Goal: Task Accomplishment & Management: Complete application form

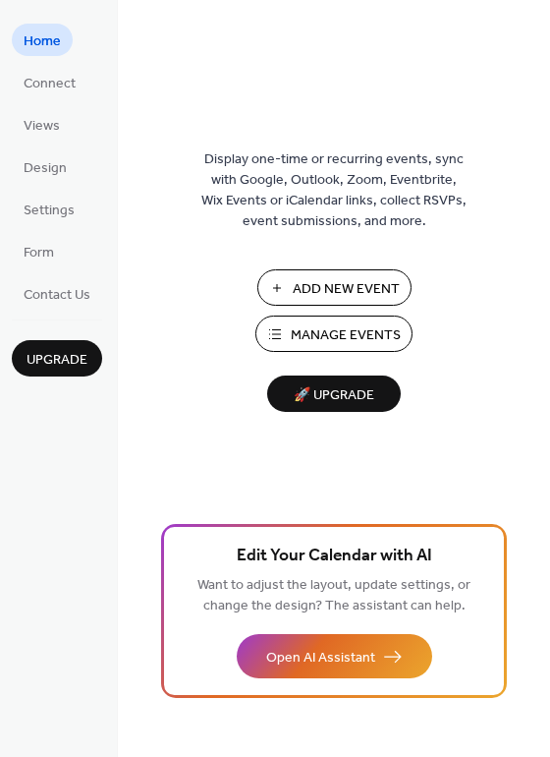
click at [354, 285] on span "Add New Event" at bounding box center [346, 289] width 107 height 21
click at [68, 76] on span "Connect" at bounding box center [50, 84] width 52 height 21
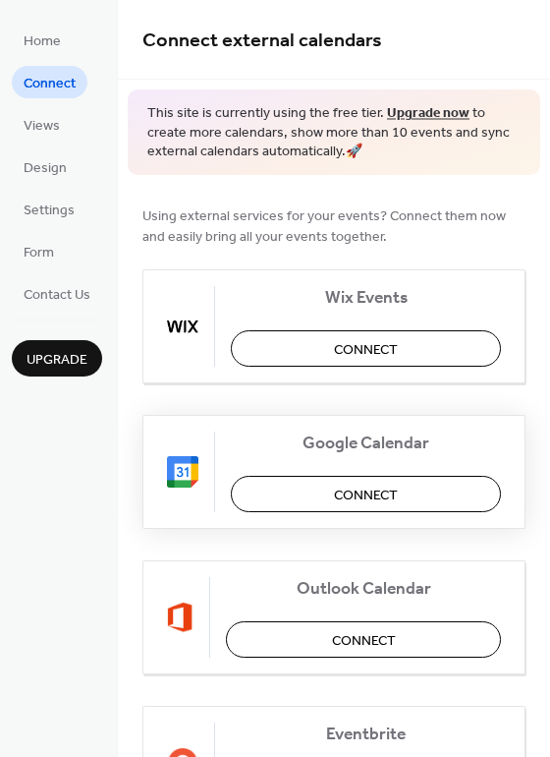
click at [334, 496] on span "Connect" at bounding box center [366, 494] width 64 height 21
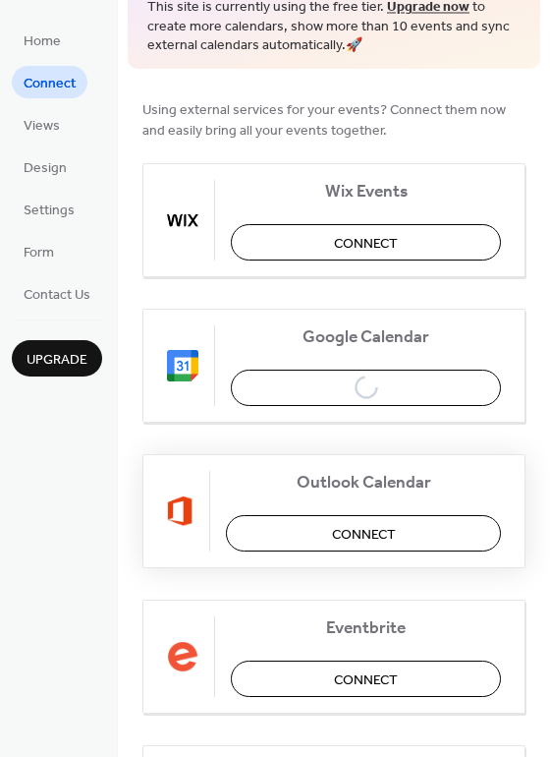
scroll to position [105, 0]
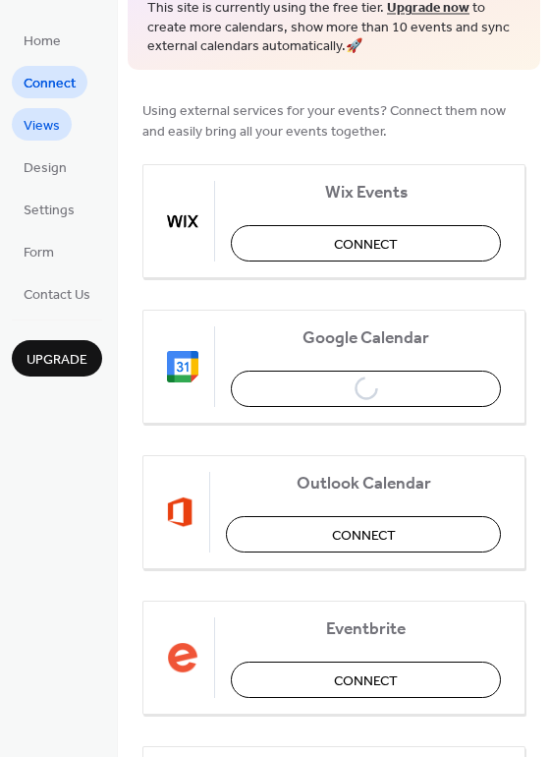
click at [57, 123] on span "Views" at bounding box center [42, 126] width 36 height 21
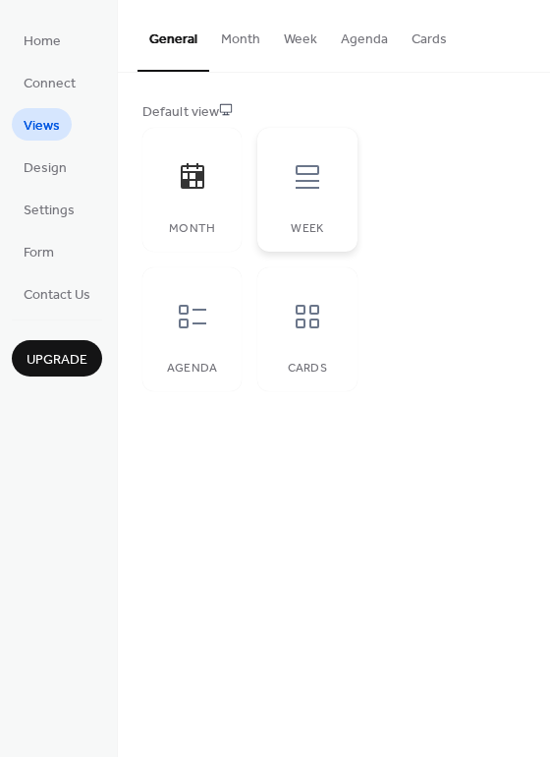
click at [319, 192] on icon at bounding box center [307, 176] width 31 height 31
click at [196, 212] on div "Month" at bounding box center [191, 190] width 99 height 124
click at [242, 44] on button "Month" at bounding box center [240, 35] width 63 height 70
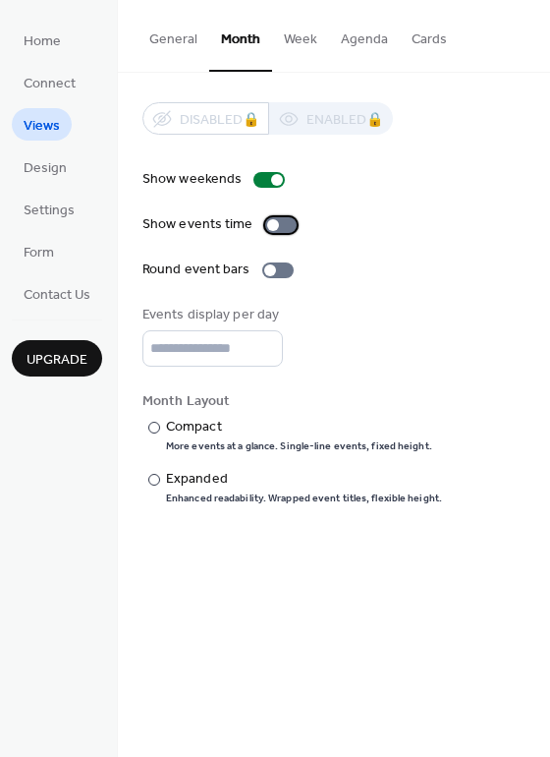
click at [282, 228] on div at bounding box center [280, 225] width 31 height 16
click at [277, 233] on label "Show events time" at bounding box center [223, 224] width 162 height 21
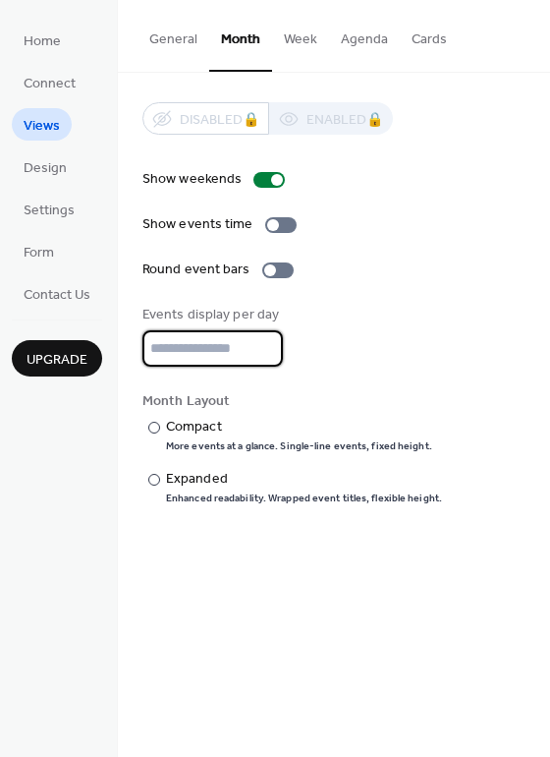
click at [197, 358] on input "*" at bounding box center [212, 348] width 141 height 36
click at [75, 165] on link "Design" at bounding box center [45, 166] width 67 height 32
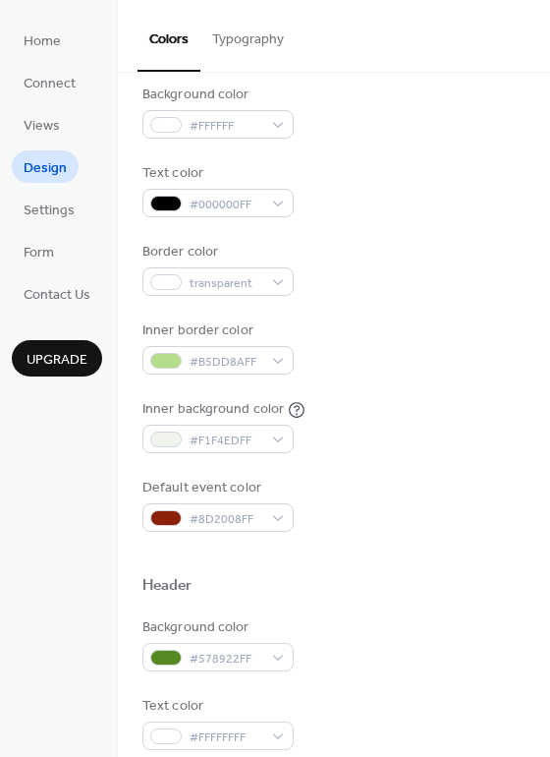
scroll to position [199, 0]
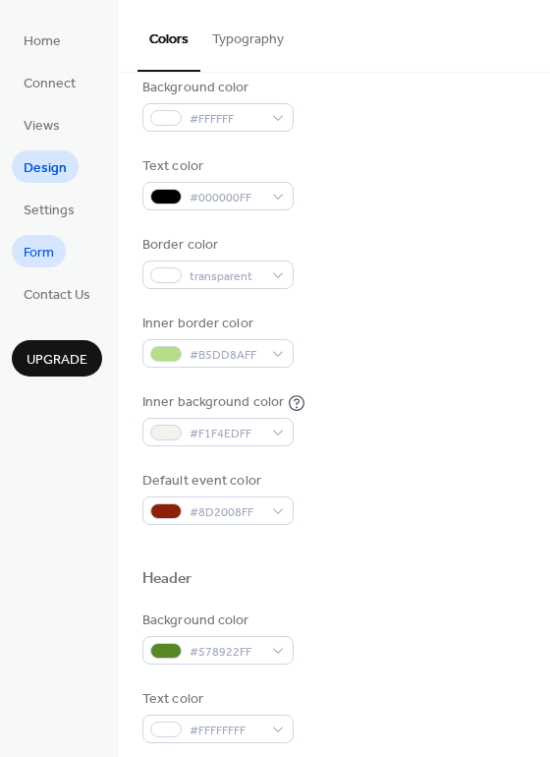
click at [53, 251] on span "Form" at bounding box center [39, 253] width 30 height 21
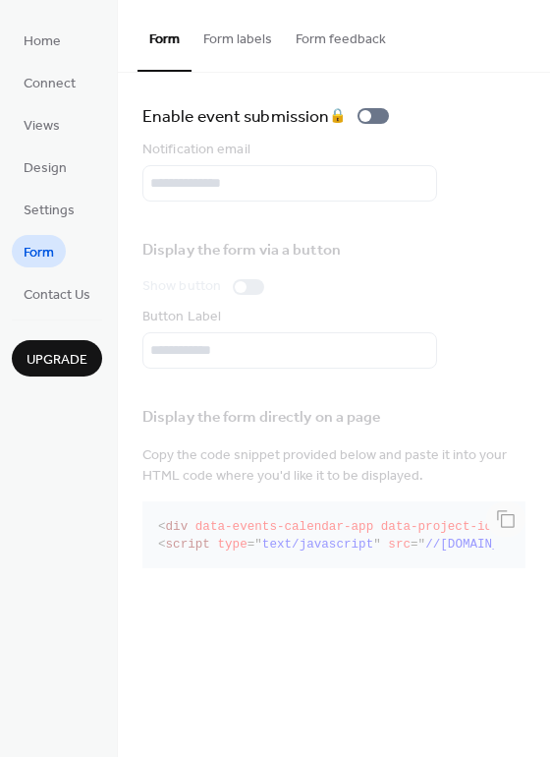
click at [251, 61] on button "Form labels" at bounding box center [238, 35] width 92 height 70
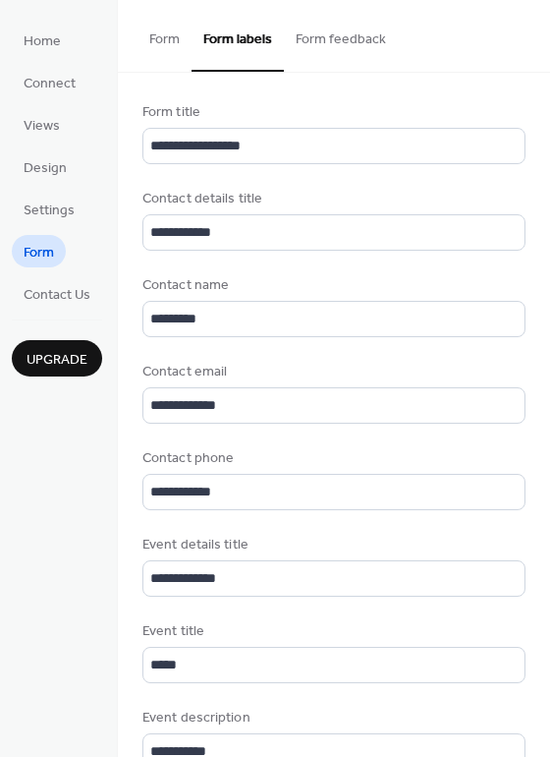
click at [60, 60] on ul "Home Connect Views Design Settings Form Contact Us" at bounding box center [57, 167] width 90 height 286
click at [58, 51] on span "Home" at bounding box center [42, 41] width 37 height 21
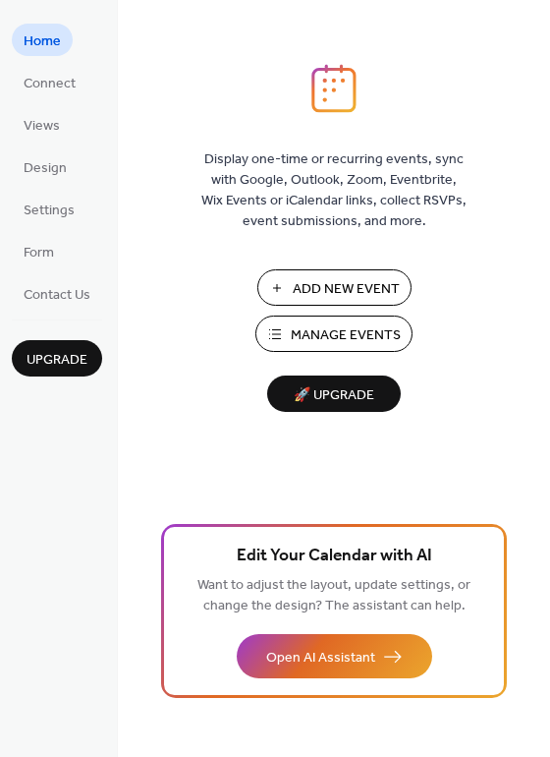
click at [359, 342] on span "Manage Events" at bounding box center [346, 335] width 110 height 21
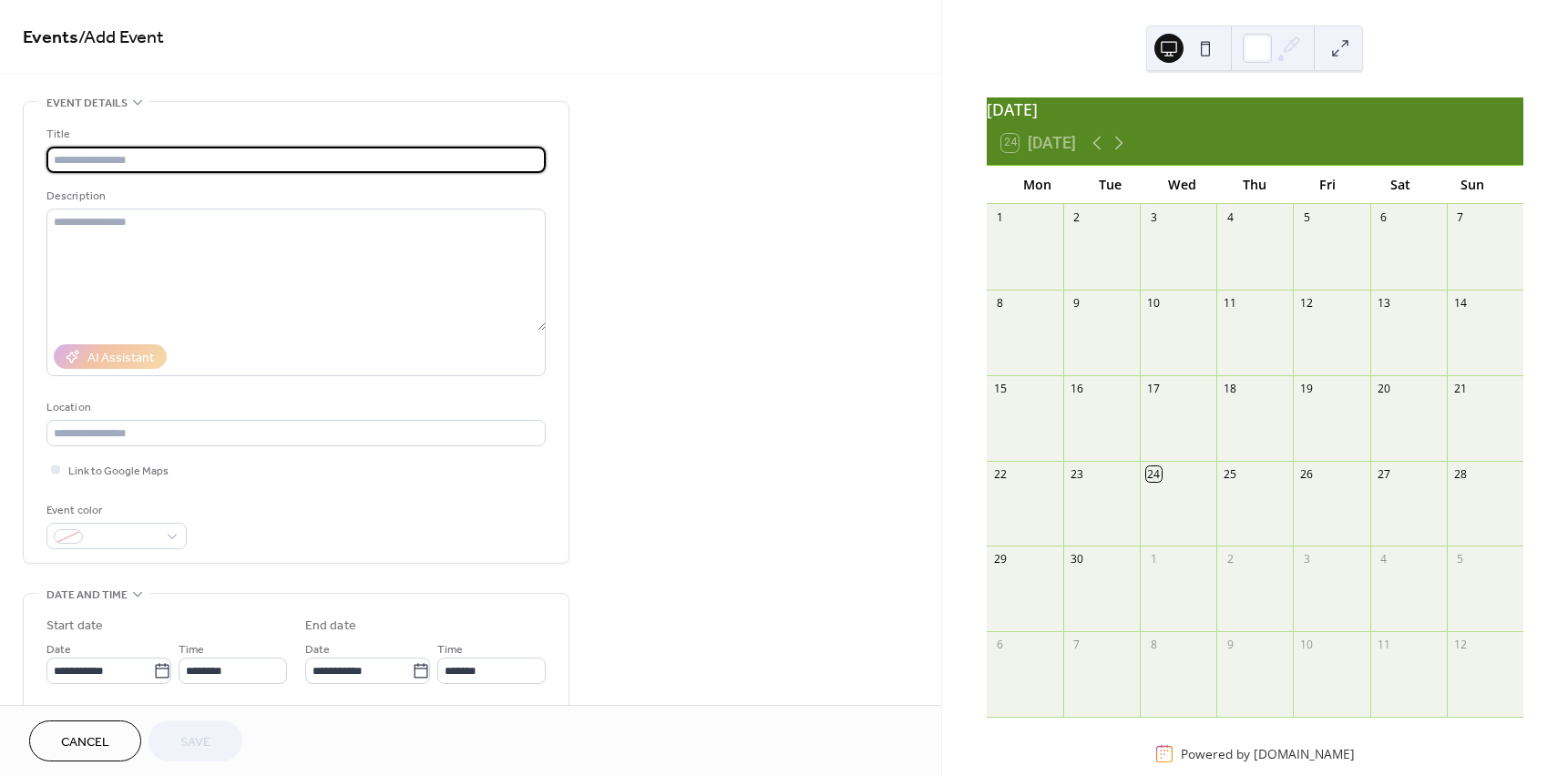
click at [225, 156] on input "text" at bounding box center [296, 159] width 500 height 26
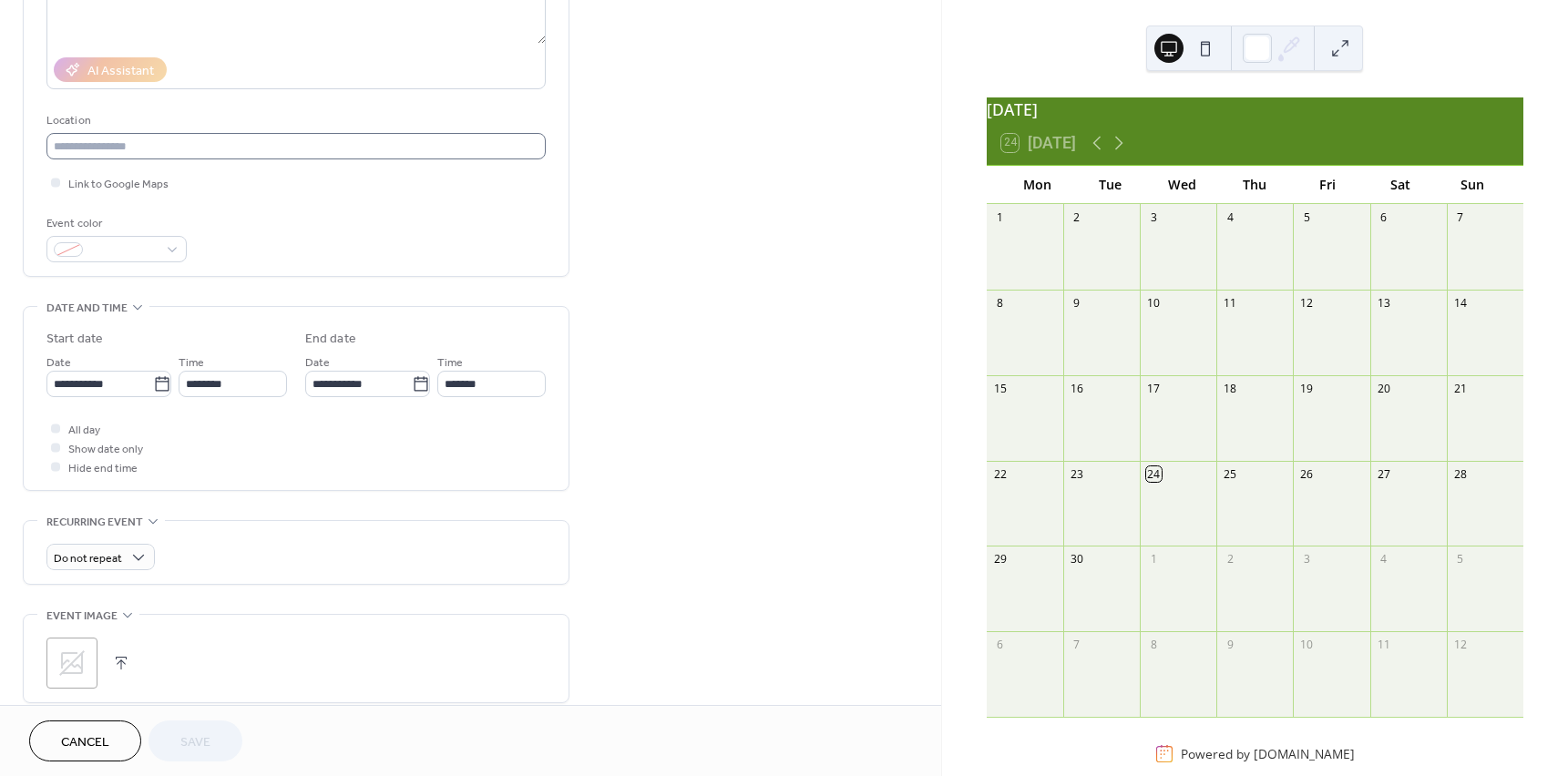
scroll to position [289, 0]
click at [109, 381] on input "**********" at bounding box center [99, 382] width 107 height 26
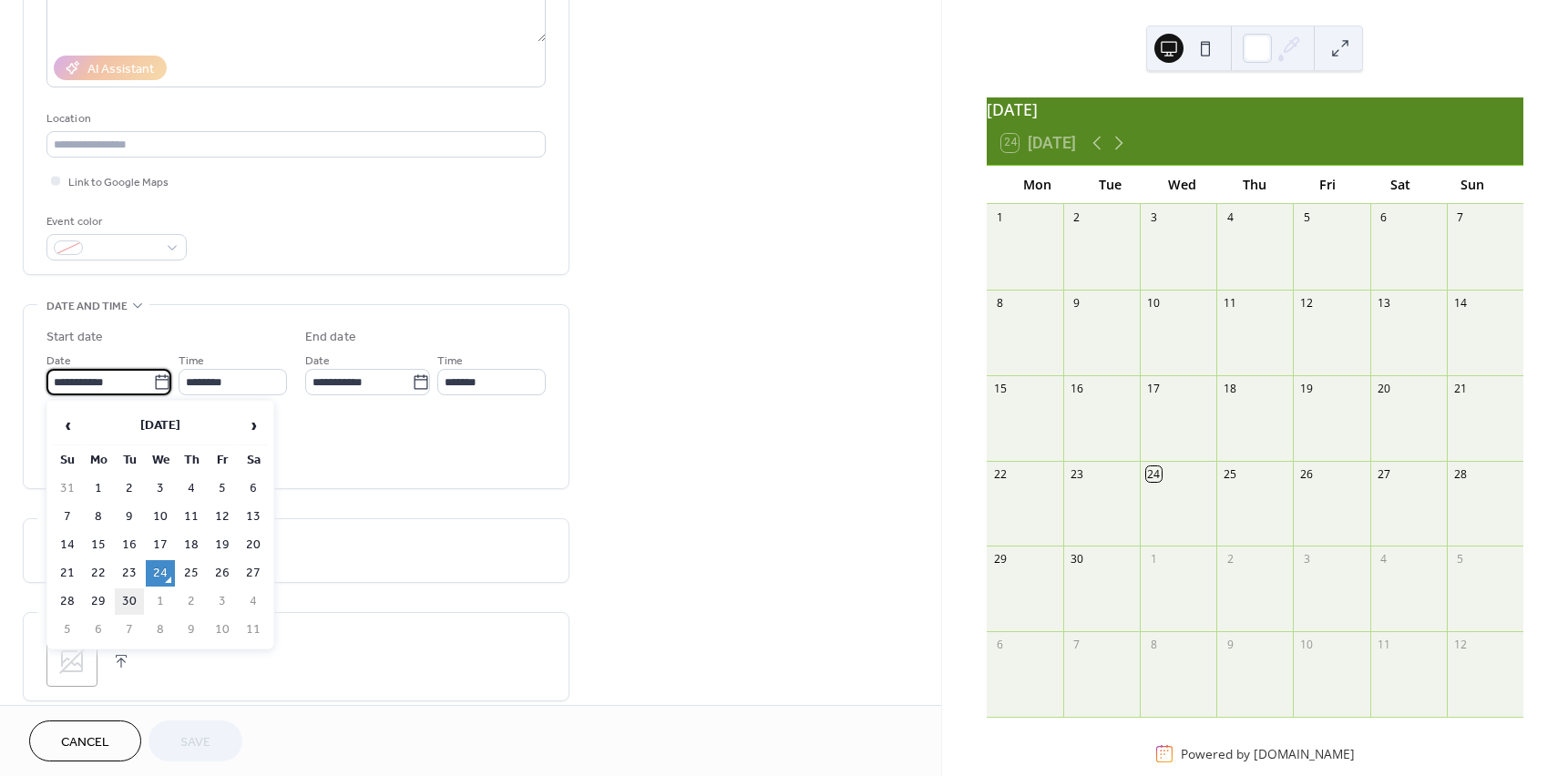
click at [131, 597] on td "30" at bounding box center [129, 602] width 29 height 26
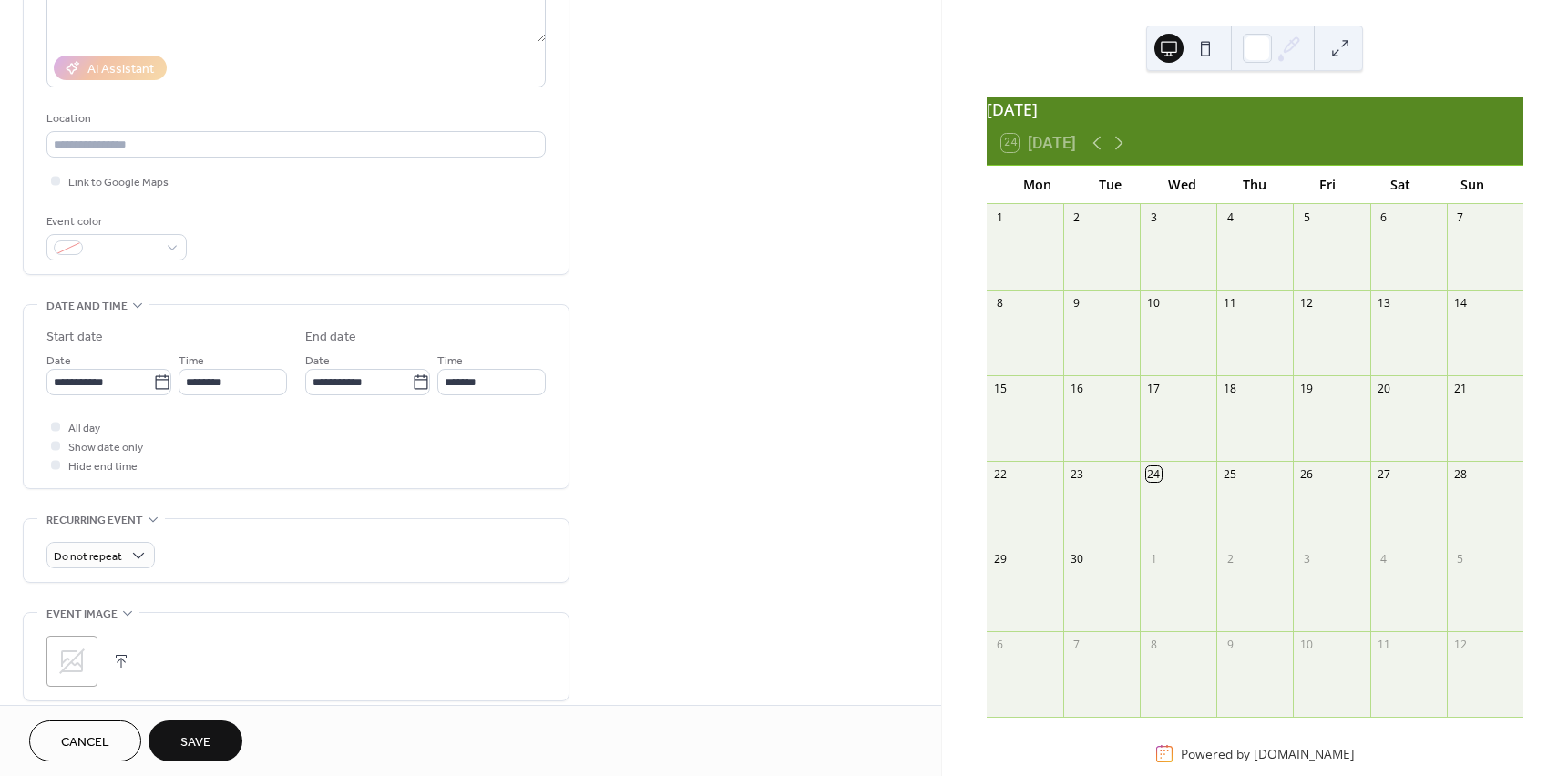
type input "**********"
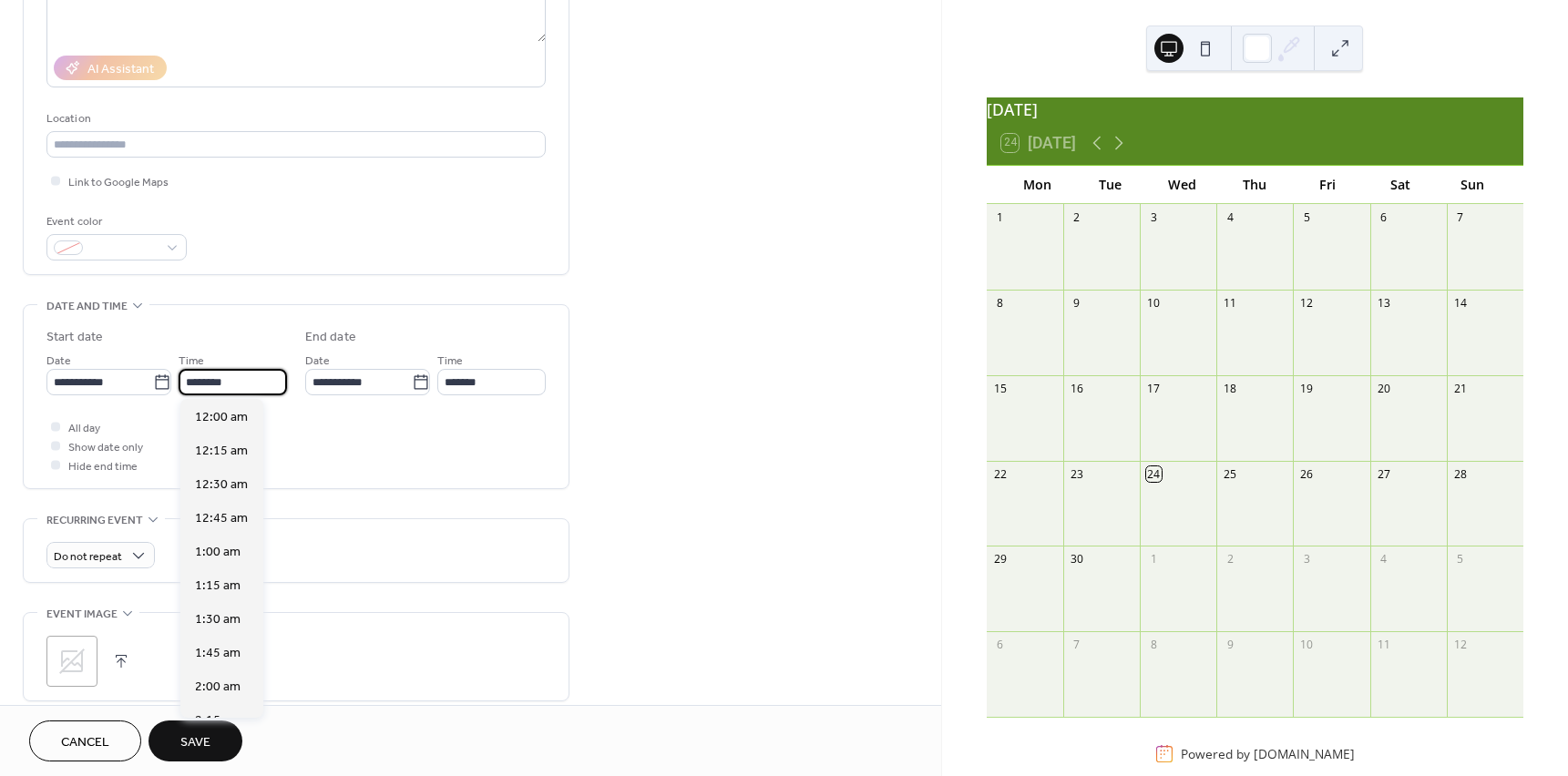
click at [238, 386] on input "********" at bounding box center [233, 382] width 108 height 26
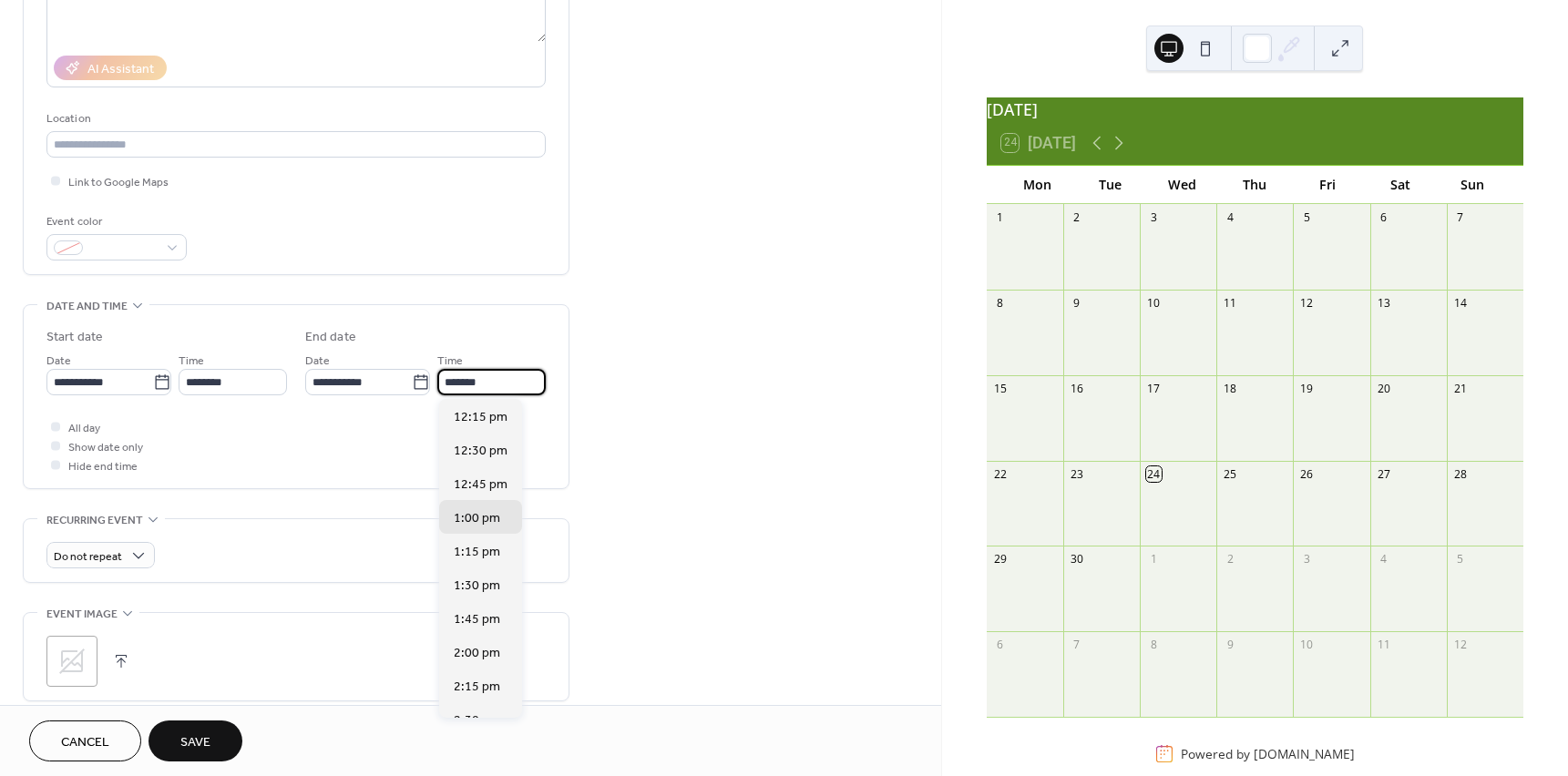
click at [468, 385] on input "*******" at bounding box center [491, 382] width 108 height 26
click at [468, 642] on div "2:00 pm" at bounding box center [480, 652] width 83 height 33
type input "*******"
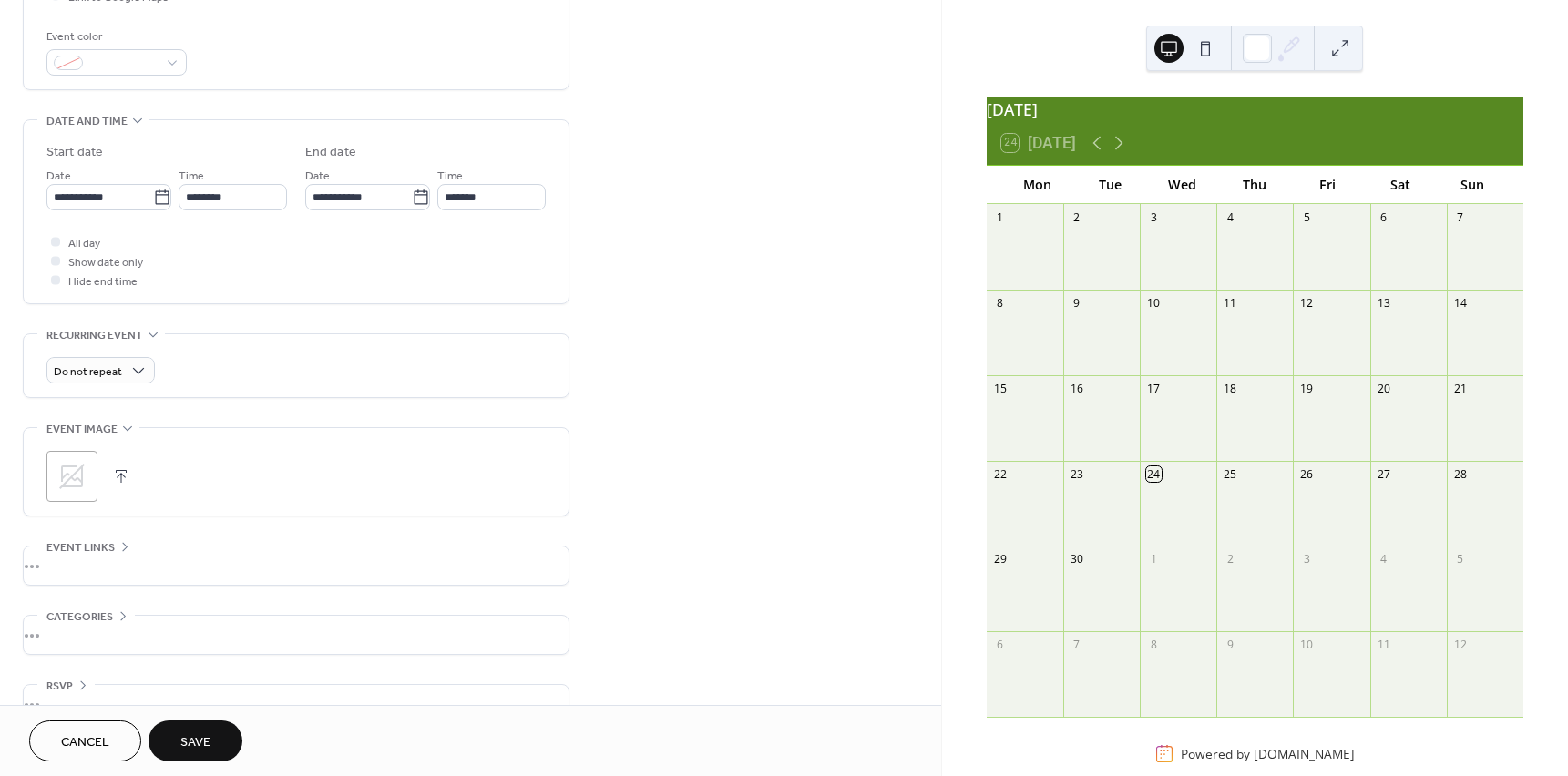
scroll to position [511, 0]
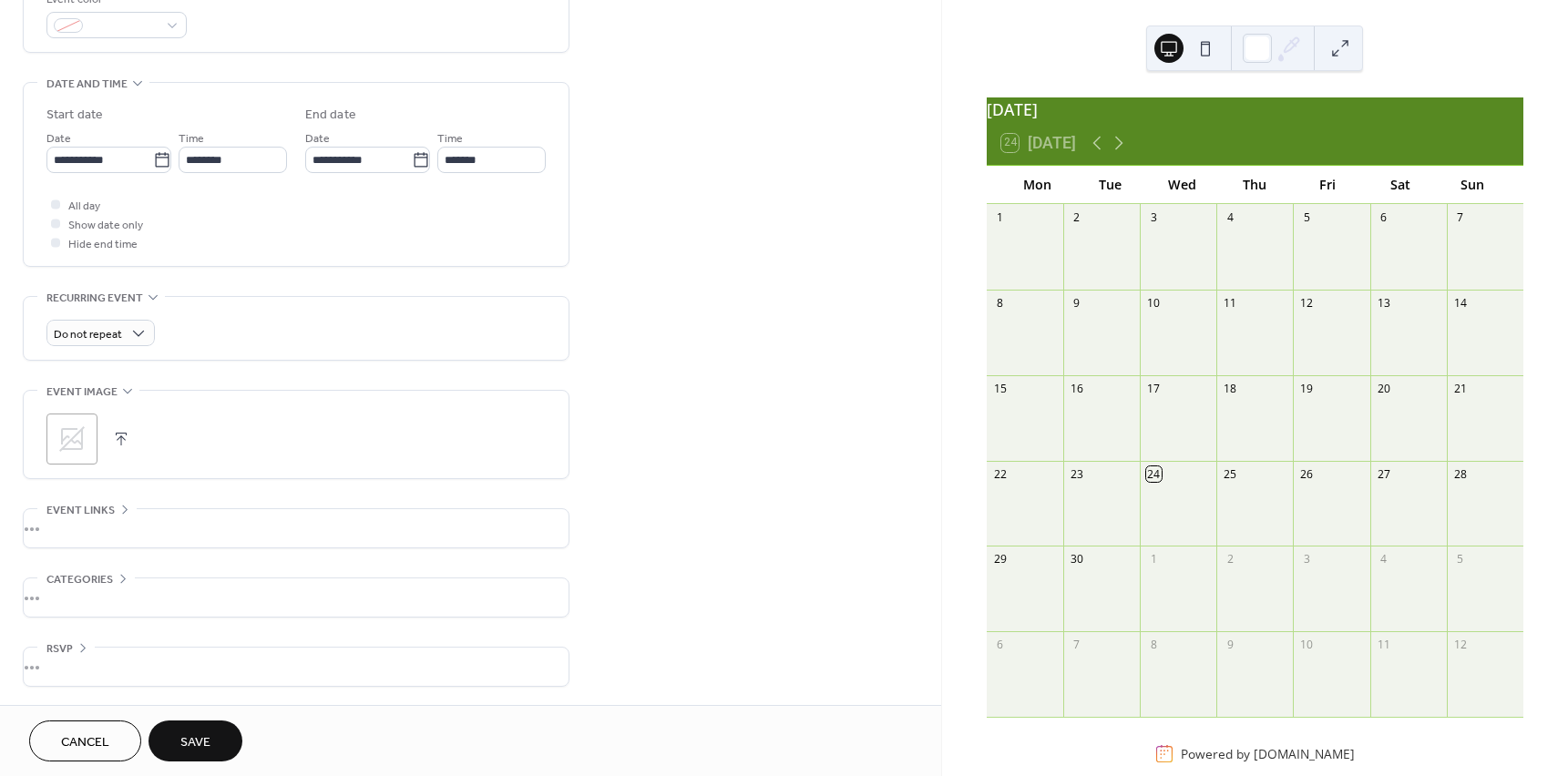
click at [121, 522] on div "•••" at bounding box center [297, 528] width 545 height 38
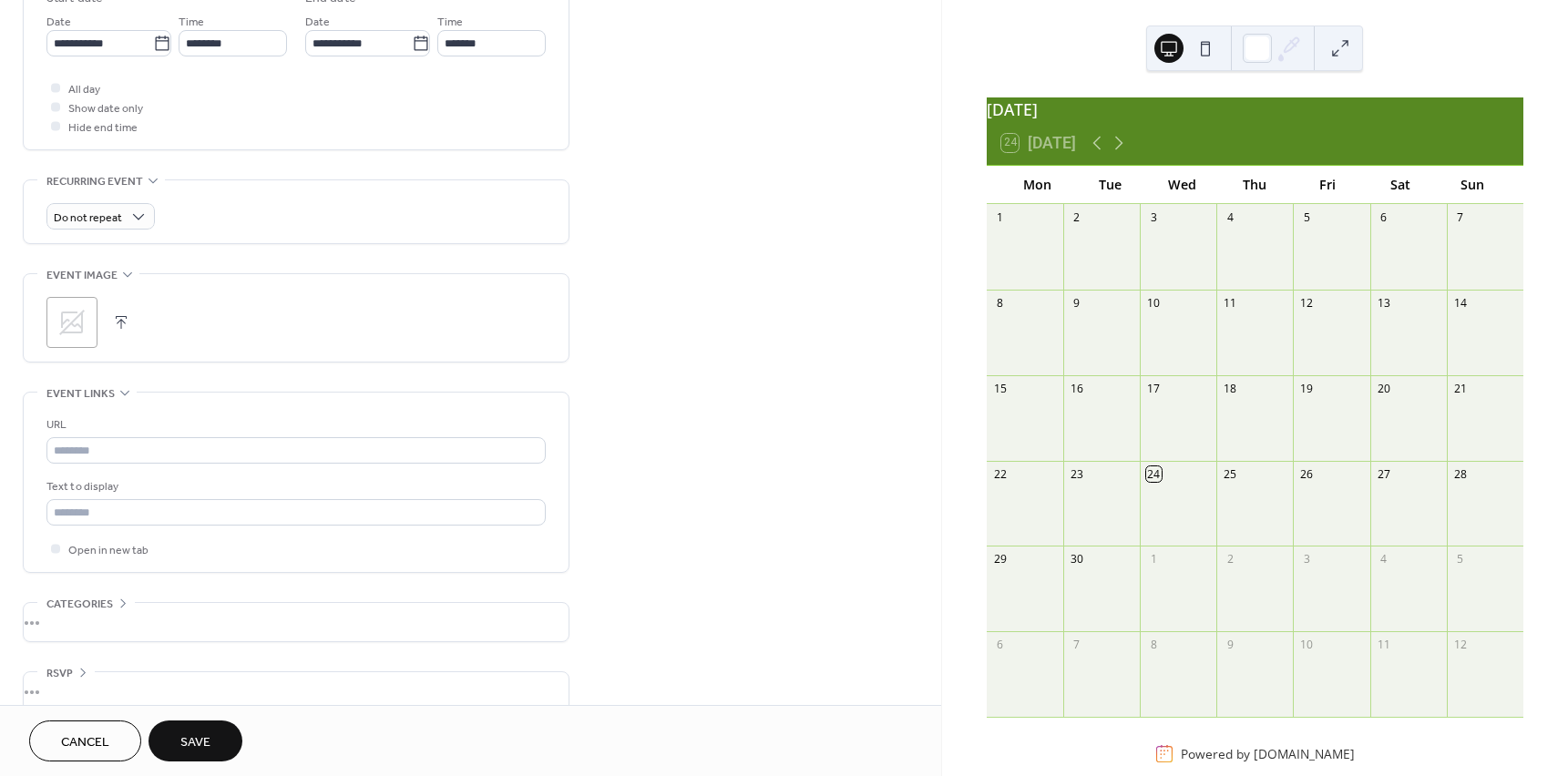
scroll to position [653, 0]
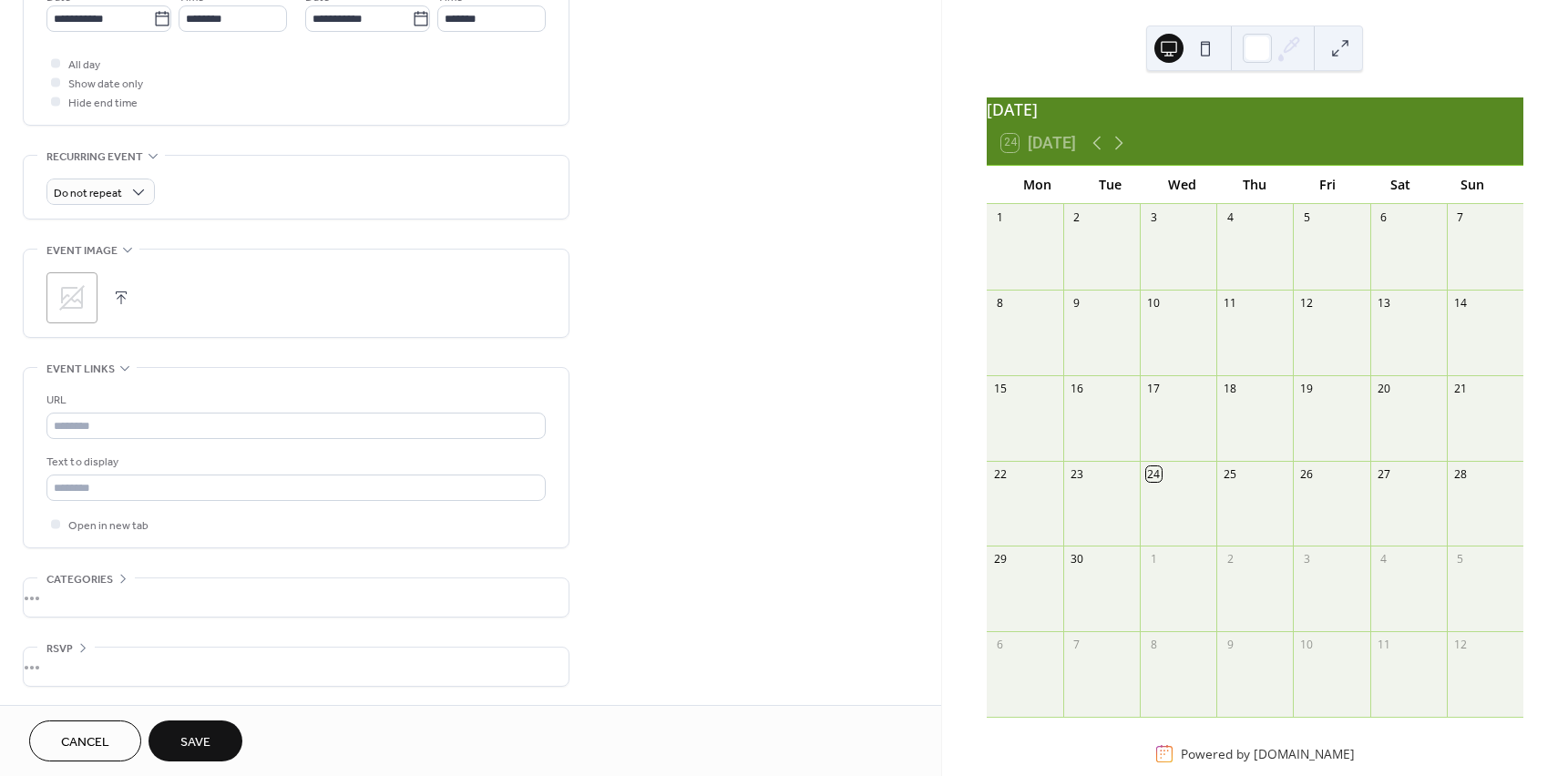
click at [82, 662] on div "•••" at bounding box center [297, 667] width 545 height 38
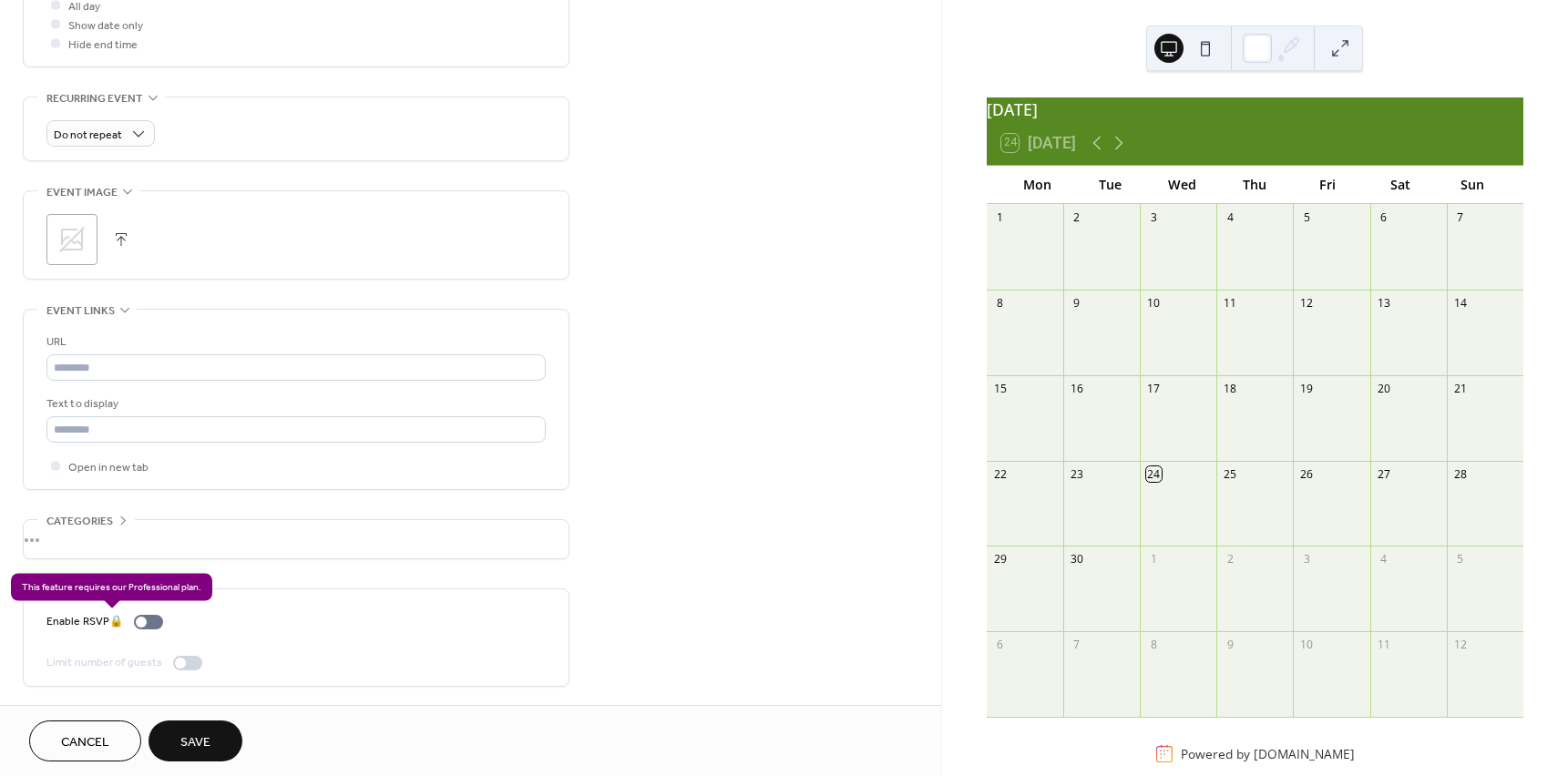
click at [153, 628] on div "Enable RSVP 🔒" at bounding box center [108, 621] width 124 height 19
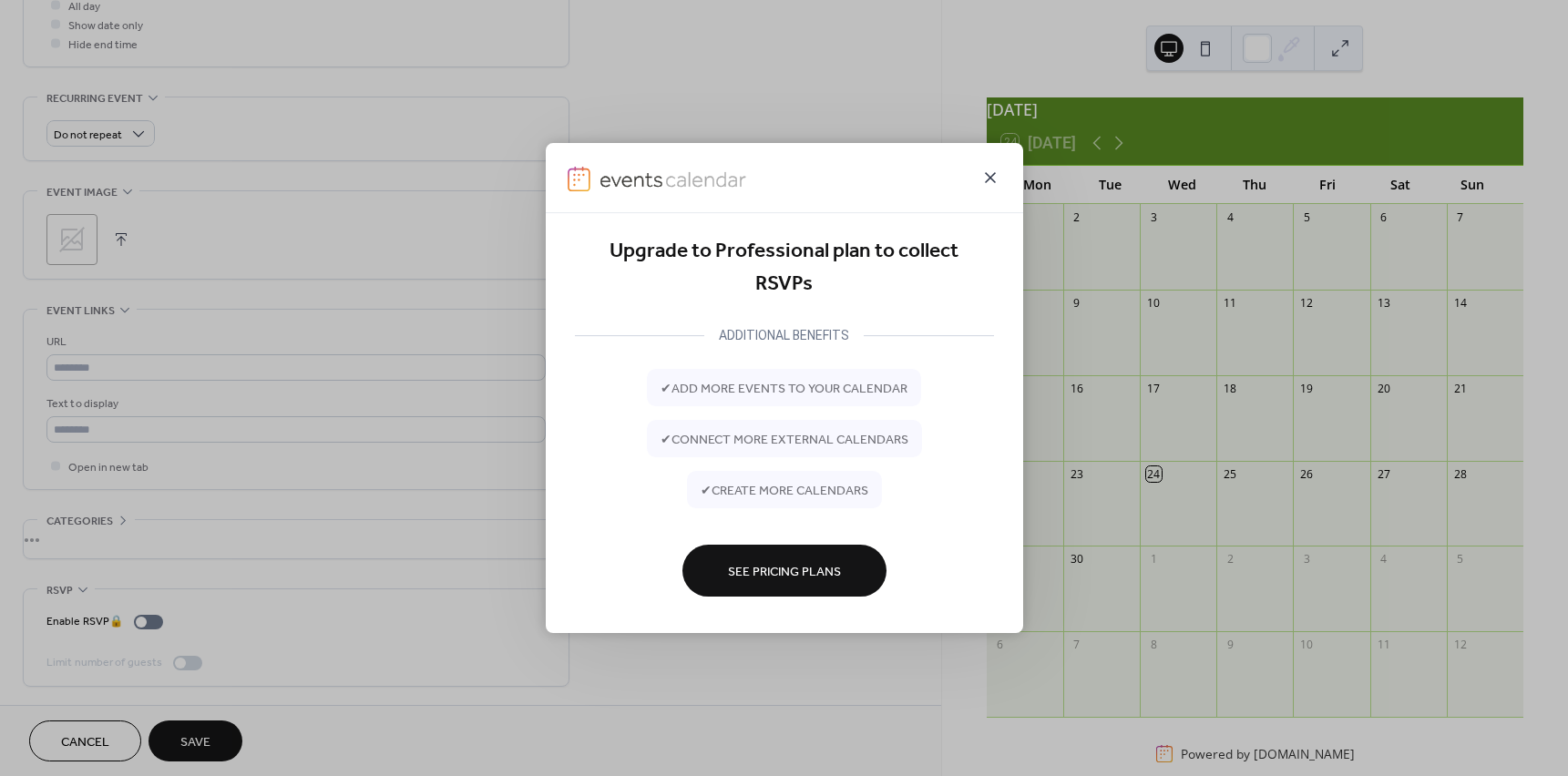
click at [986, 172] on icon at bounding box center [990, 178] width 22 height 22
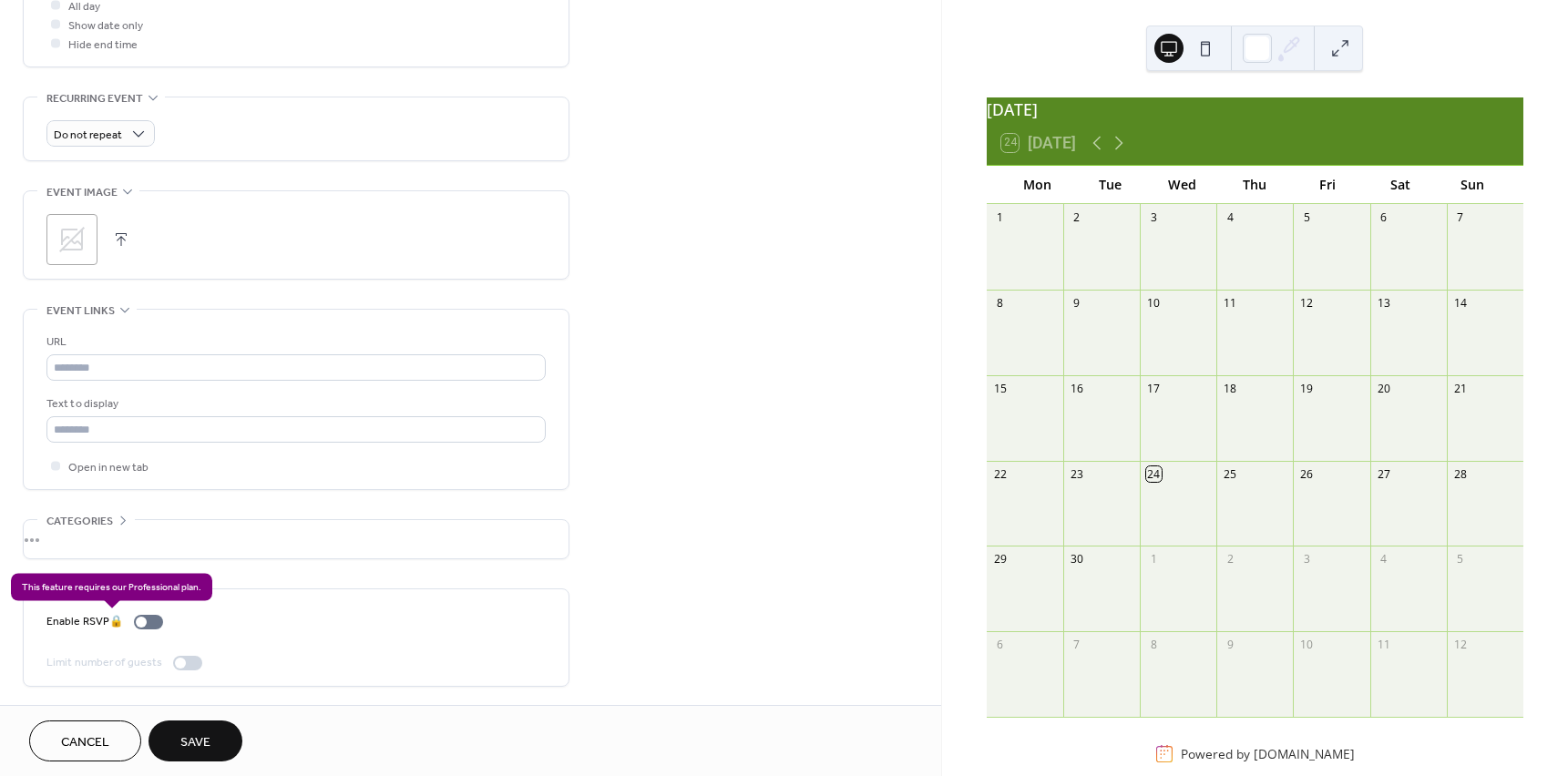
click at [149, 622] on div "Enable RSVP 🔒" at bounding box center [108, 621] width 124 height 19
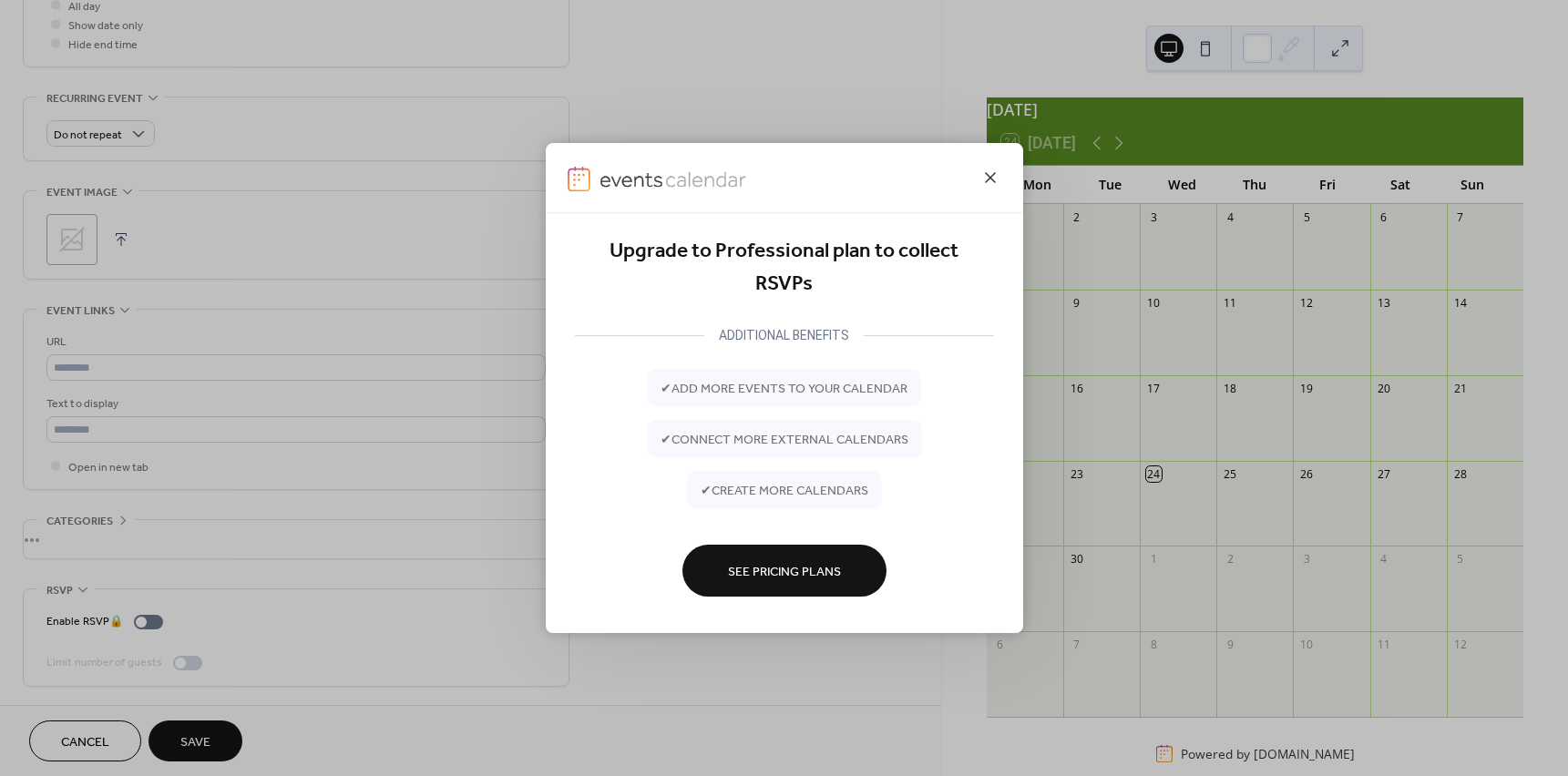
click at [988, 181] on icon at bounding box center [990, 178] width 11 height 11
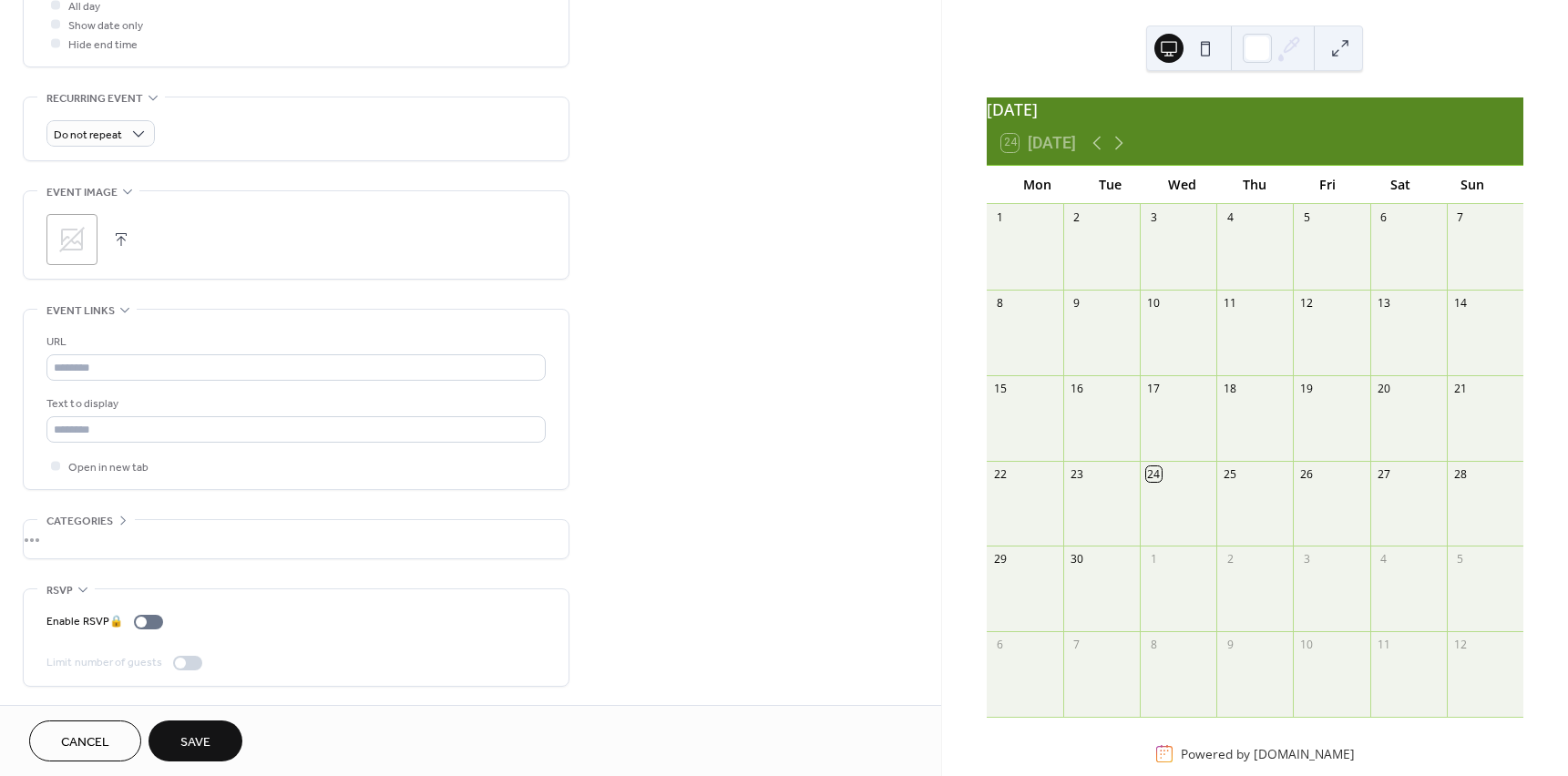
click at [96, 538] on div "•••" at bounding box center [297, 539] width 545 height 38
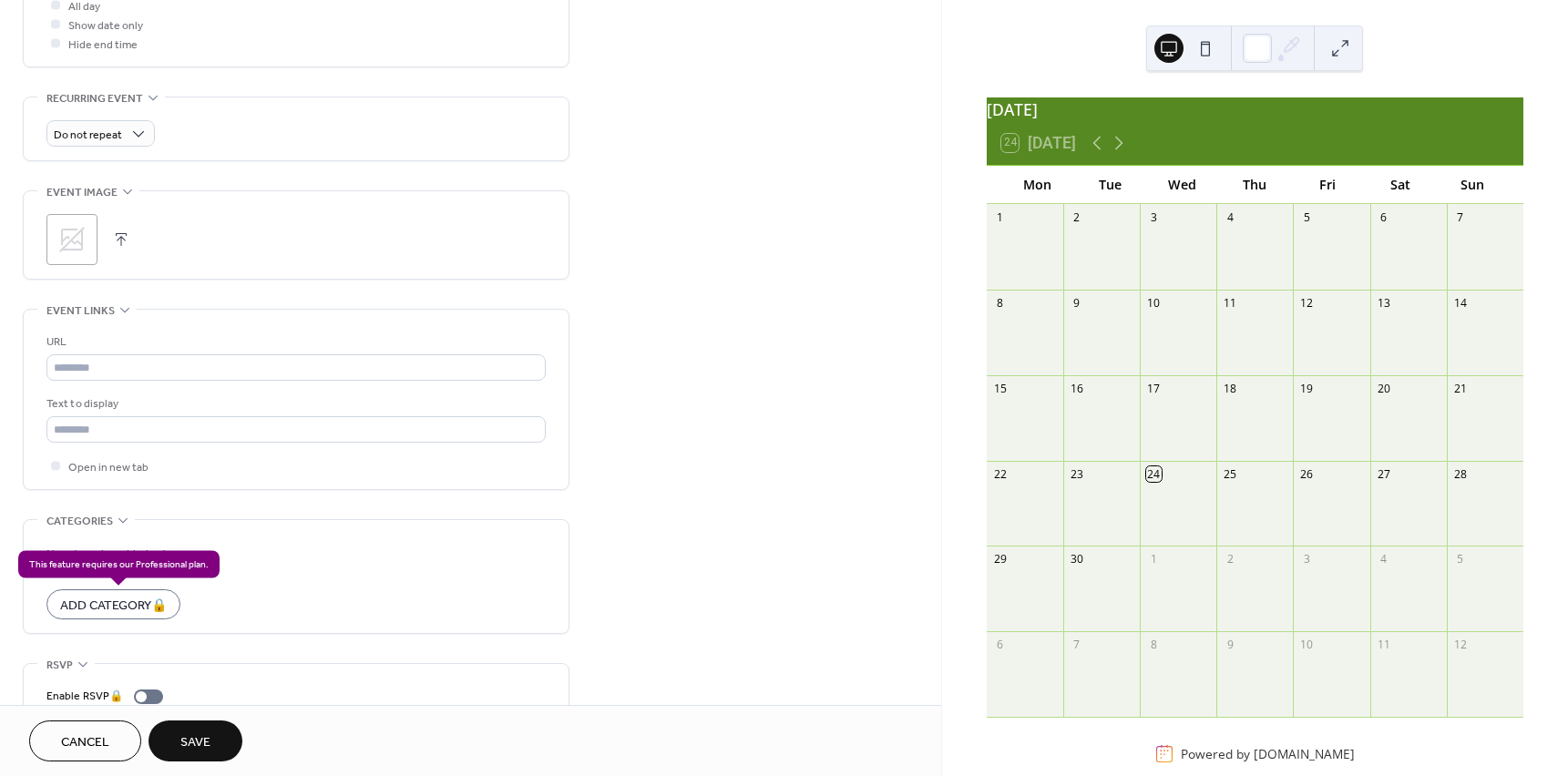
click at [104, 610] on div "Add Category 🔒" at bounding box center [113, 604] width 134 height 30
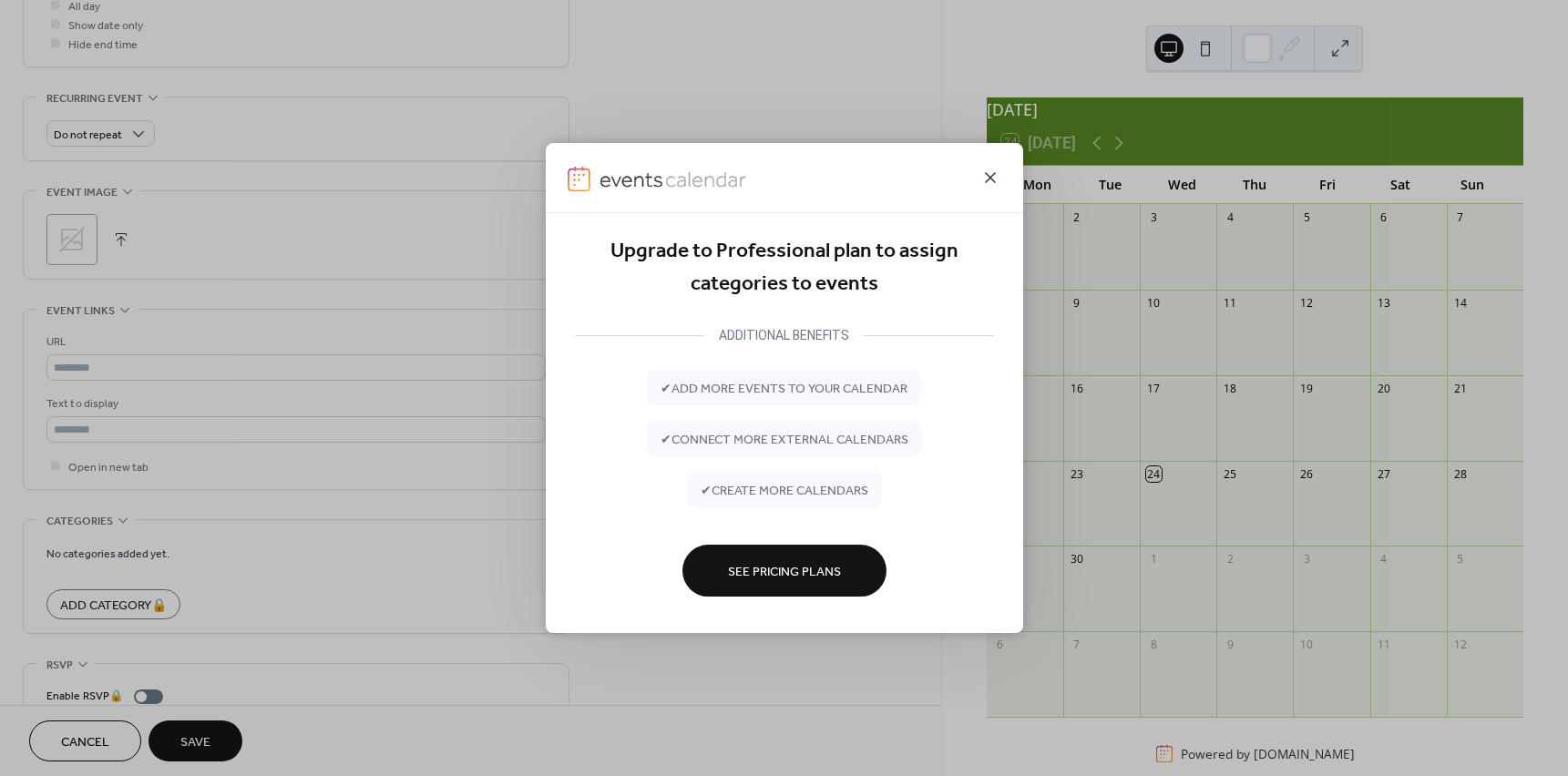
click at [996, 173] on icon at bounding box center [990, 178] width 22 height 22
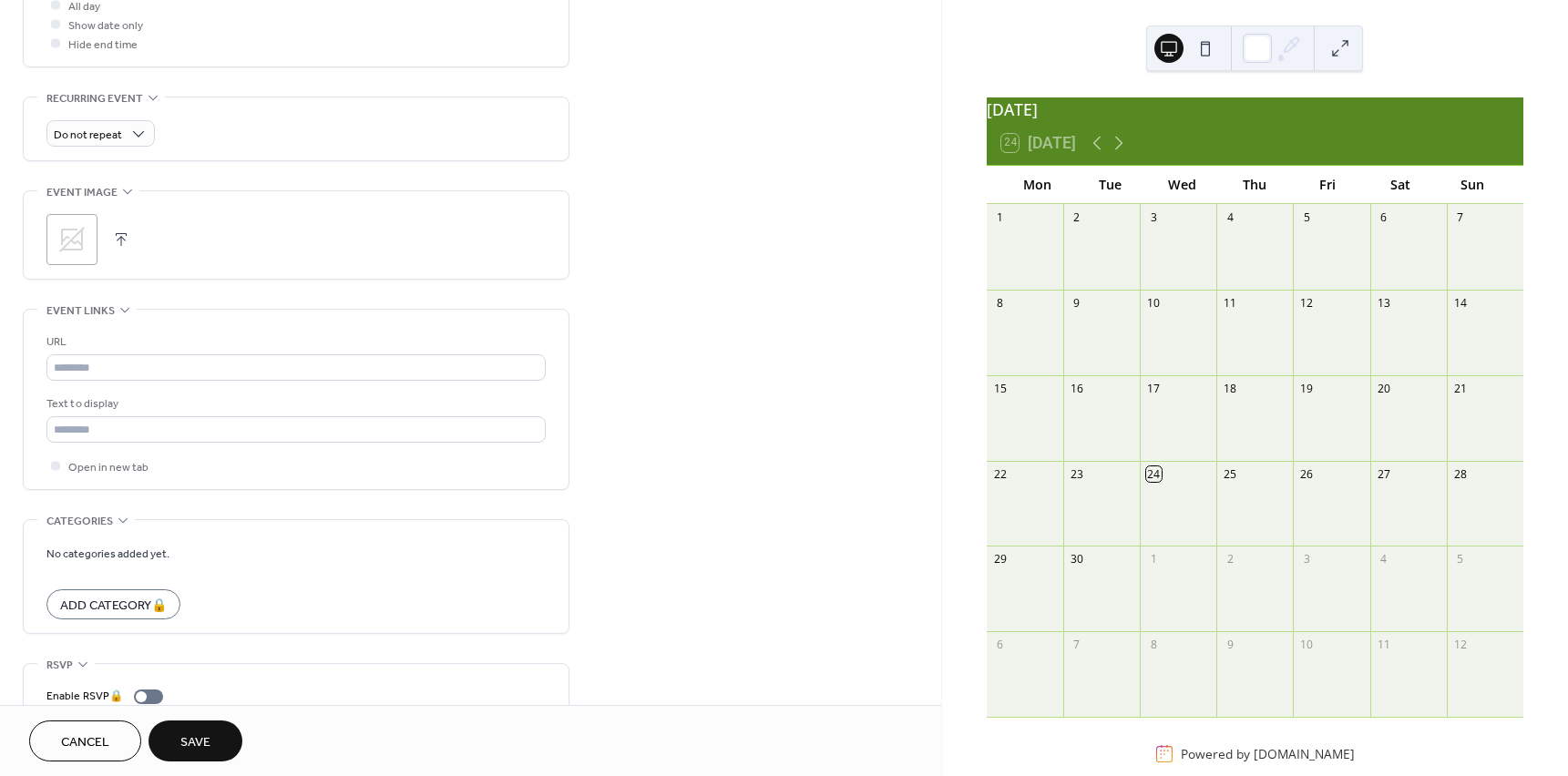
click at [691, 411] on div "**********" at bounding box center [470, 85] width 941 height 1390
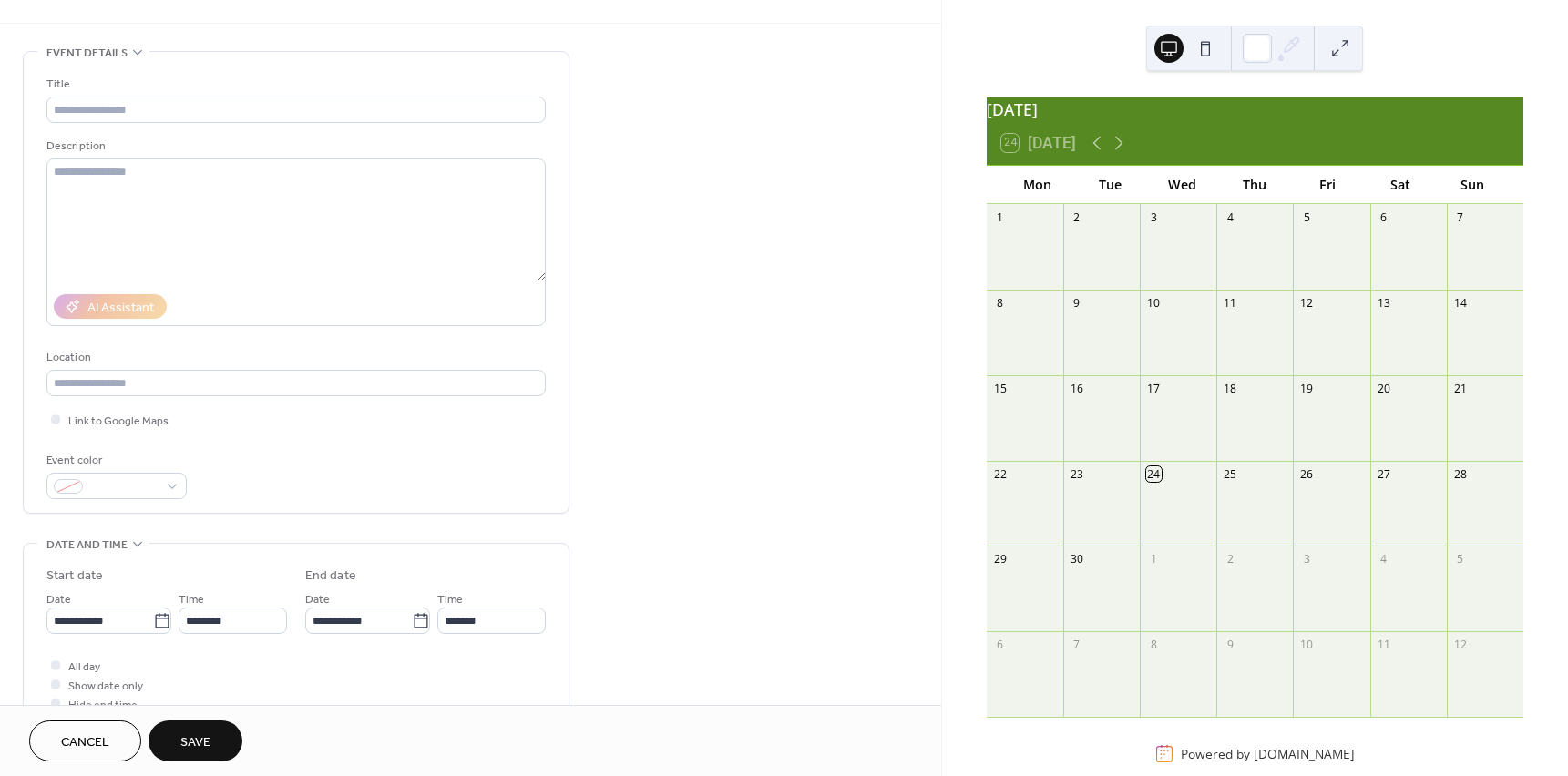
scroll to position [49, 0]
click at [166, 496] on div at bounding box center [116, 487] width 140 height 26
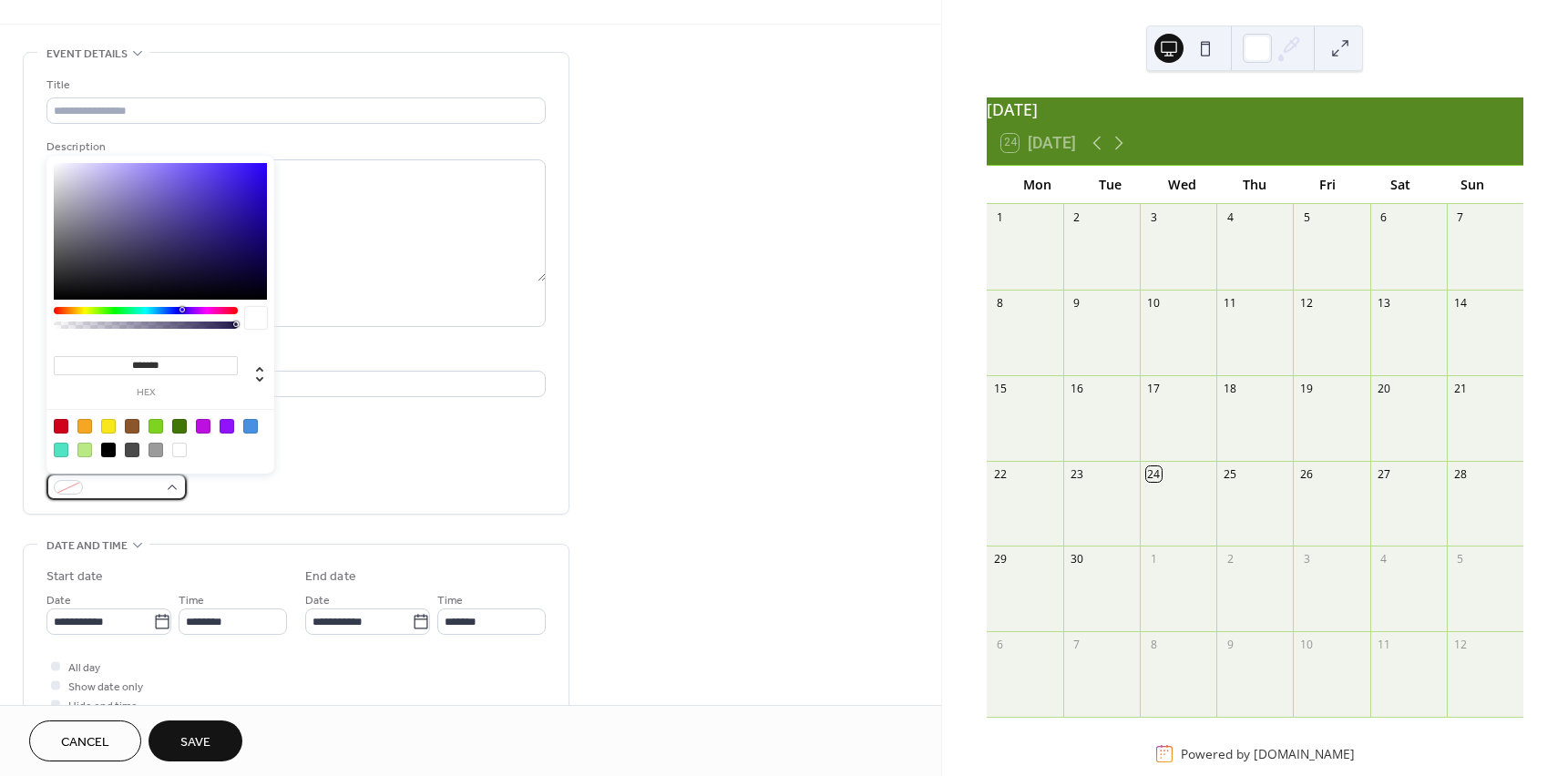
click at [166, 496] on div at bounding box center [116, 487] width 140 height 26
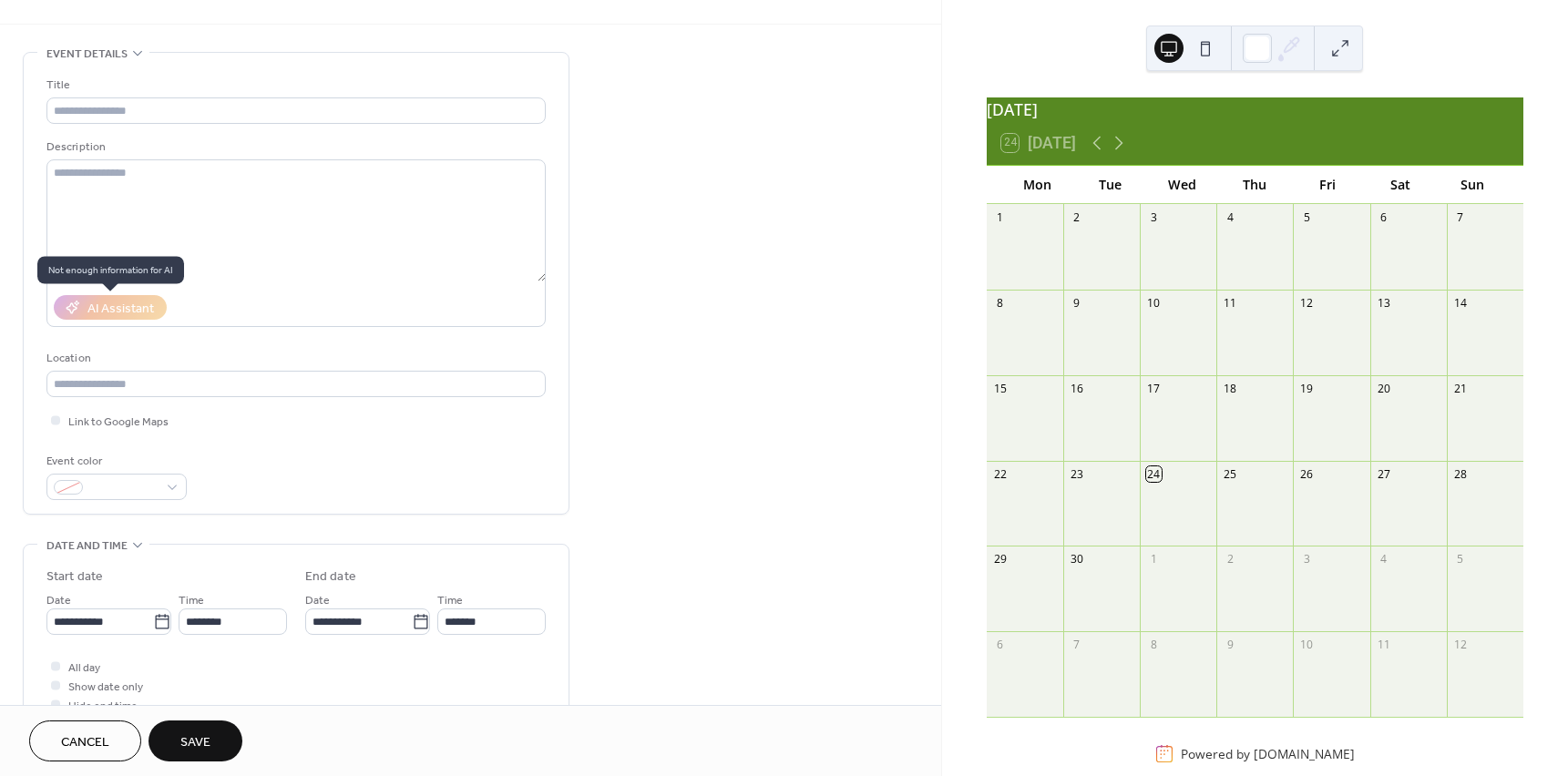
click at [141, 274] on span "Not enough information for AI" at bounding box center [110, 270] width 147 height 27
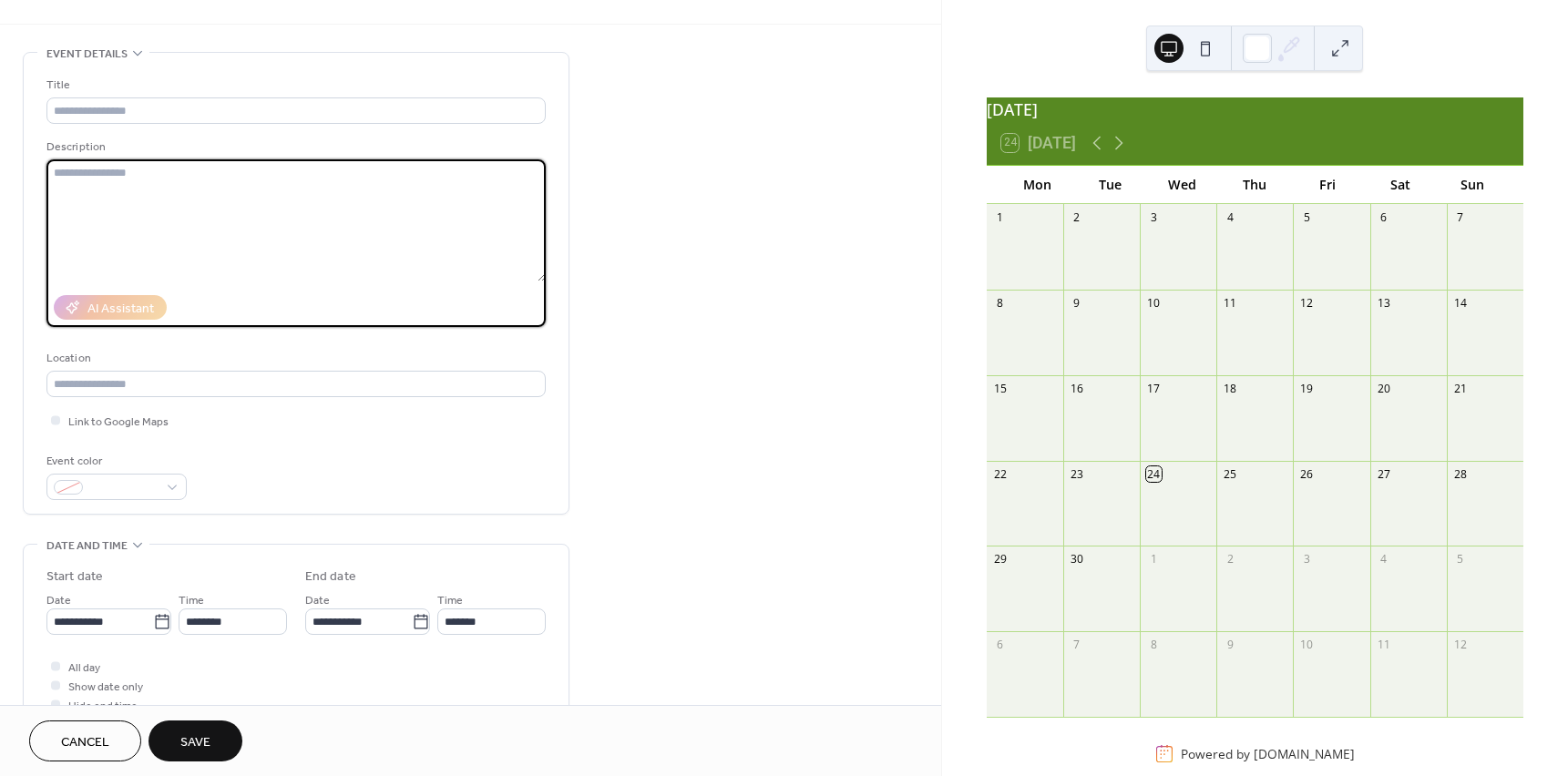
click at [202, 173] on textarea at bounding box center [296, 221] width 500 height 122
click at [180, 105] on input "text" at bounding box center [296, 110] width 500 height 26
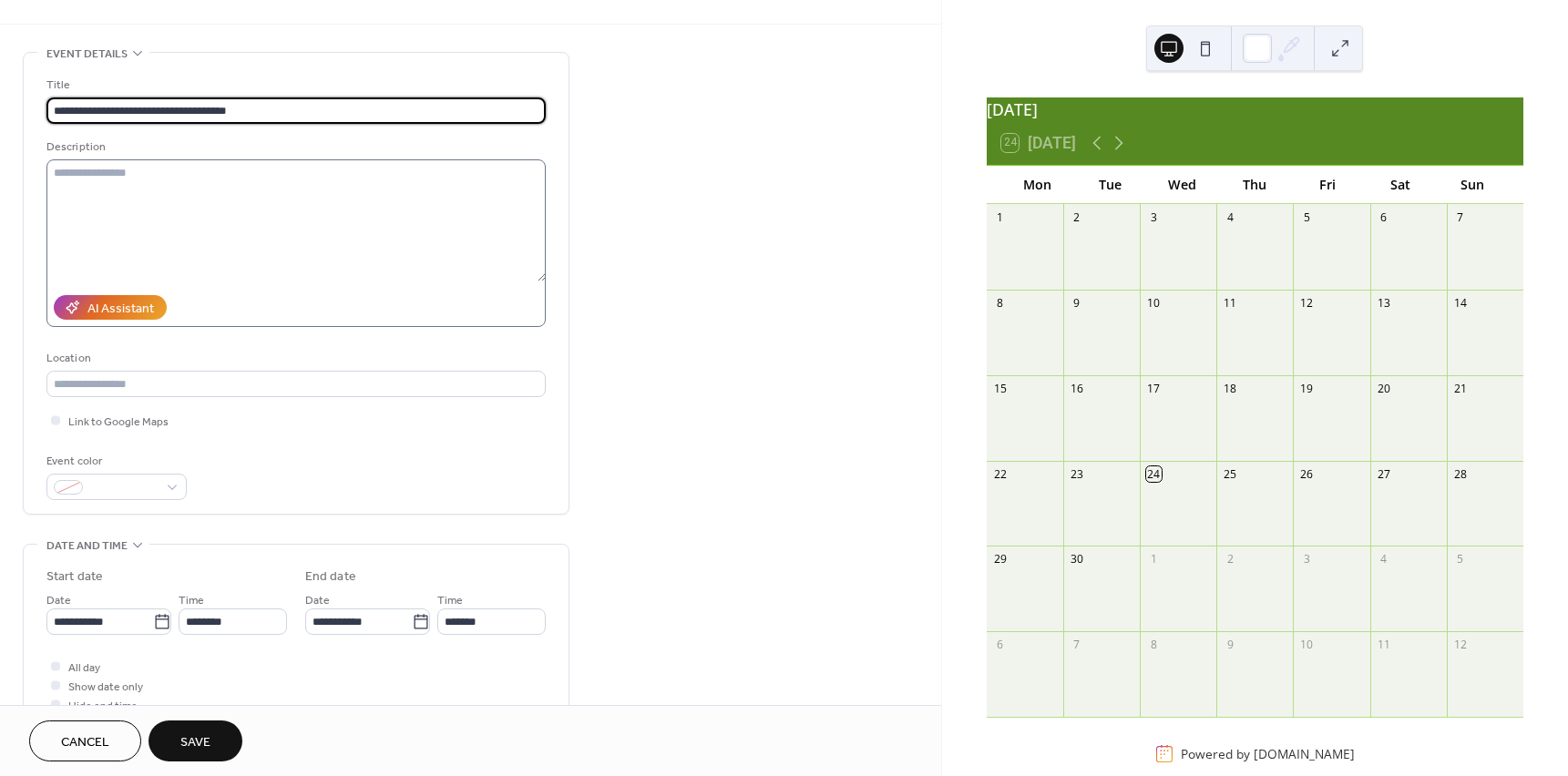
type input "**********"
click at [341, 194] on textarea at bounding box center [296, 221] width 500 height 122
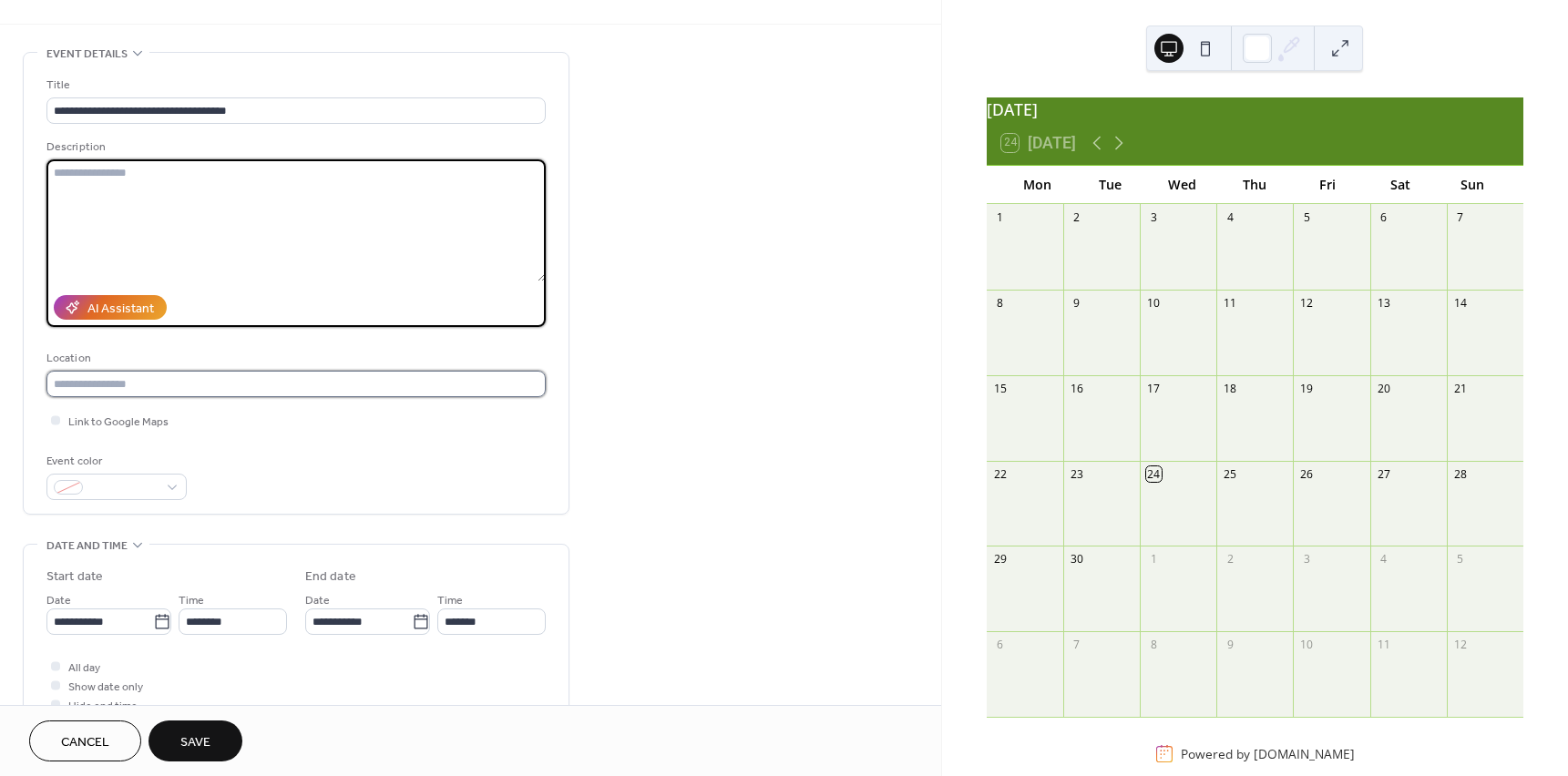
click at [214, 381] on input "text" at bounding box center [296, 384] width 500 height 26
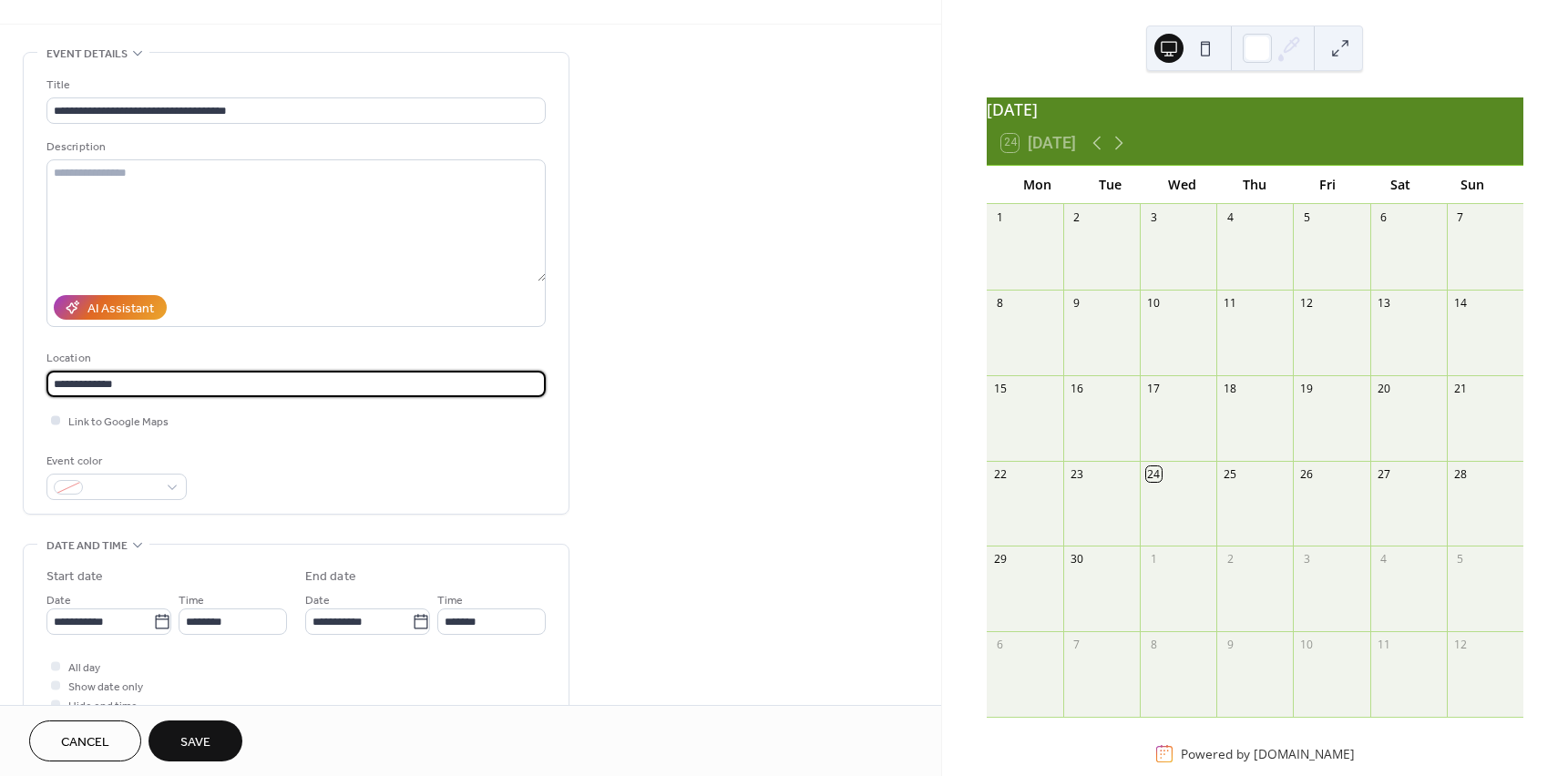
type input "**********"
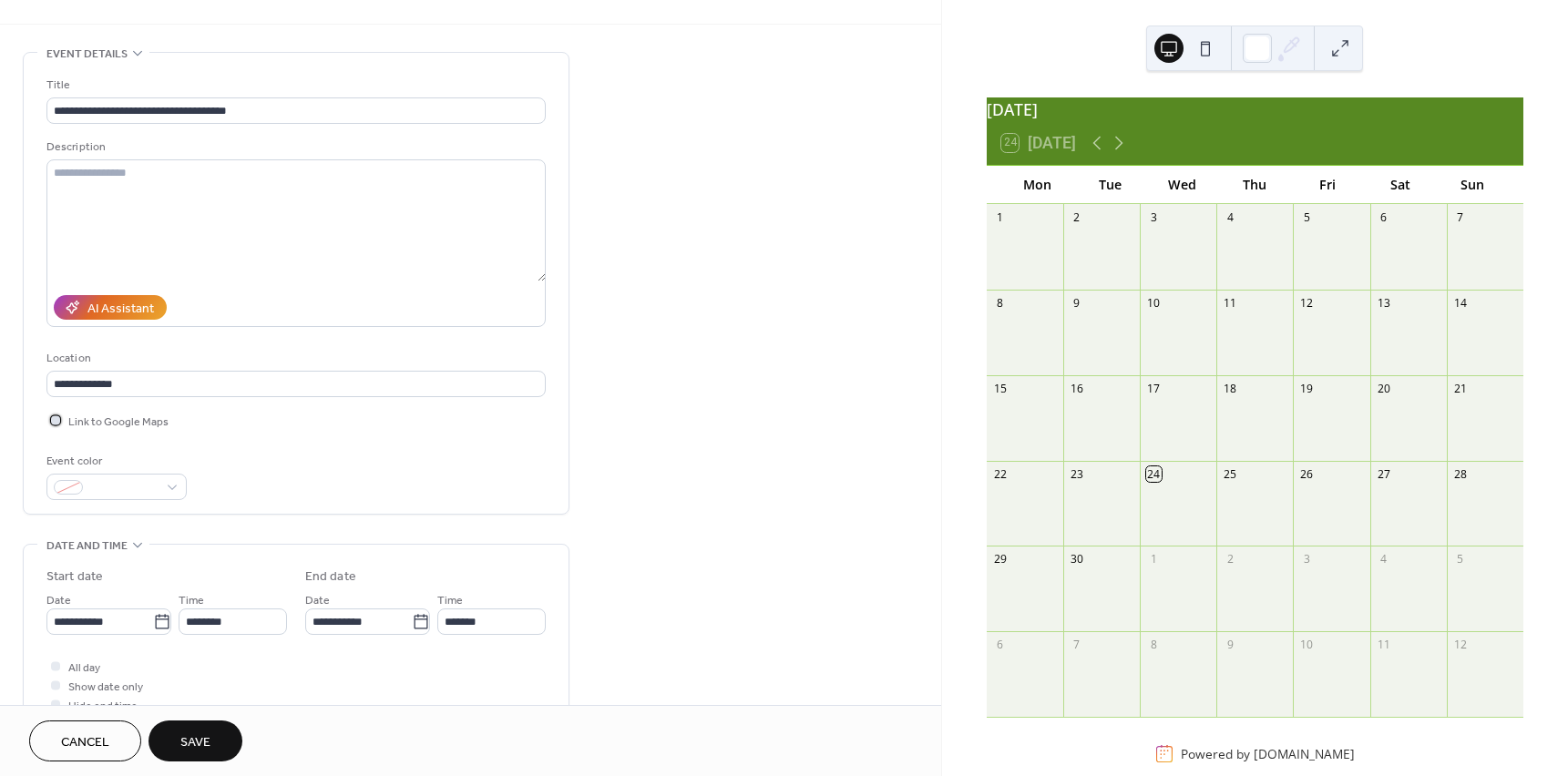
click at [66, 426] on label "Link to Google Maps" at bounding box center [108, 420] width 122 height 19
click at [84, 421] on span "Link to Google Maps" at bounding box center [119, 422] width 100 height 19
click at [121, 486] on span at bounding box center [123, 489] width 68 height 19
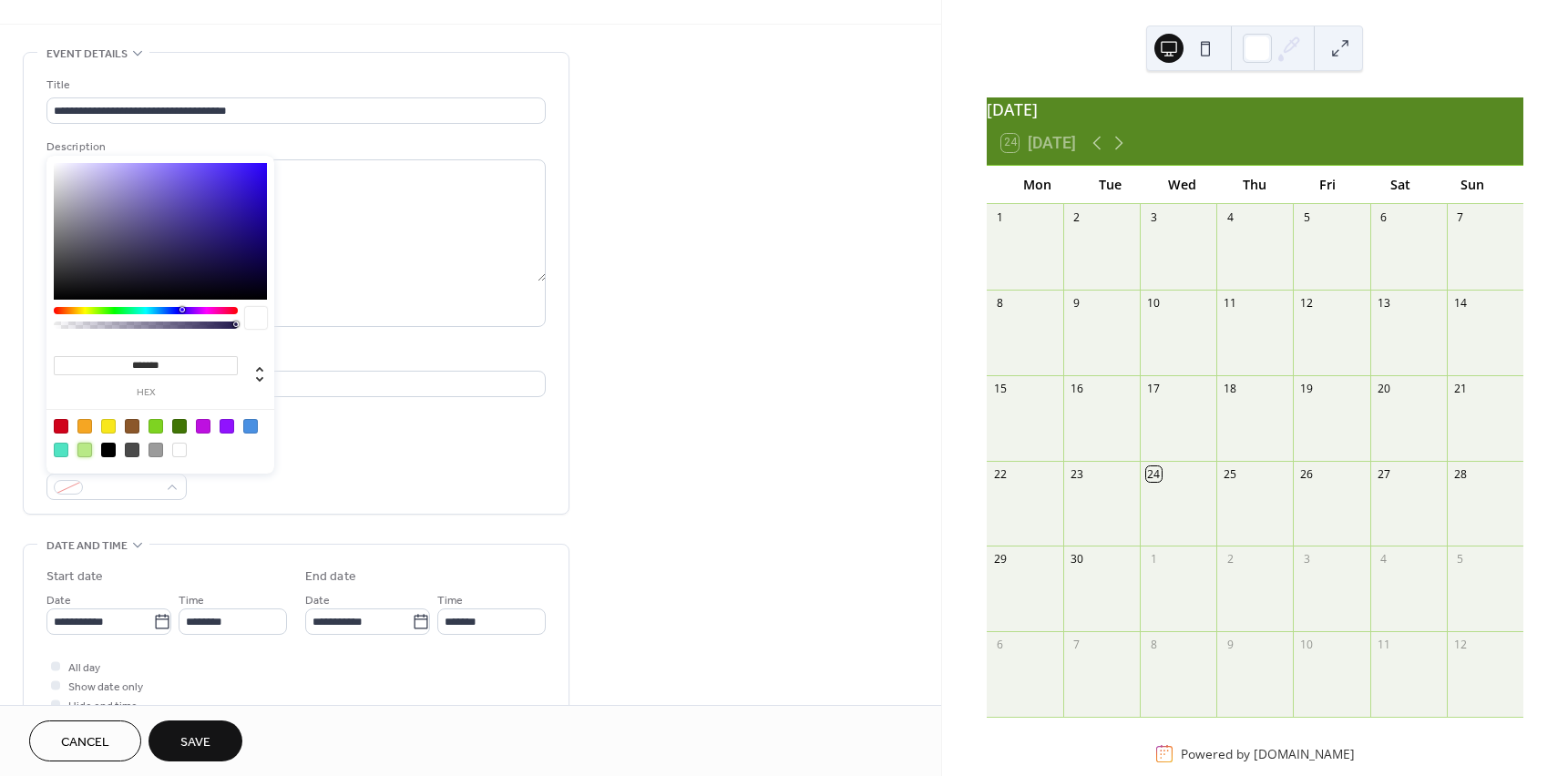
click at [88, 454] on div at bounding box center [85, 451] width 15 height 15
type input "*******"
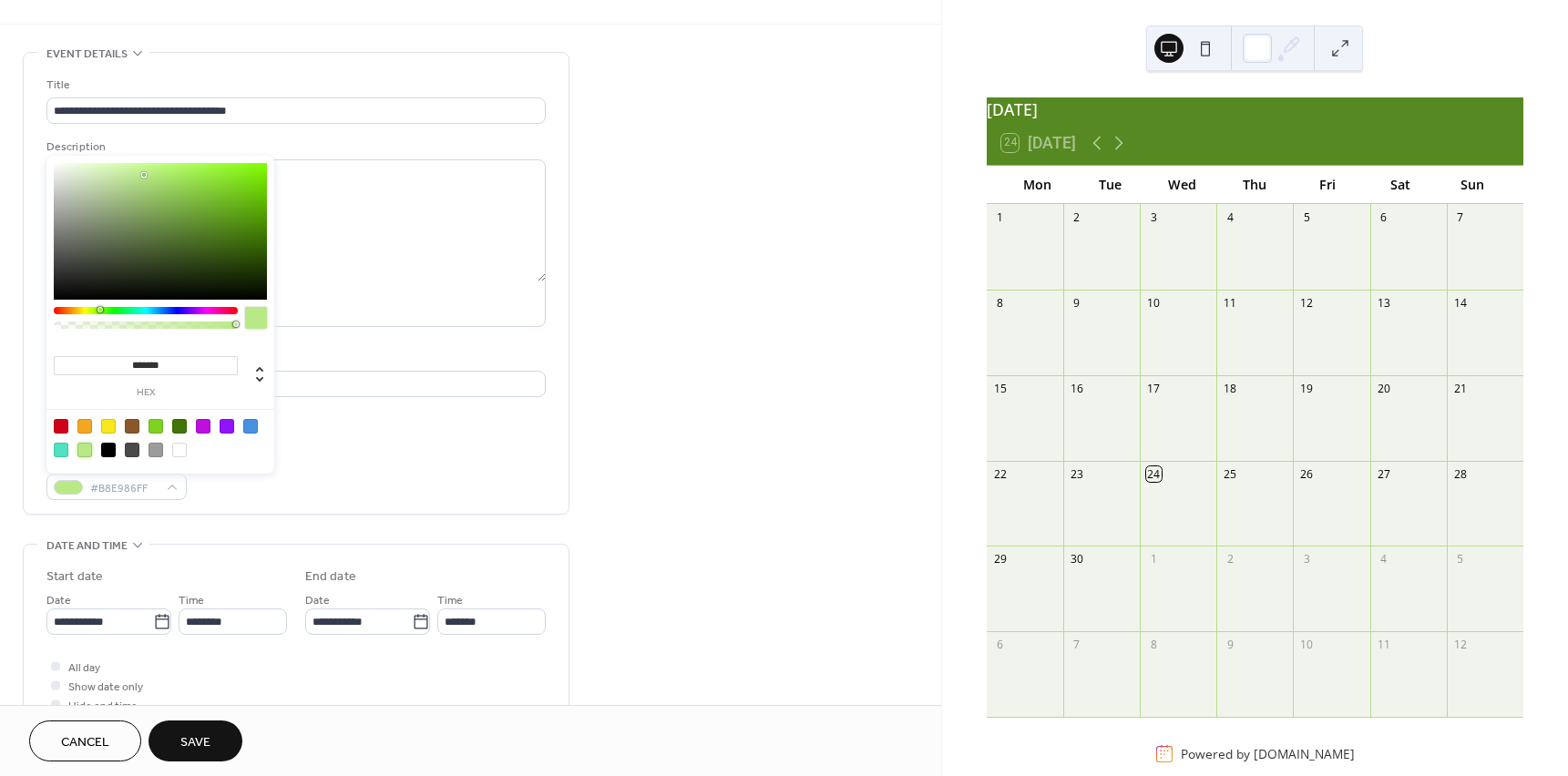
click at [259, 477] on div "Event color #B8E986FF" at bounding box center [296, 476] width 500 height 48
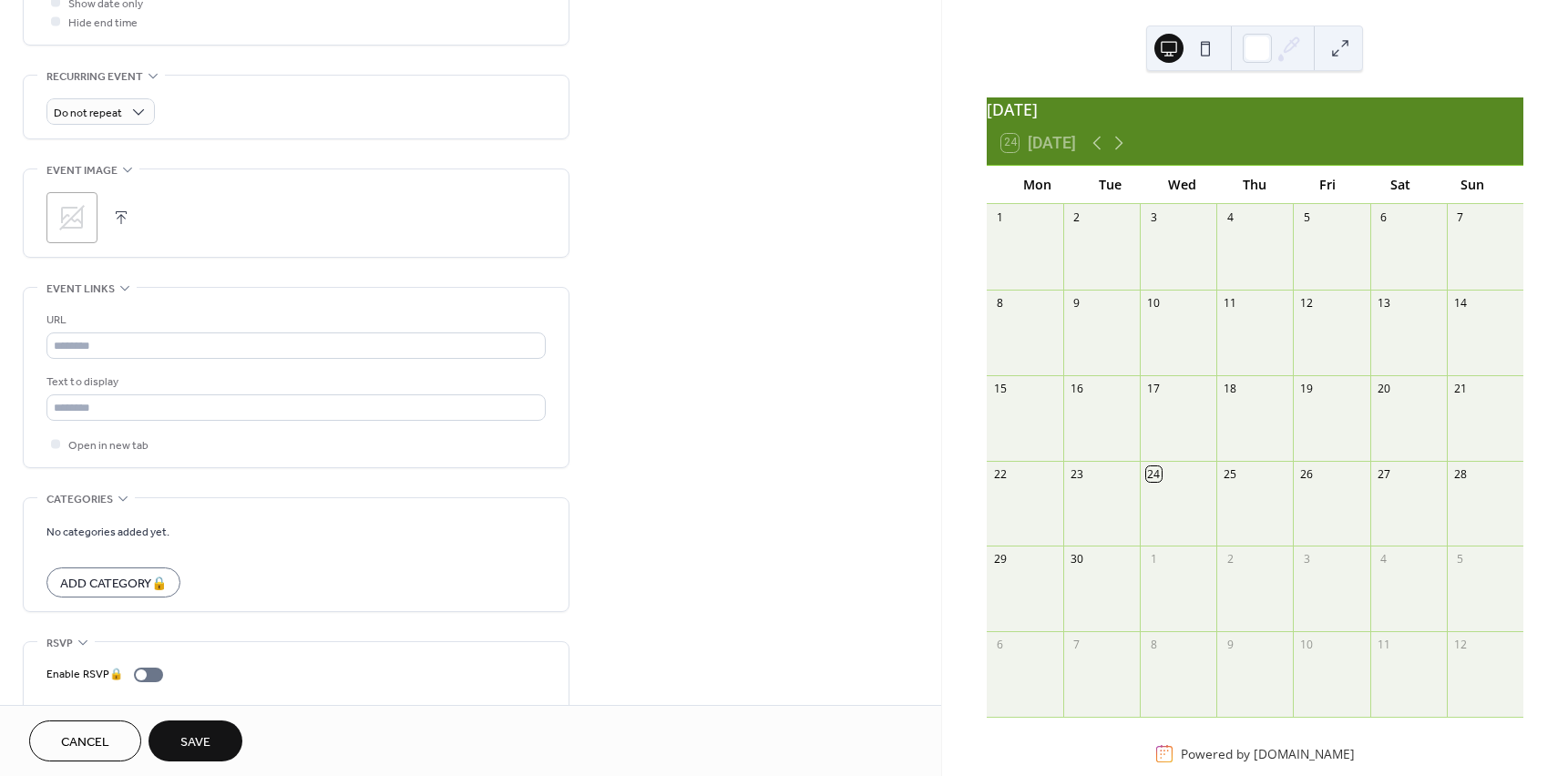
scroll to position [733, 0]
click at [114, 219] on button "button" at bounding box center [121, 217] width 26 height 26
click at [74, 213] on div ";" at bounding box center [71, 216] width 51 height 51
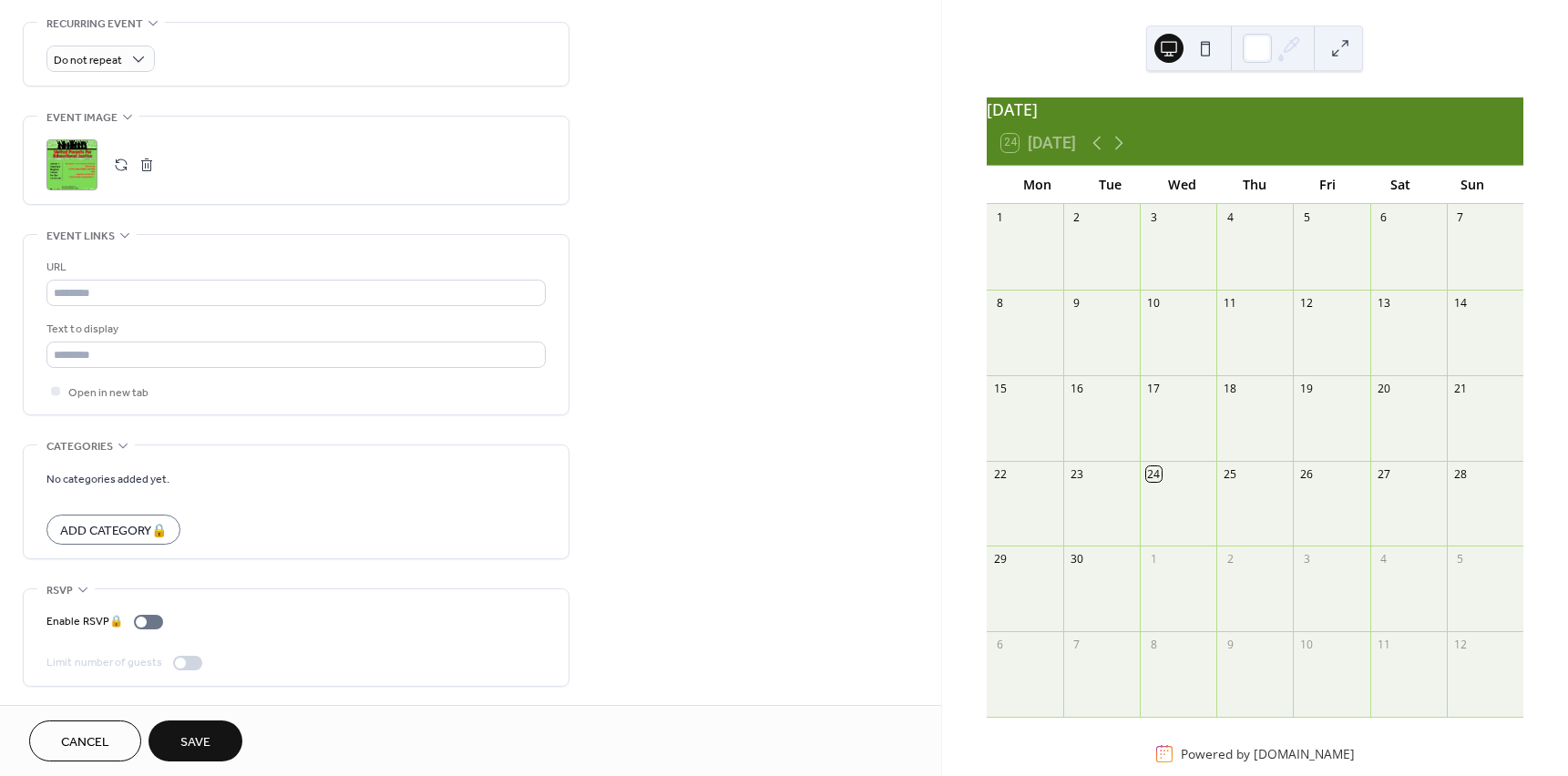
click at [1209, 47] on button at bounding box center [1205, 47] width 29 height 29
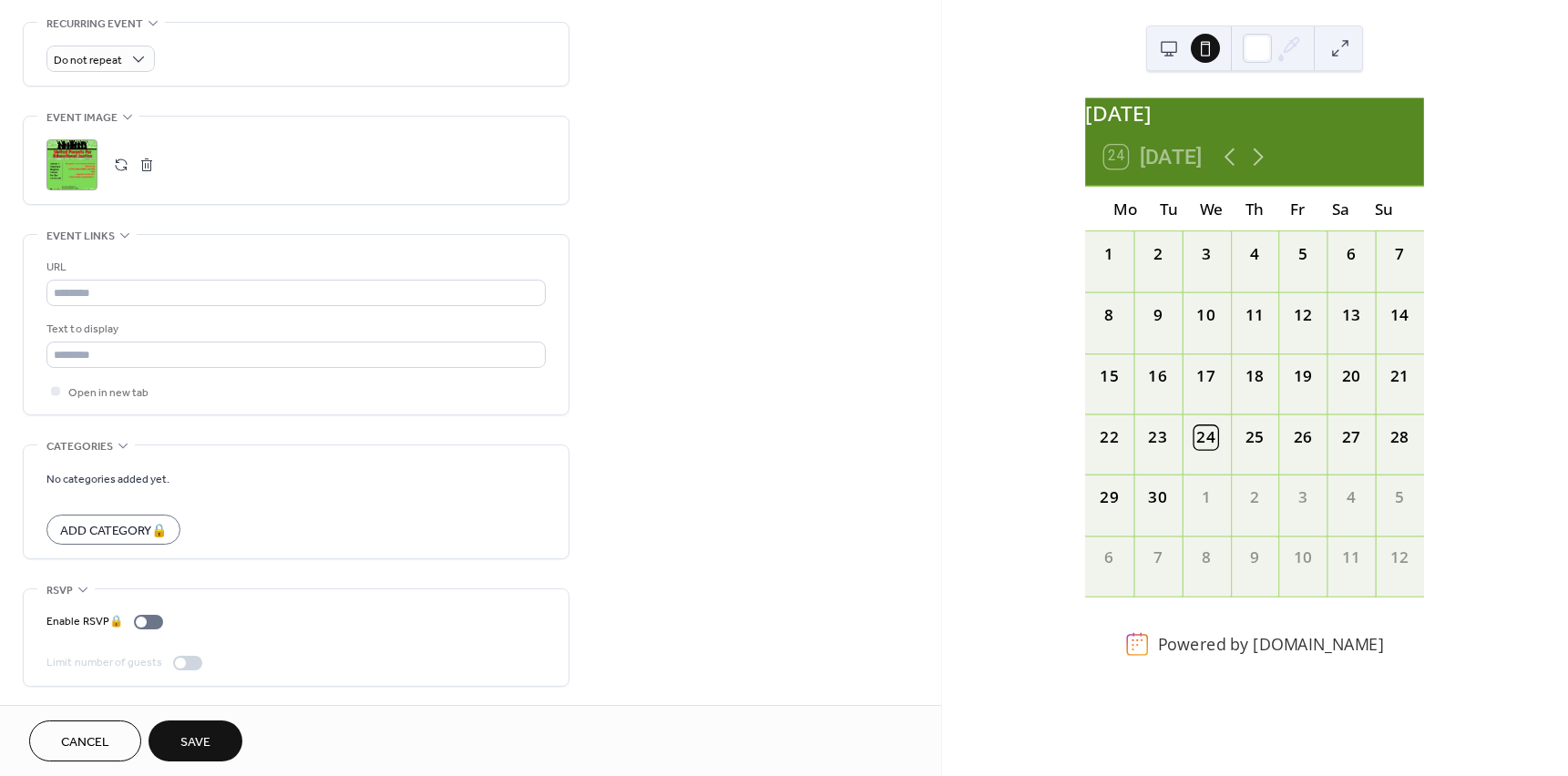
click at [1209, 47] on button at bounding box center [1205, 47] width 29 height 29
click at [1179, 49] on button at bounding box center [1168, 47] width 29 height 29
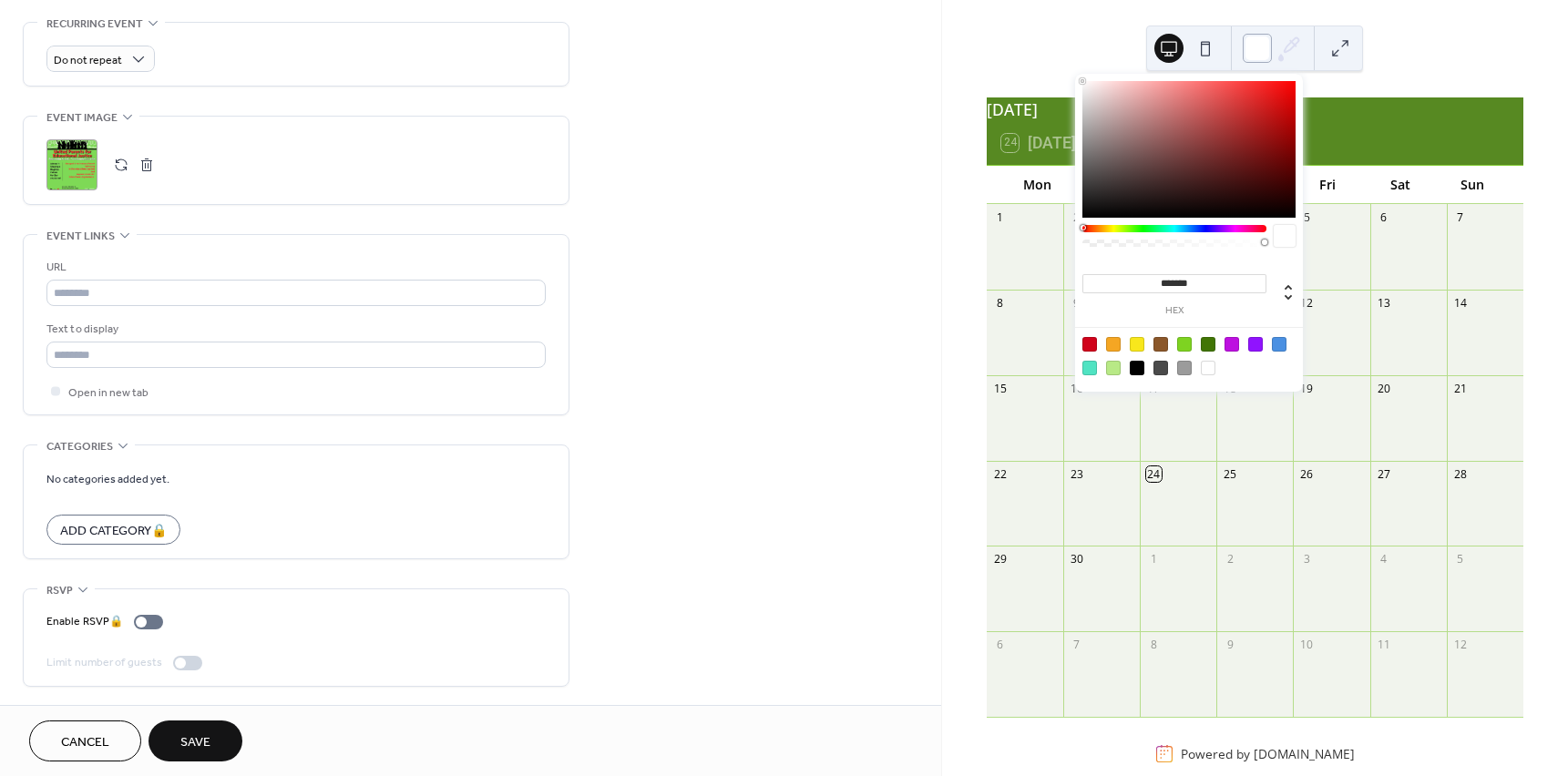
click at [1266, 56] on div at bounding box center [1256, 47] width 29 height 29
click at [1114, 373] on div at bounding box center [1114, 368] width 15 height 15
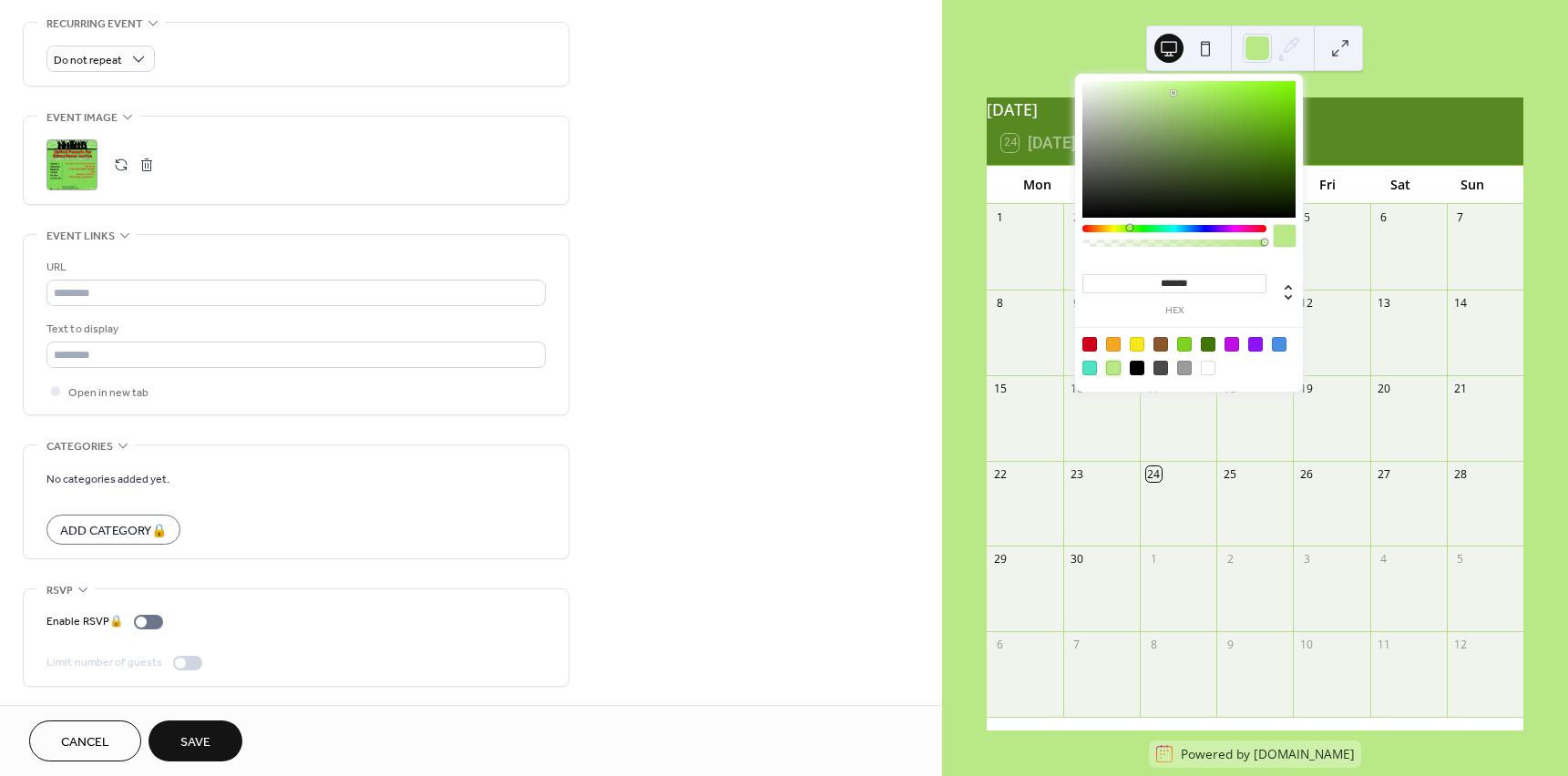
click at [1114, 373] on div at bounding box center [1114, 368] width 15 height 15
click at [1211, 369] on div at bounding box center [1208, 368] width 15 height 15
type input "*******"
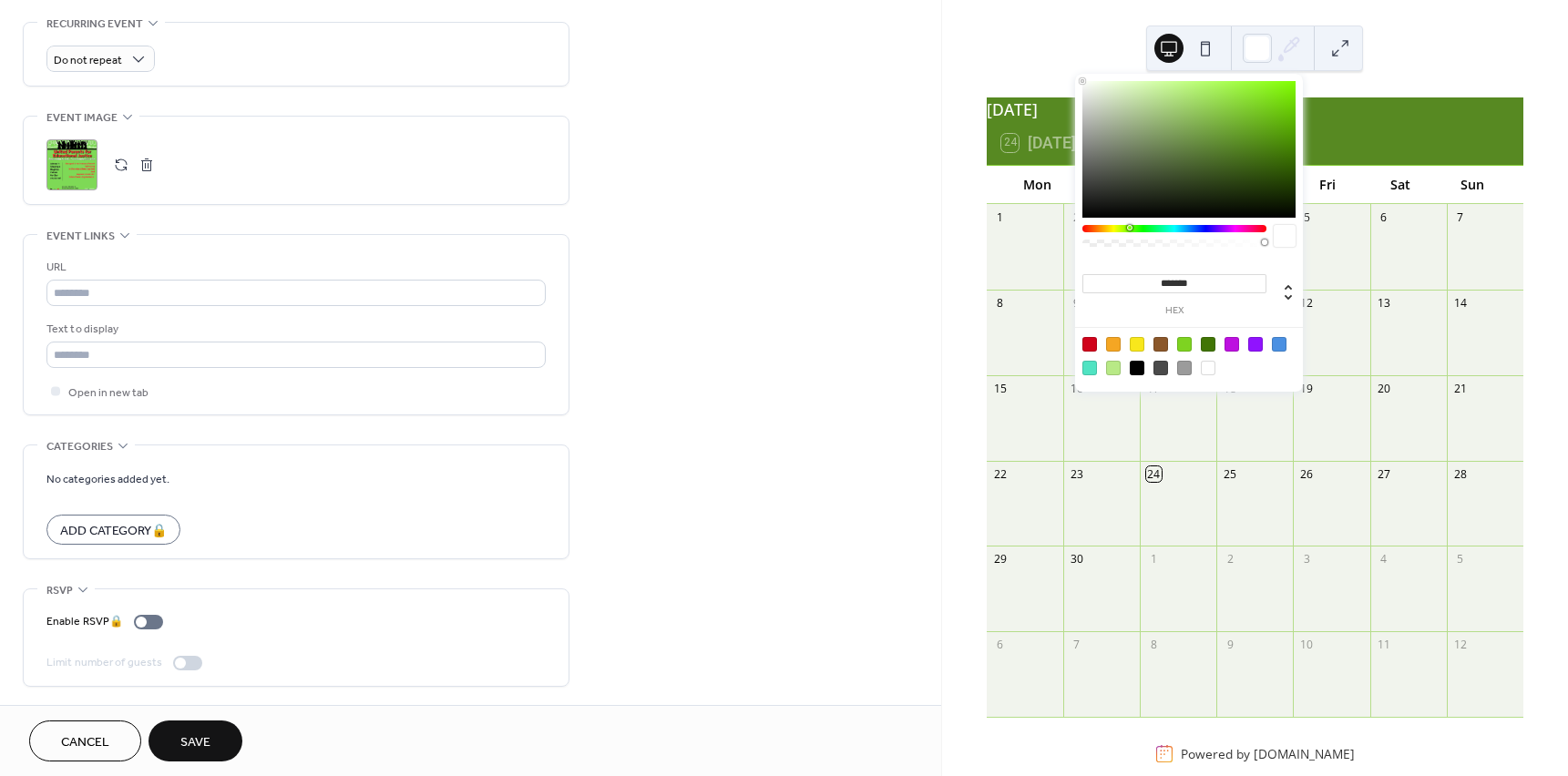
click at [1345, 42] on button at bounding box center [1340, 47] width 29 height 29
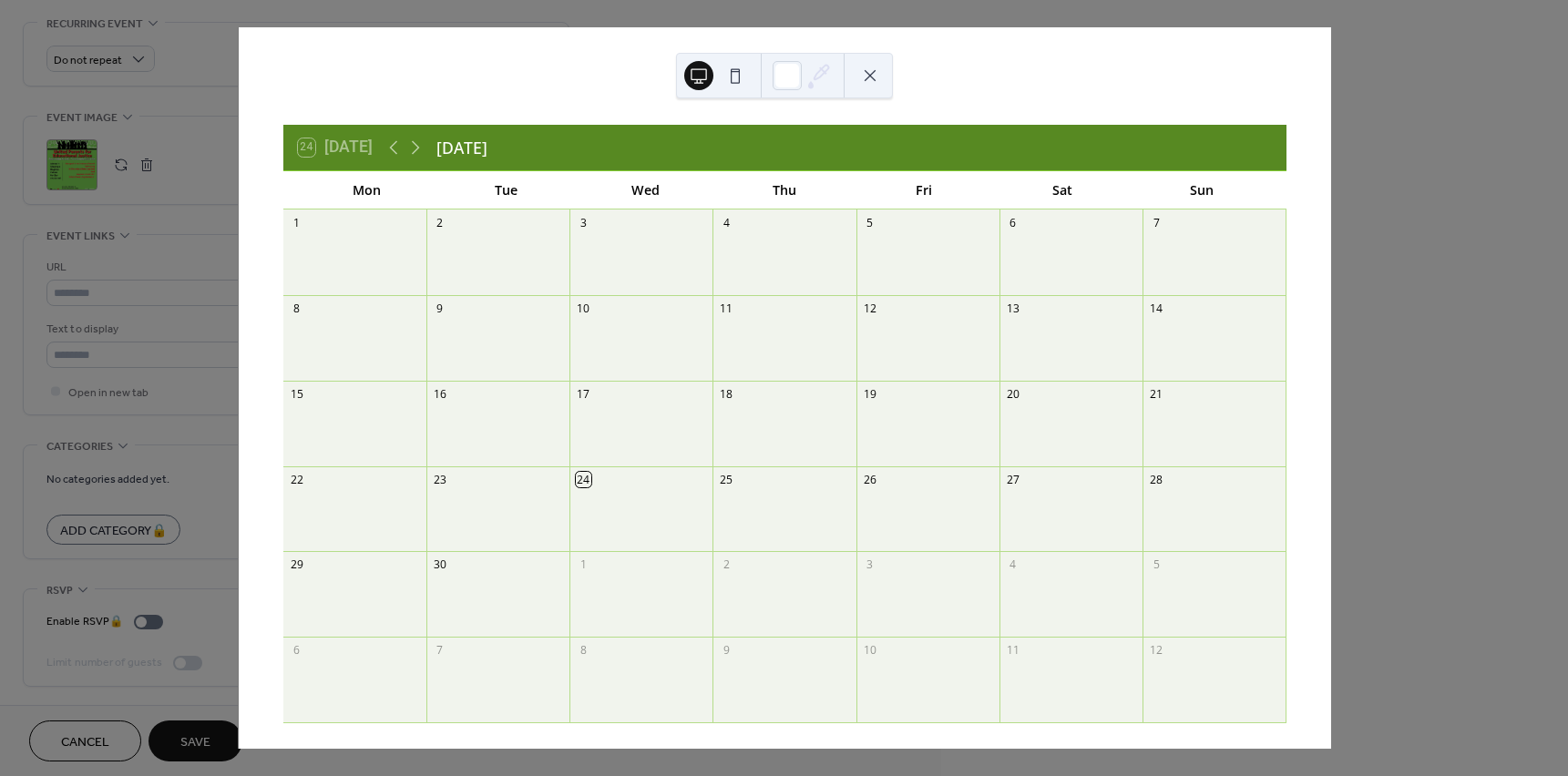
click at [1332, 44] on div "24 Today September 2025 Mon Tue Wed Thu Fri Sat Sun 1 2 3 4 5 6 7 8 9 10 11 12 …" at bounding box center [784, 388] width 1093 height 721
click at [881, 65] on div at bounding box center [784, 75] width 217 height 45
click at [875, 72] on button at bounding box center [870, 75] width 29 height 29
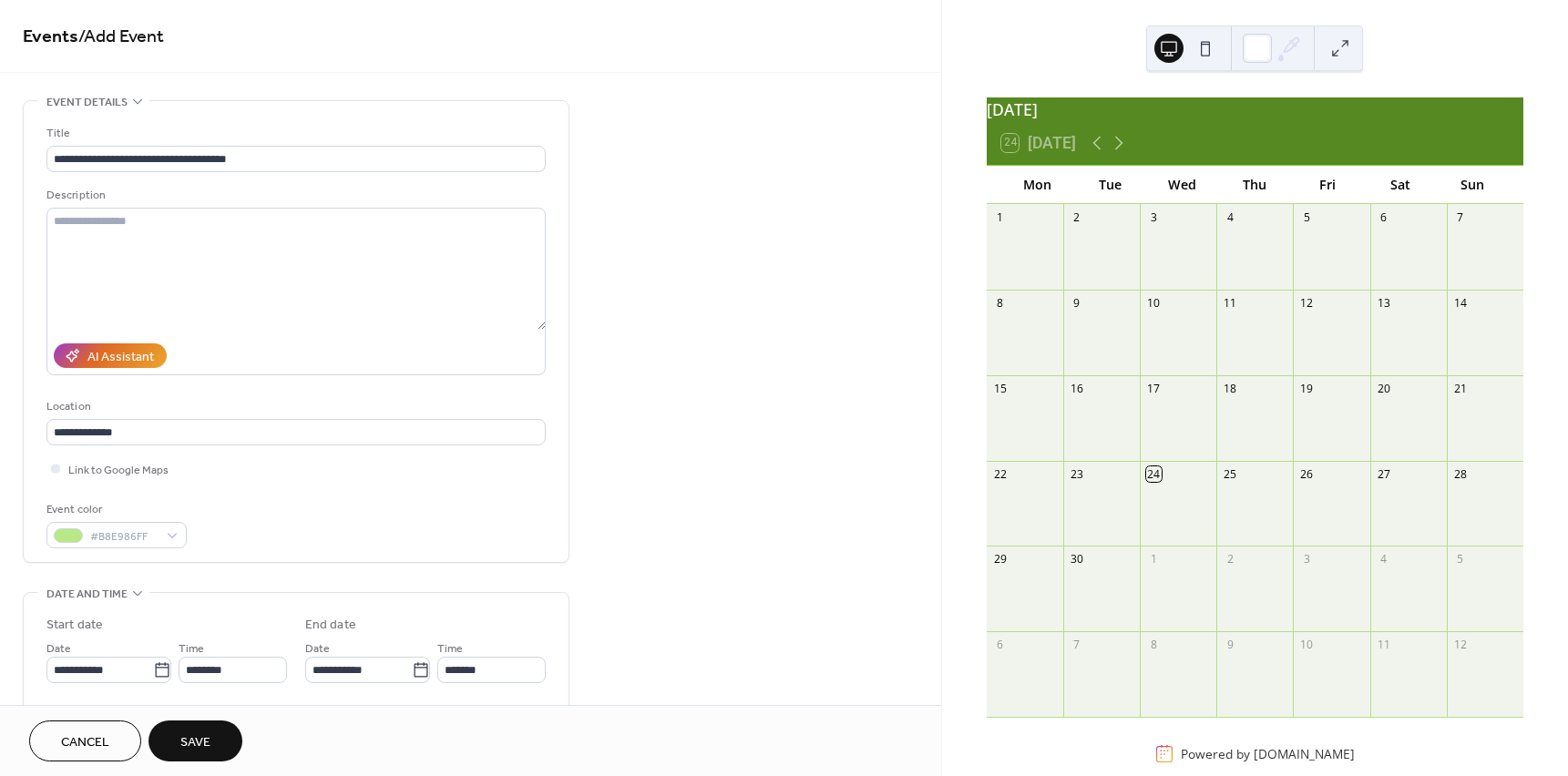
scroll to position [0, 0]
click at [159, 537] on div "#B8E986FF" at bounding box center [116, 536] width 140 height 26
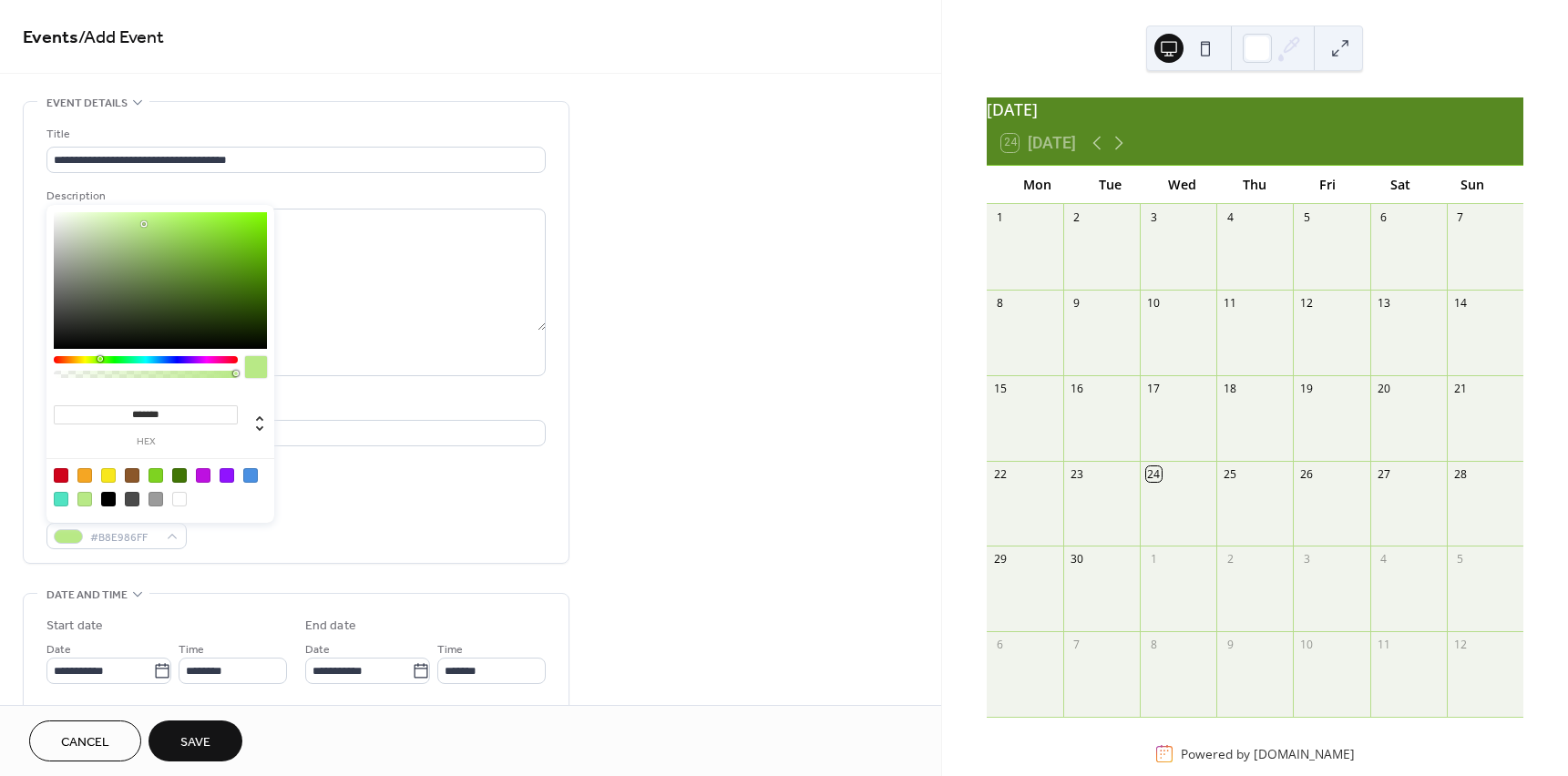
click at [154, 478] on div at bounding box center [156, 476] width 15 height 15
type input "*******"
click at [376, 497] on div "**********" at bounding box center [296, 337] width 500 height 425
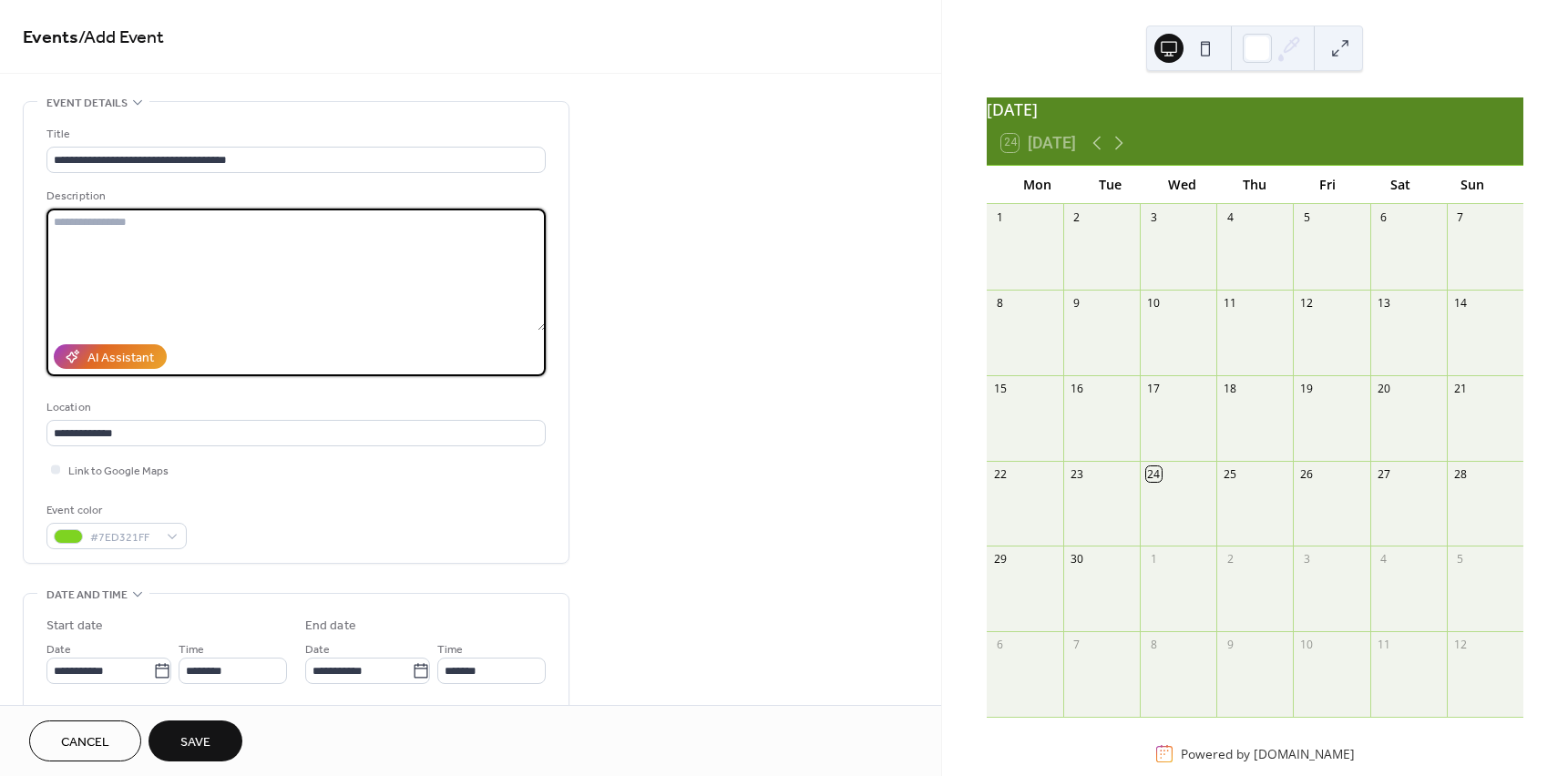
click at [221, 255] on textarea at bounding box center [296, 270] width 500 height 122
click at [79, 223] on textarea "**********" at bounding box center [296, 270] width 500 height 122
click at [389, 229] on textarea "**********" at bounding box center [296, 270] width 500 height 122
click at [542, 328] on textarea "**********" at bounding box center [296, 270] width 500 height 122
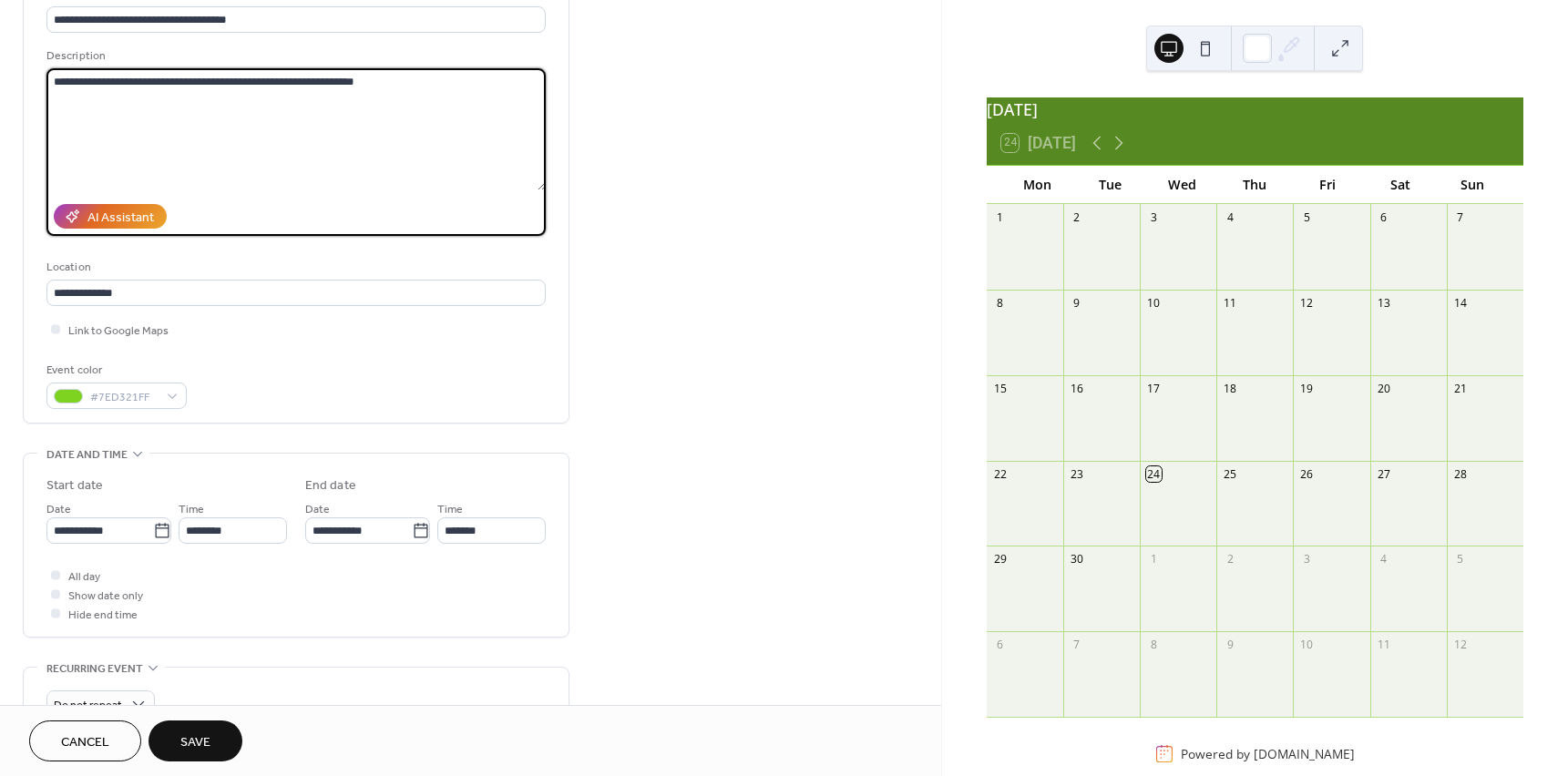
scroll to position [139, 0]
type textarea "**********"
click at [729, 299] on div "**********" at bounding box center [470, 656] width 941 height 1390
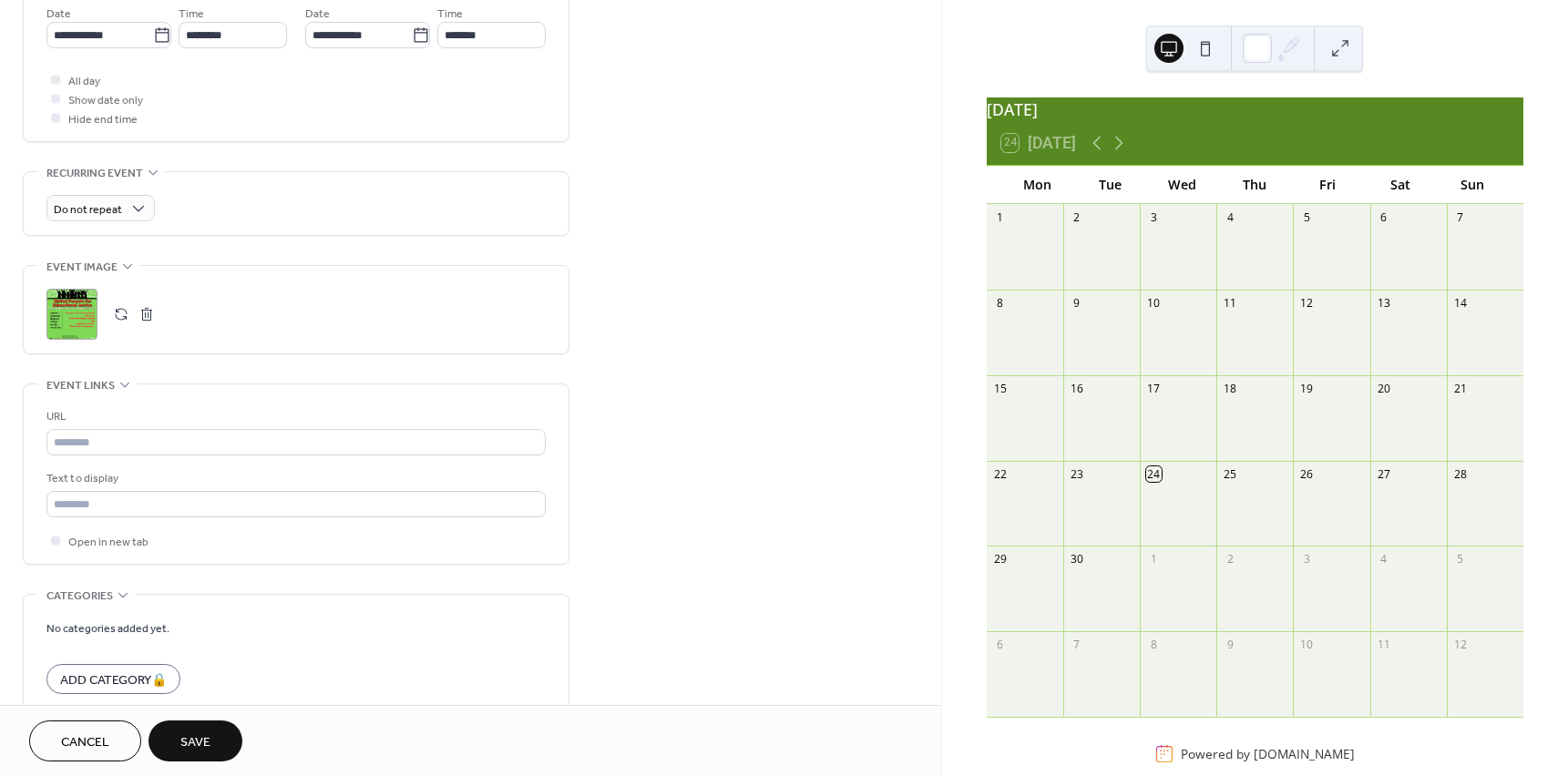
scroll to position [785, 0]
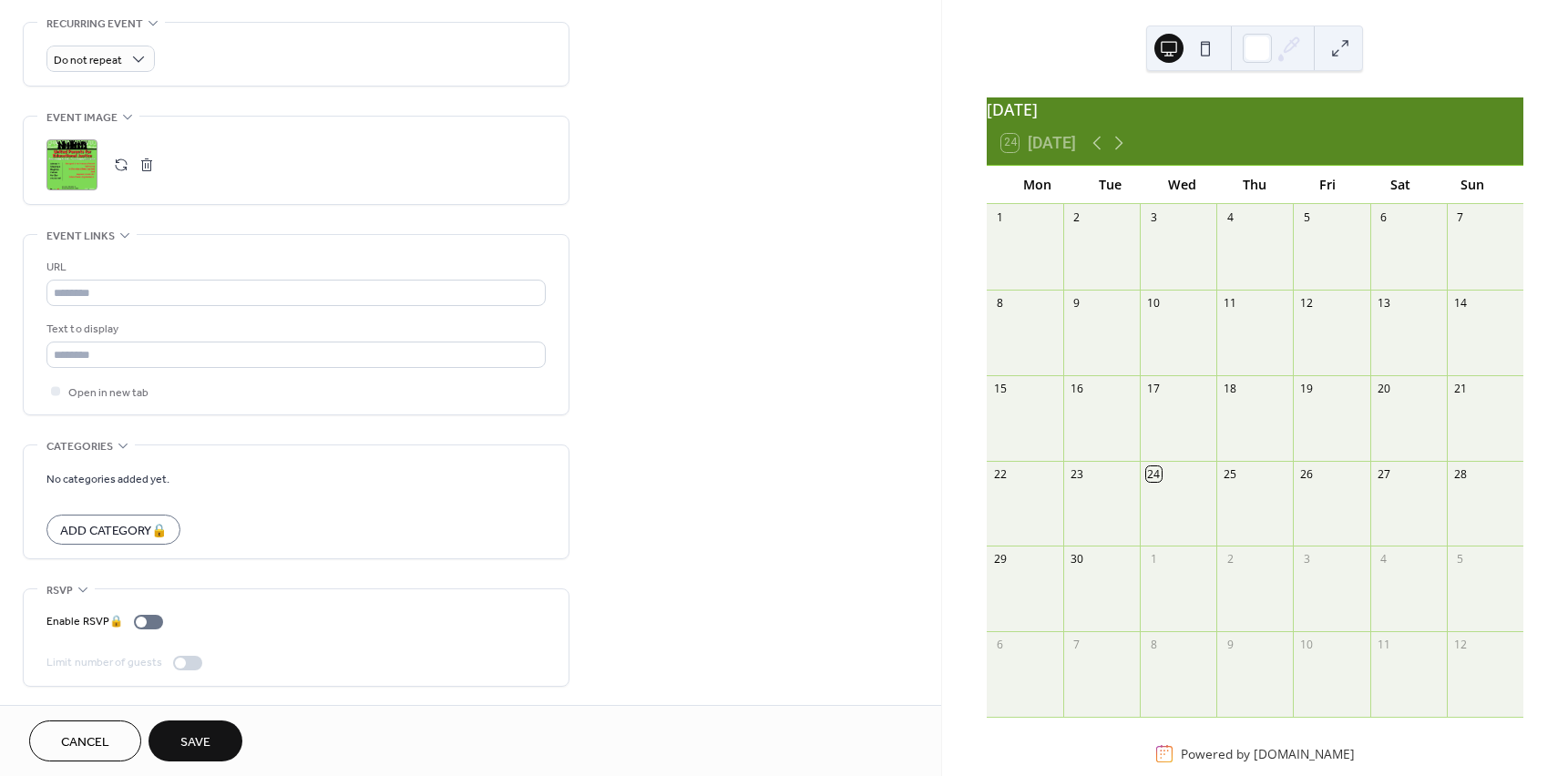
click at [174, 746] on button "Save" at bounding box center [195, 741] width 94 height 41
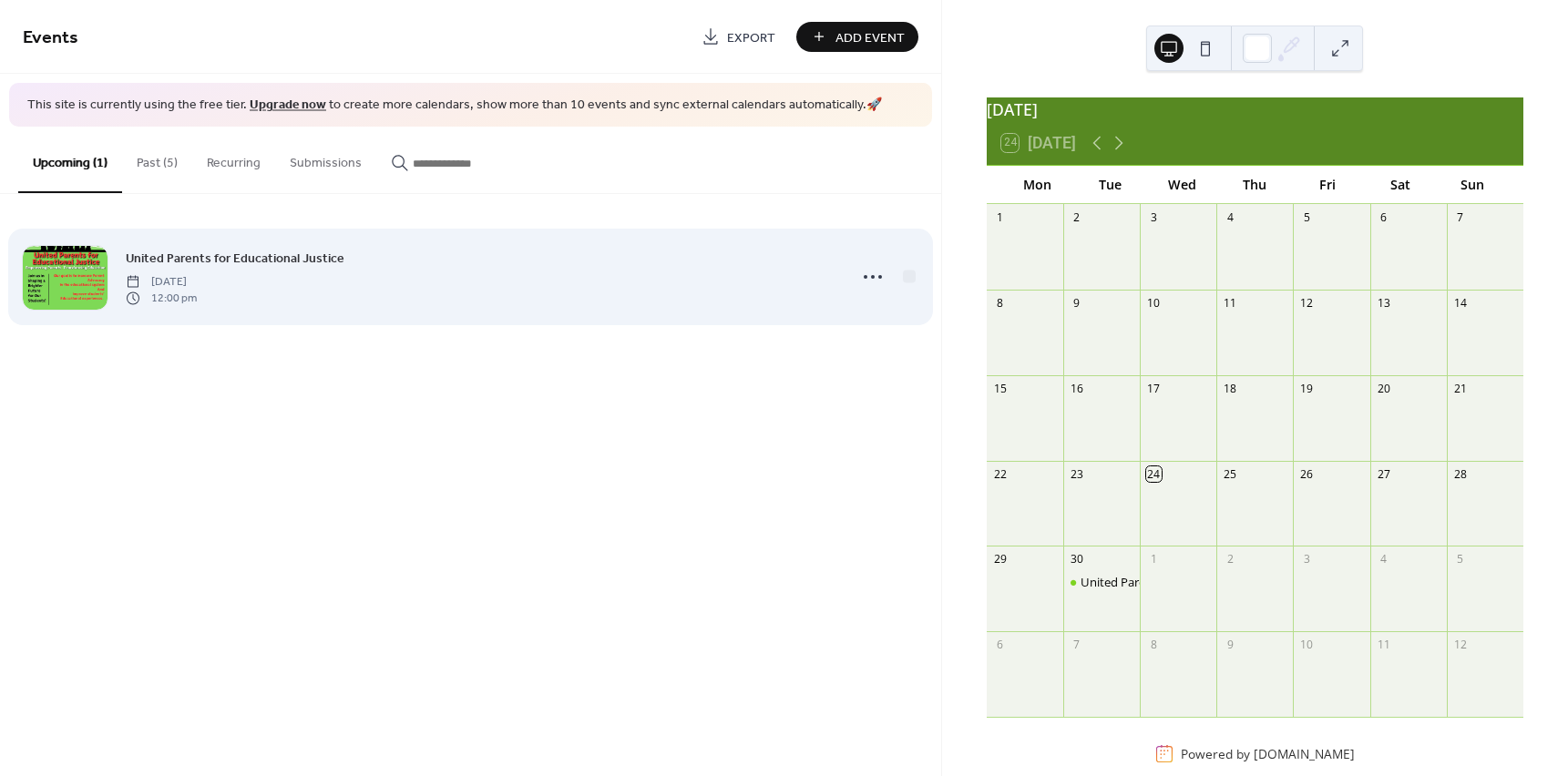
click at [197, 292] on span "12:00 pm" at bounding box center [161, 299] width 71 height 17
click at [860, 269] on icon at bounding box center [873, 276] width 29 height 29
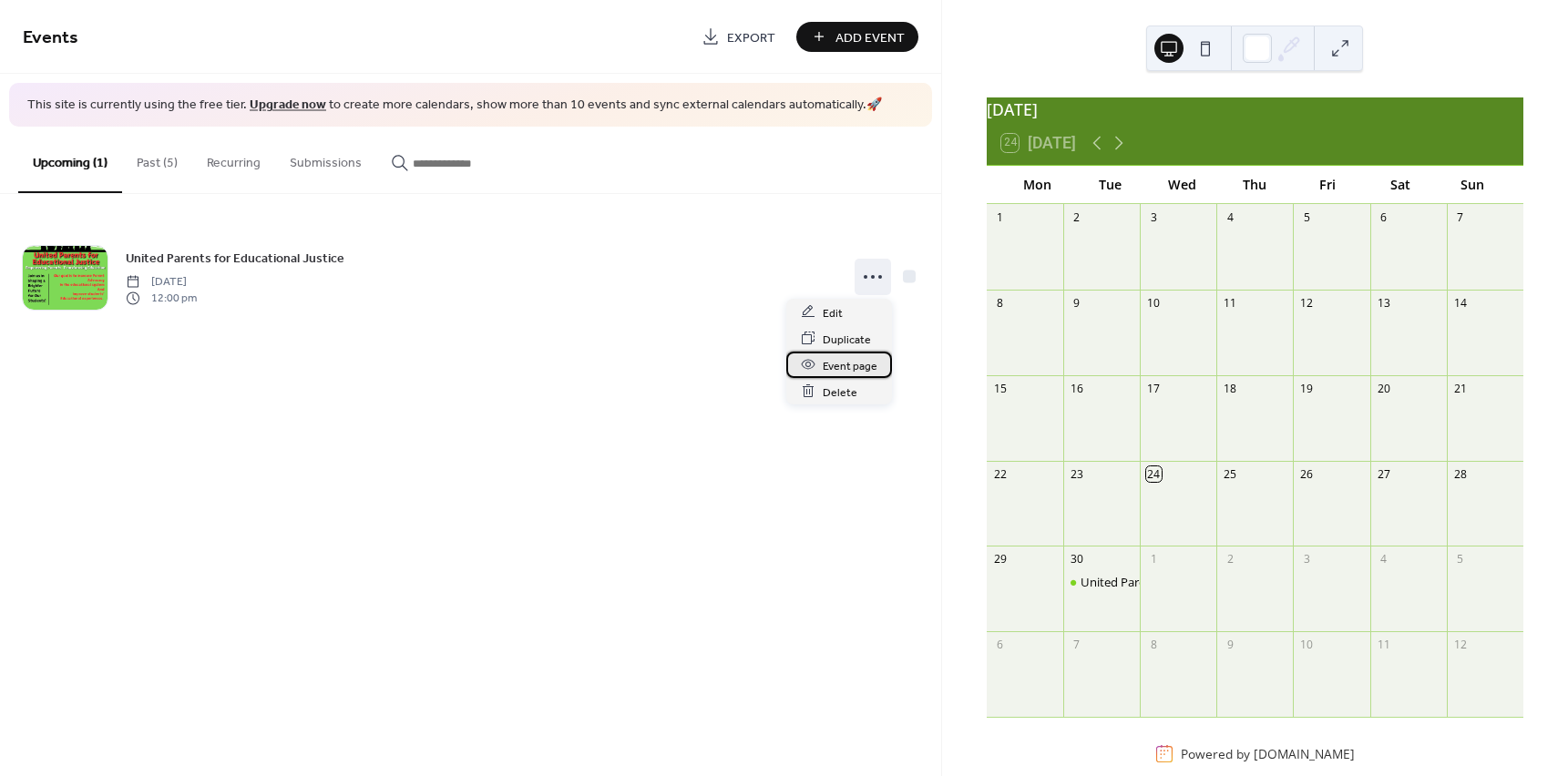
click at [850, 373] on span "Event page" at bounding box center [849, 365] width 55 height 19
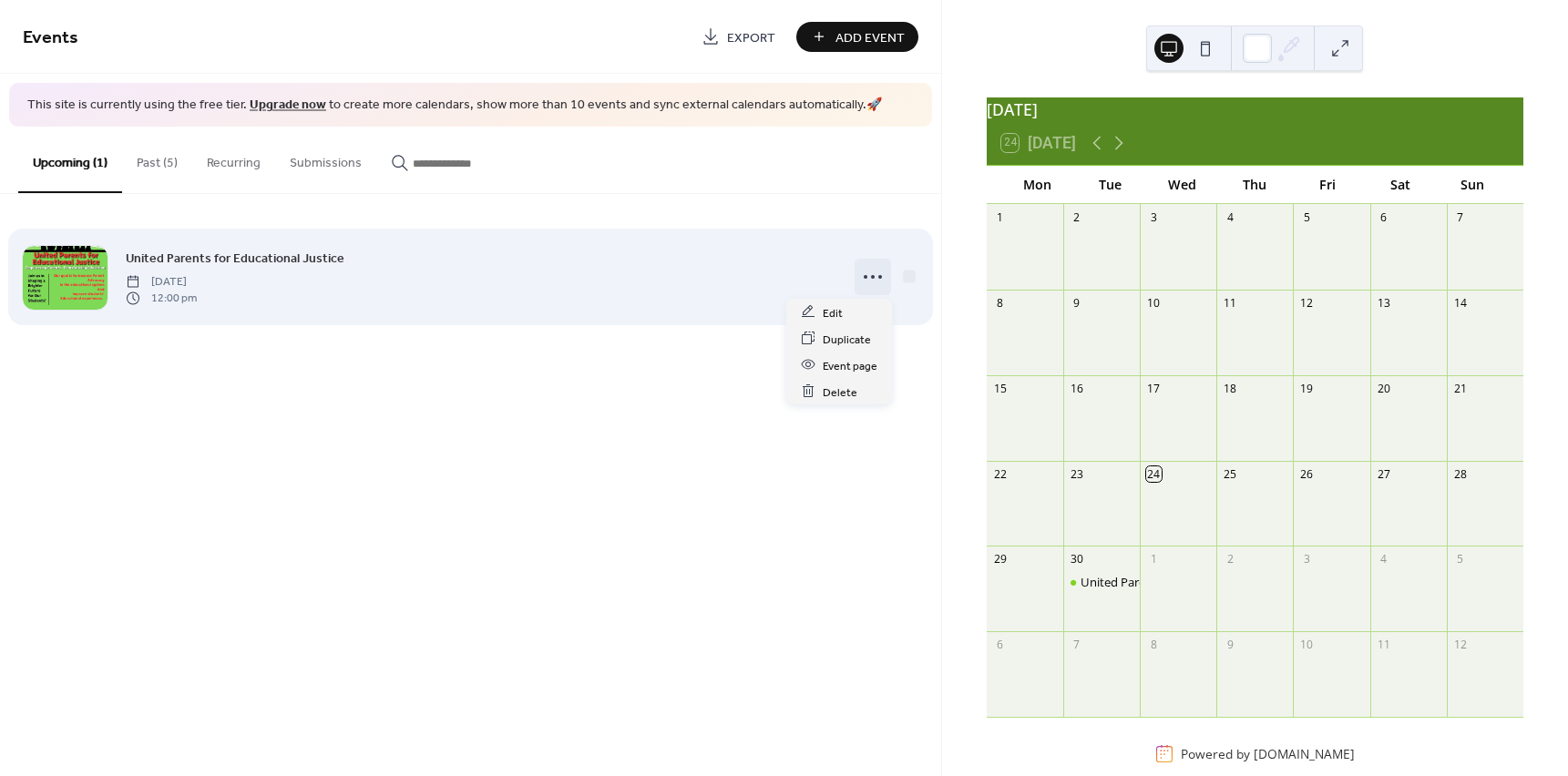
click at [859, 286] on icon at bounding box center [873, 276] width 29 height 29
click at [900, 277] on div at bounding box center [910, 276] width 19 height 19
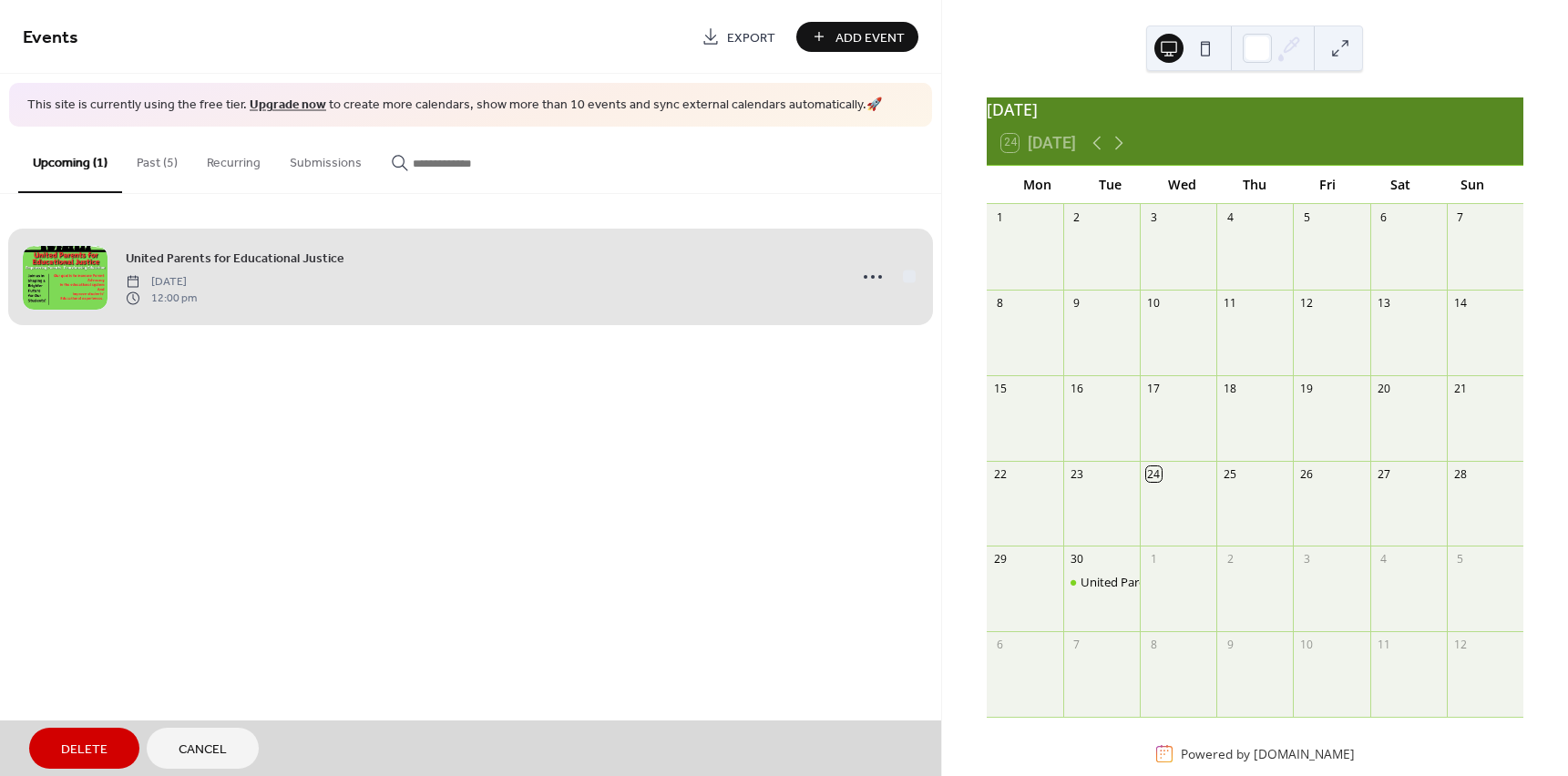
click at [133, 156] on button "Past (5)" at bounding box center [158, 159] width 70 height 65
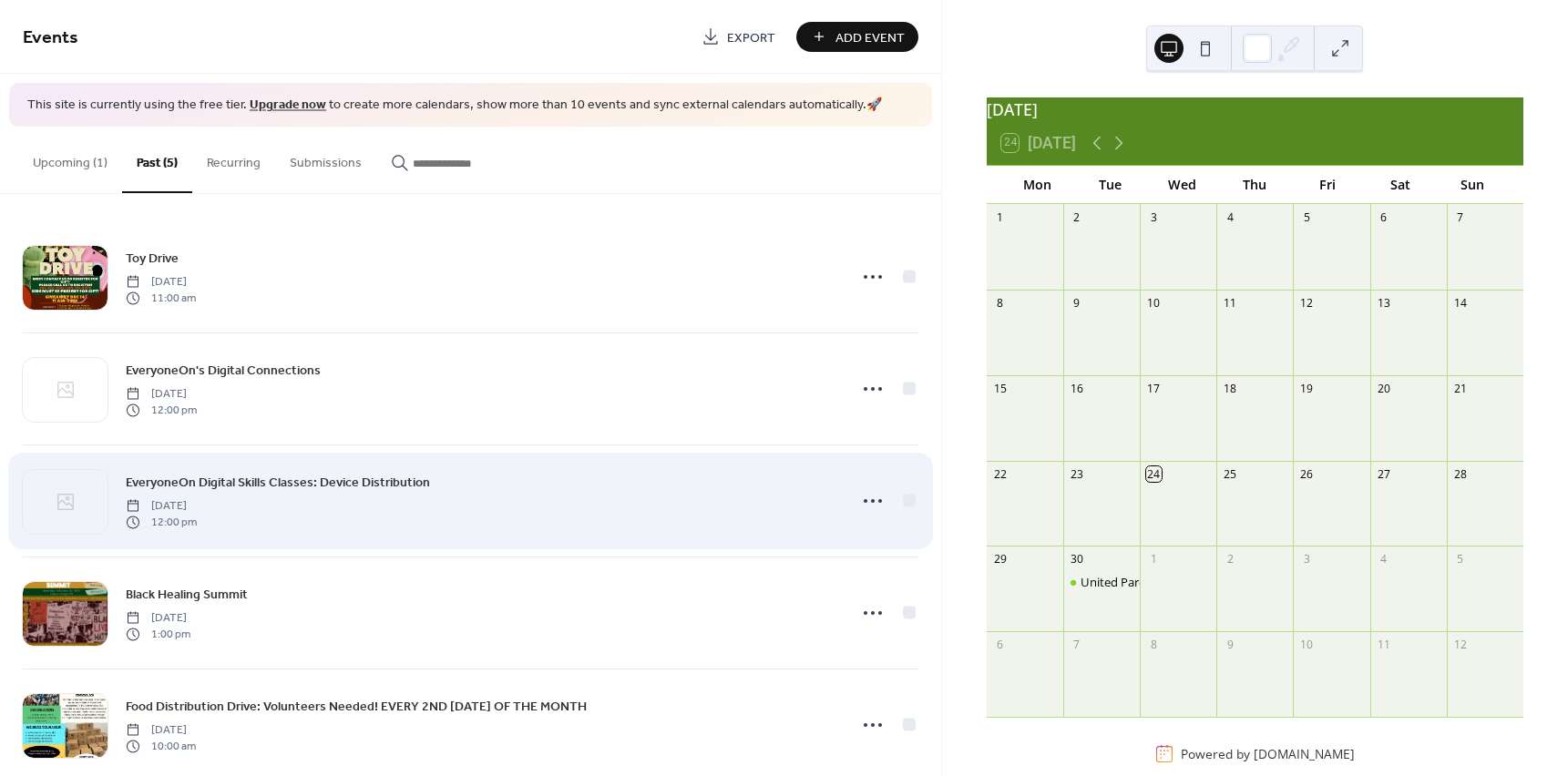
scroll to position [32, 0]
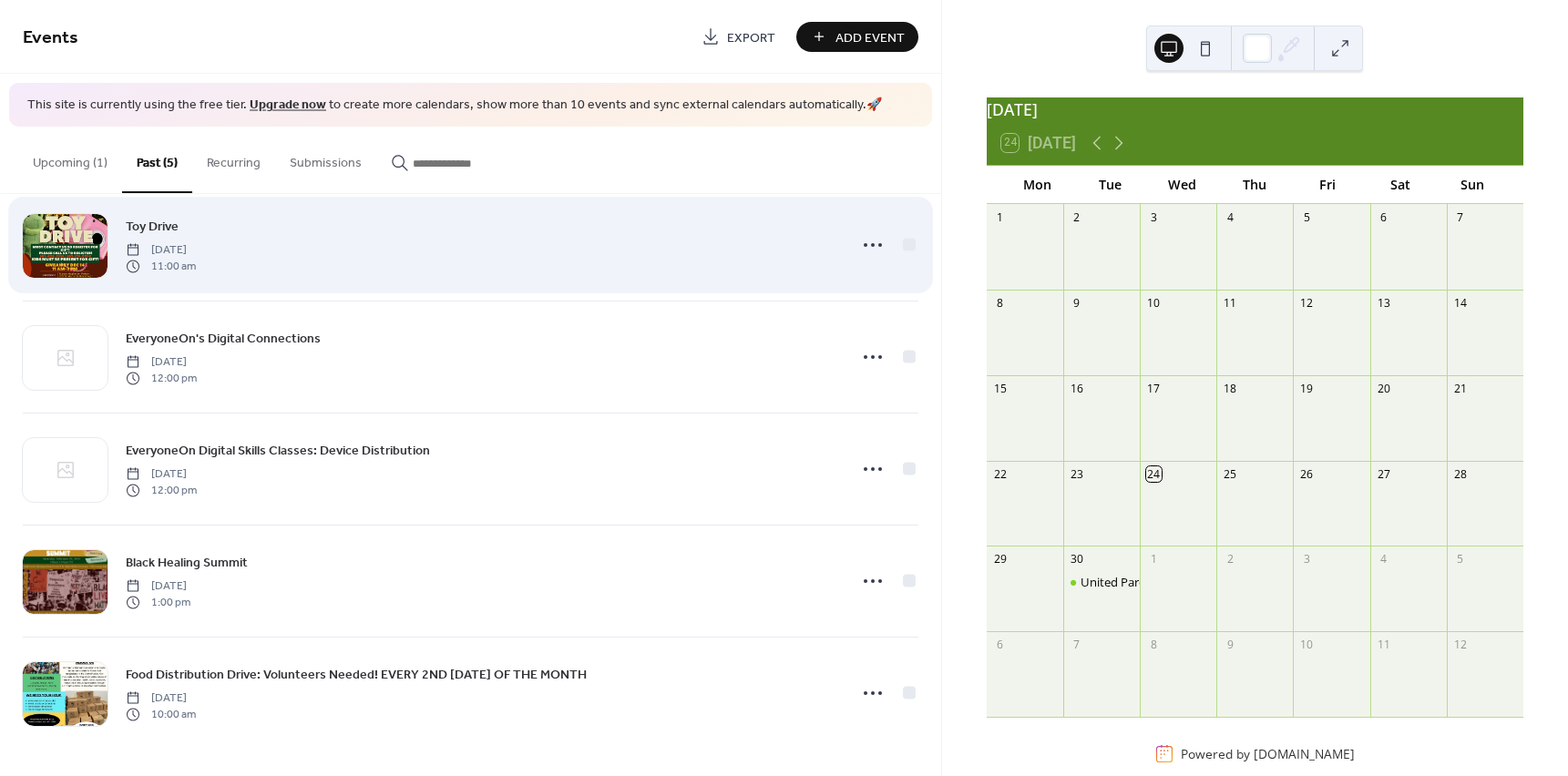
click at [196, 255] on span "Thursday, December 12, 2024" at bounding box center [161, 249] width 70 height 17
click at [418, 248] on div "Toy Drive Thursday, December 12, 2024 11:00 am" at bounding box center [481, 245] width 710 height 58
click at [67, 247] on div at bounding box center [65, 246] width 84 height 64
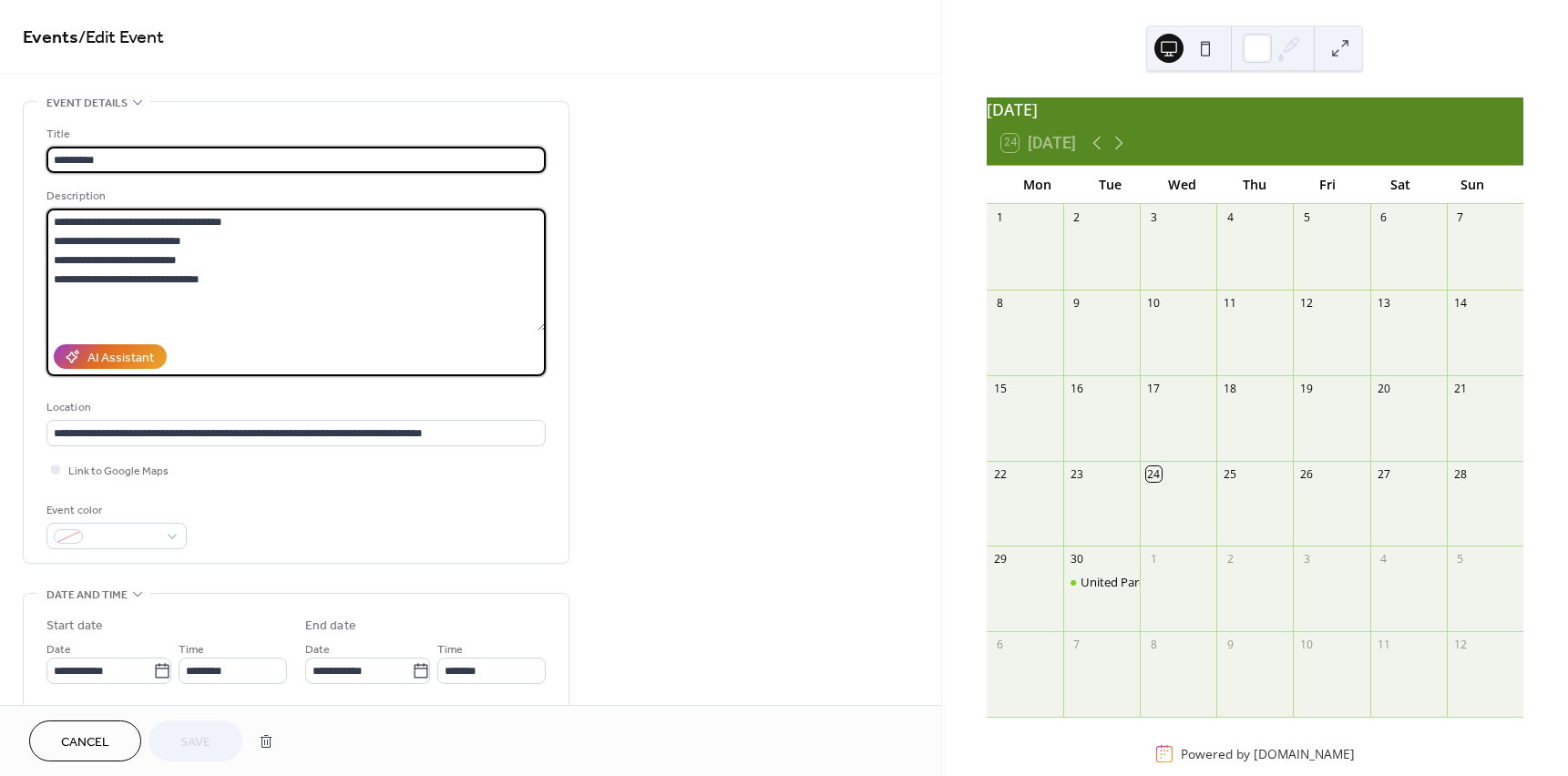
click at [67, 247] on textarea "**********" at bounding box center [296, 270] width 500 height 122
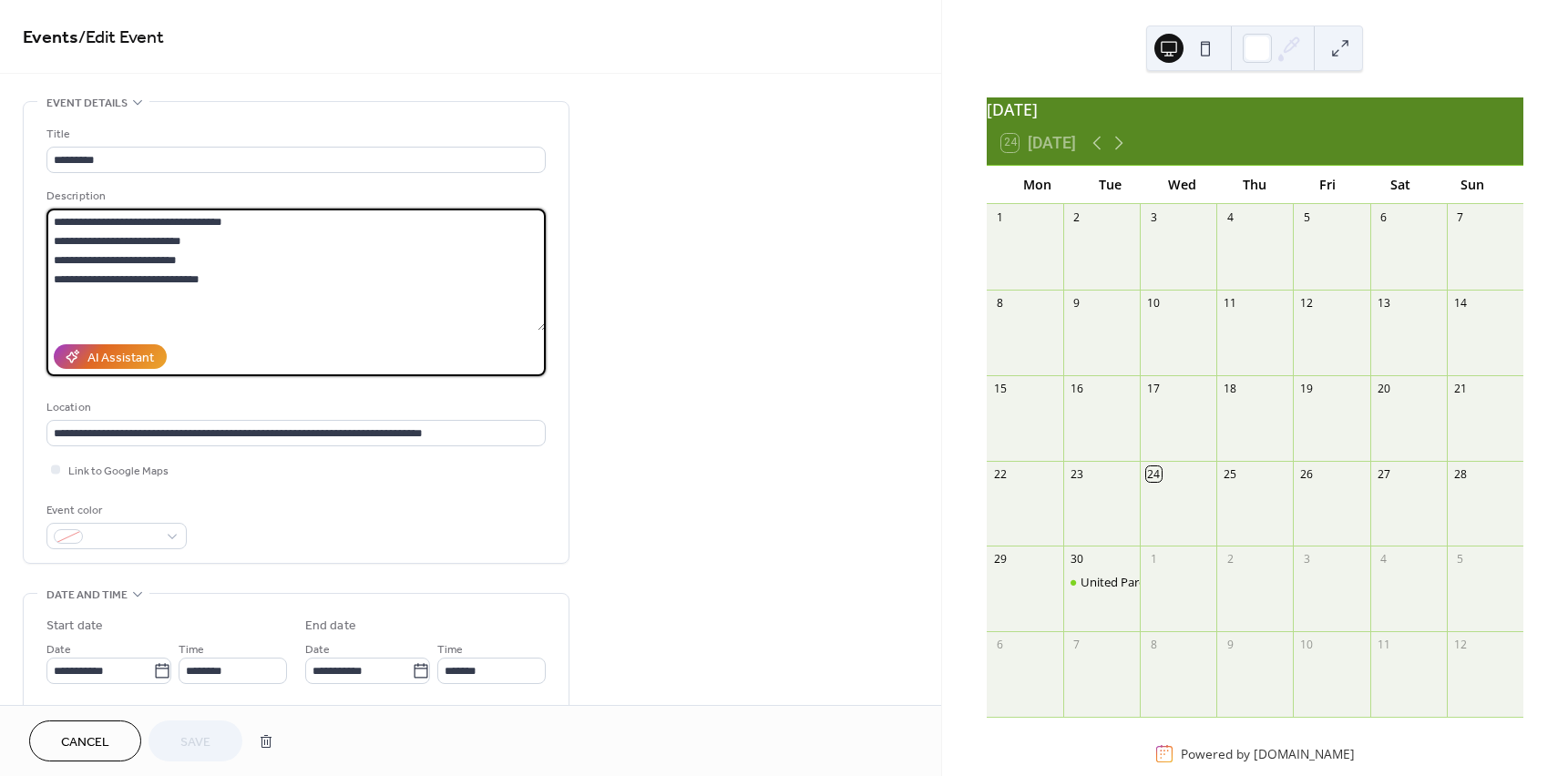
click at [267, 318] on textarea "**********" at bounding box center [296, 270] width 500 height 122
click at [104, 733] on span "Cancel" at bounding box center [85, 743] width 48 height 19
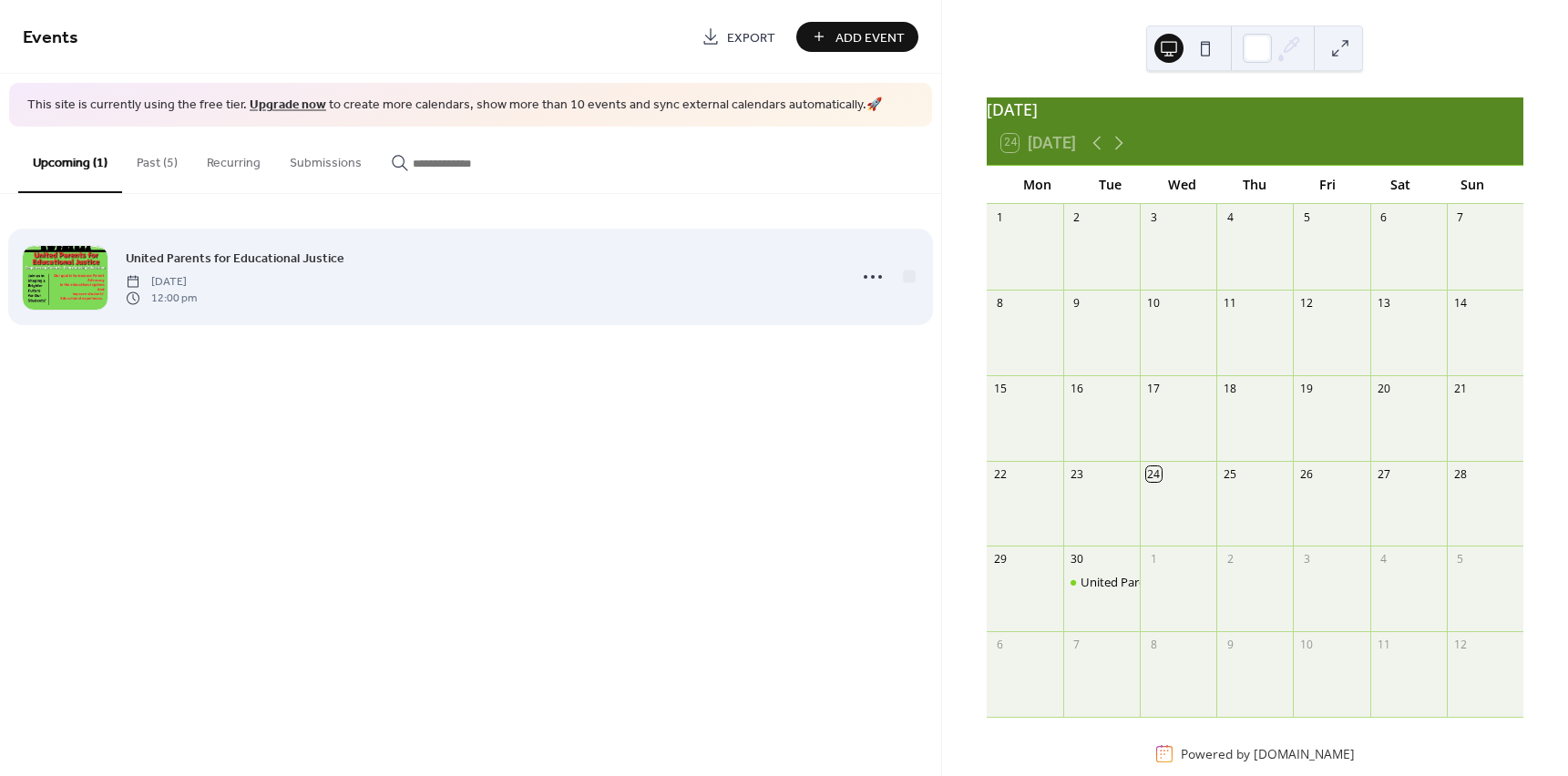
click at [163, 274] on span "[DATE]" at bounding box center [161, 282] width 71 height 17
click at [90, 295] on div at bounding box center [65, 277] width 84 height 64
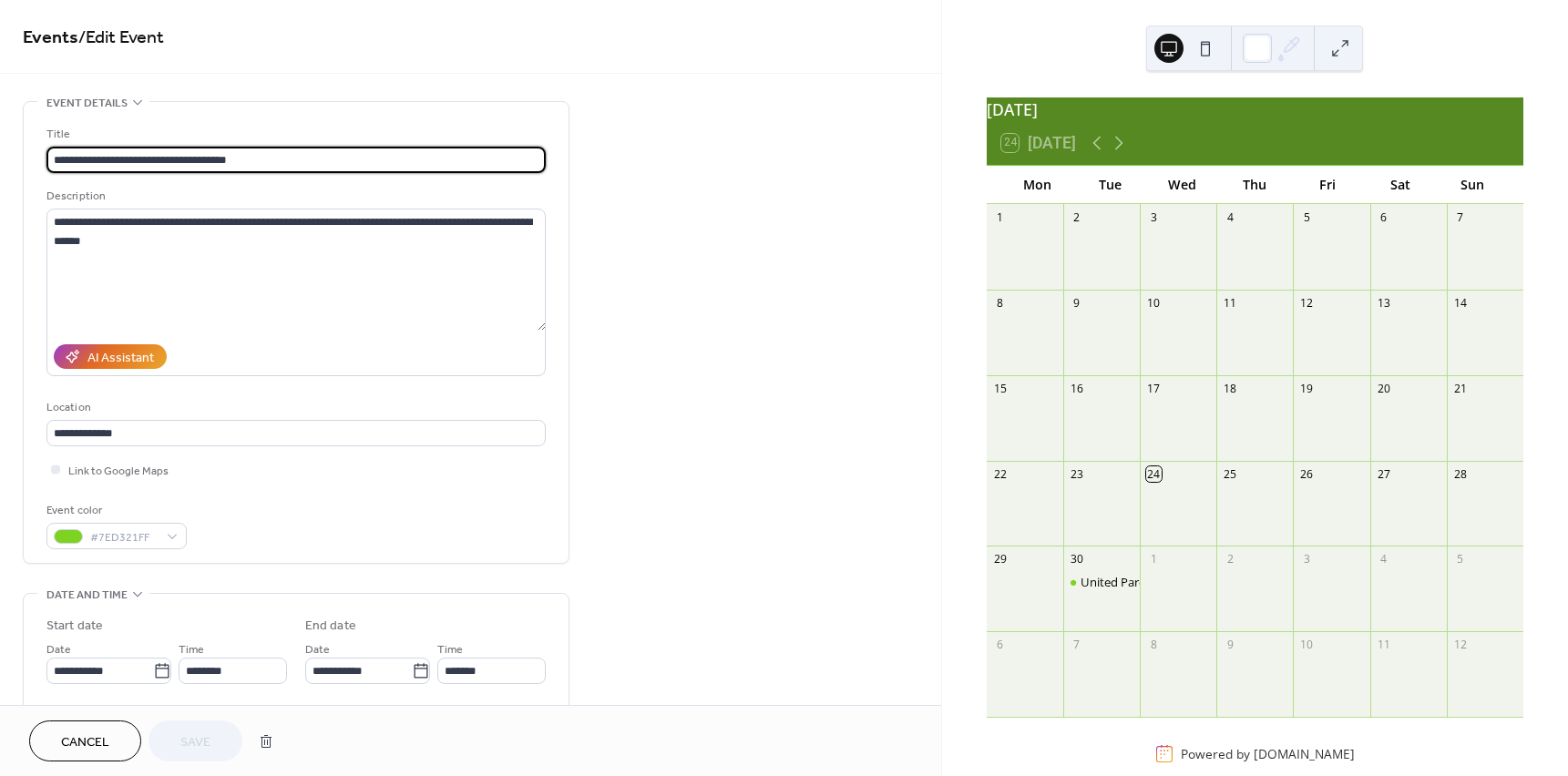
click at [117, 724] on button "Cancel" at bounding box center [84, 741] width 112 height 41
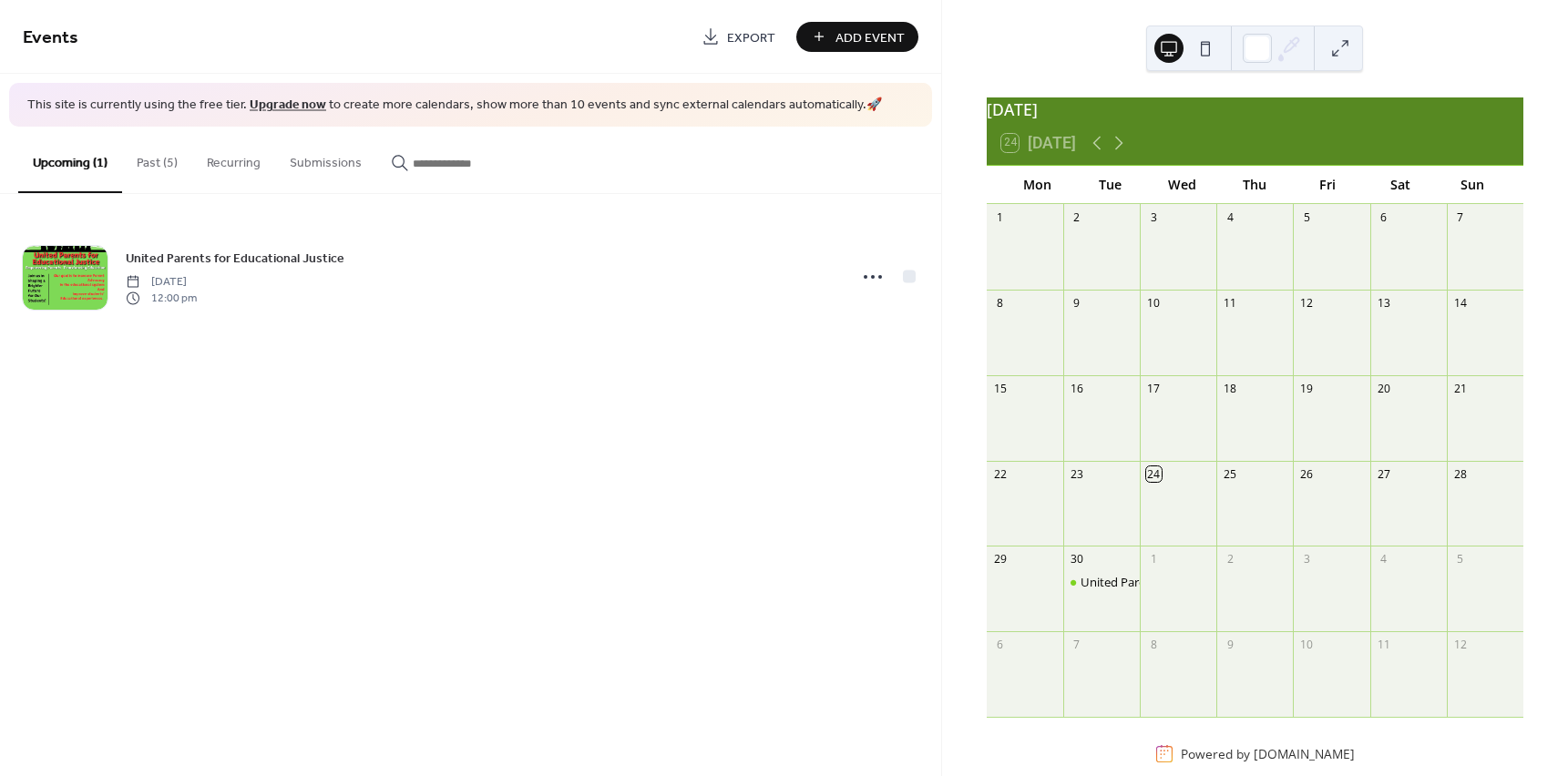
click at [168, 175] on button "Past (5)" at bounding box center [158, 159] width 70 height 65
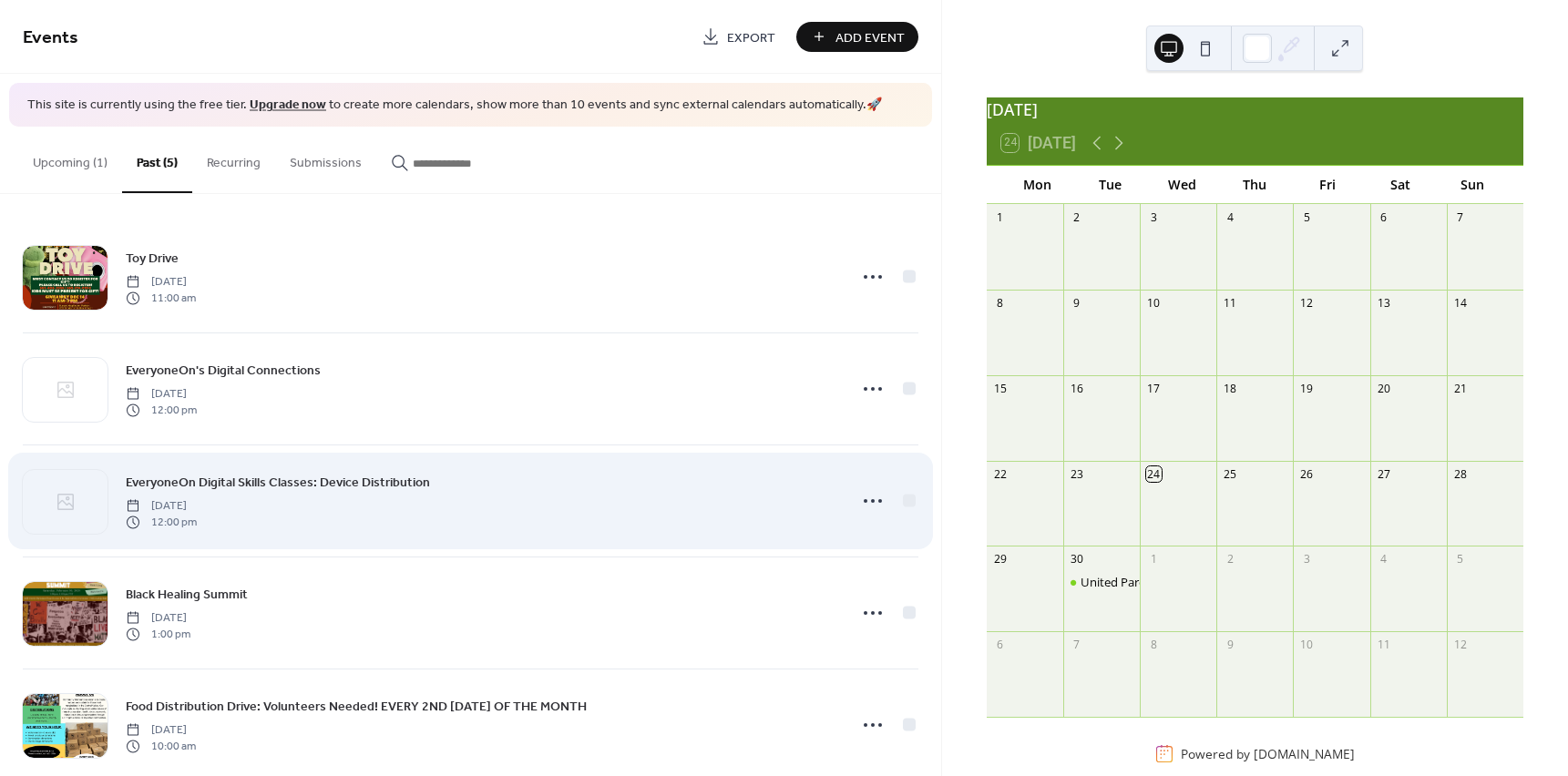
scroll to position [32, 0]
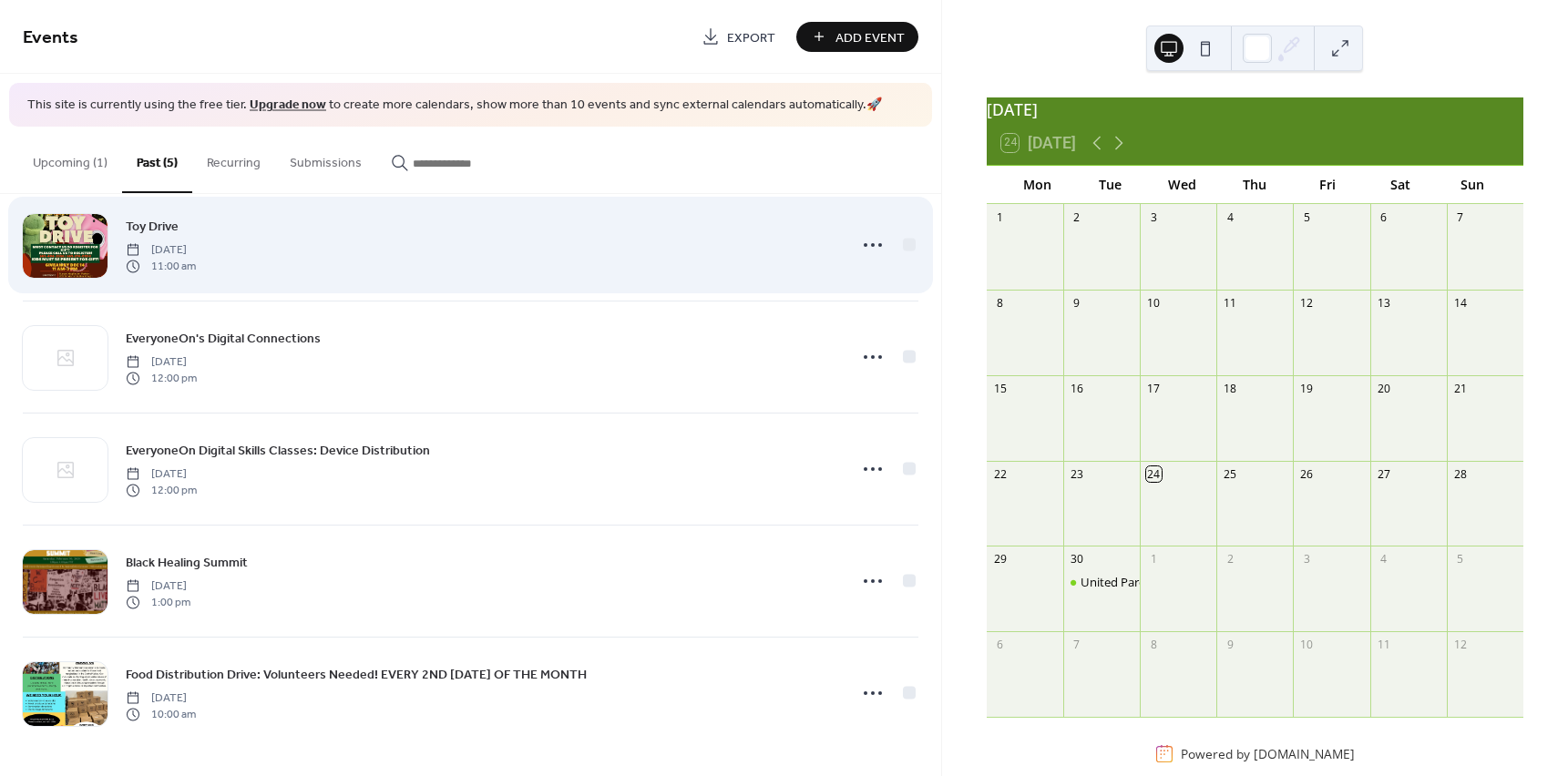
click at [187, 242] on span "Thursday, December 12, 2024" at bounding box center [161, 249] width 70 height 17
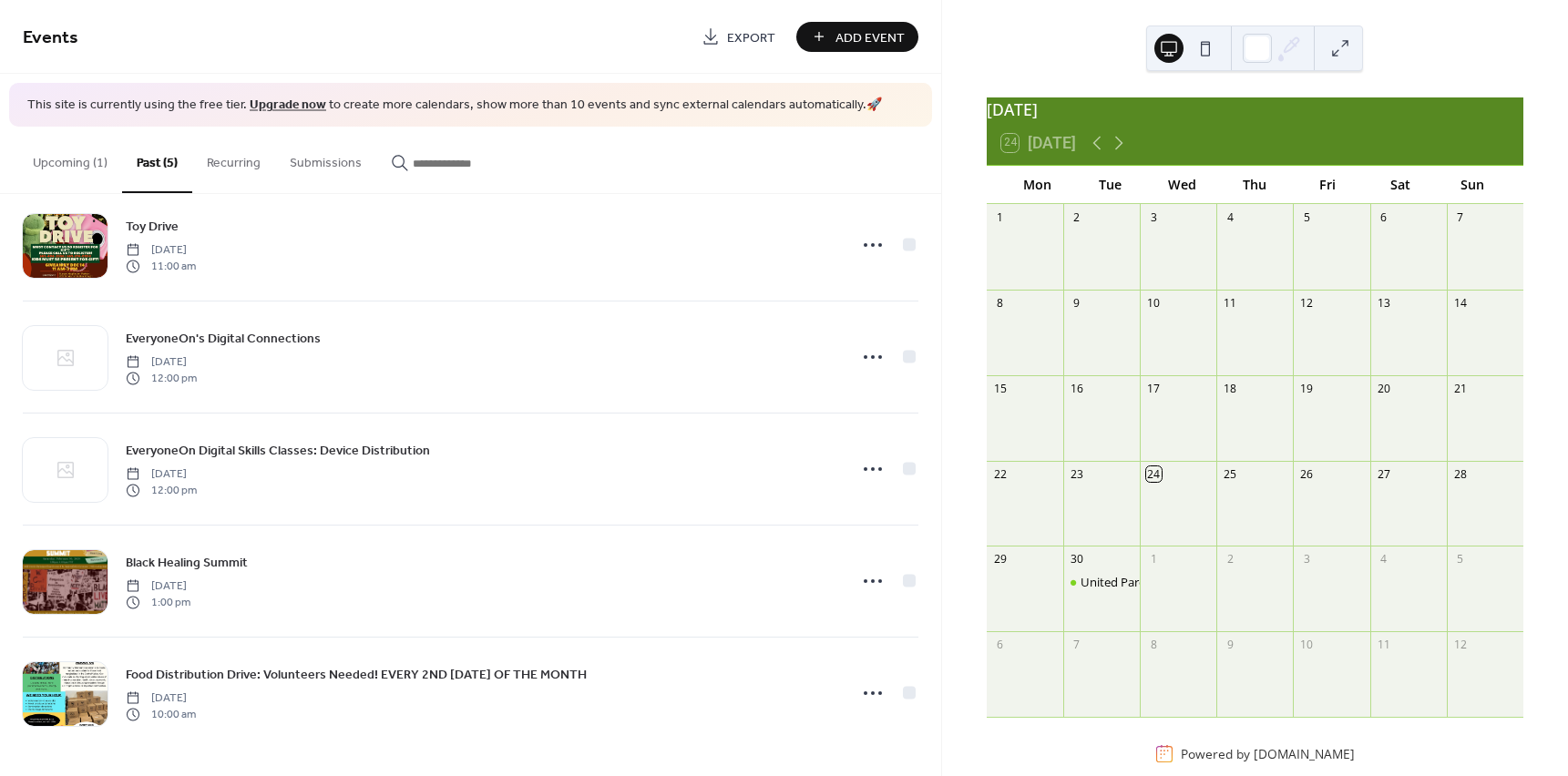
click at [77, 149] on button "Upcoming (1)" at bounding box center [70, 159] width 104 height 65
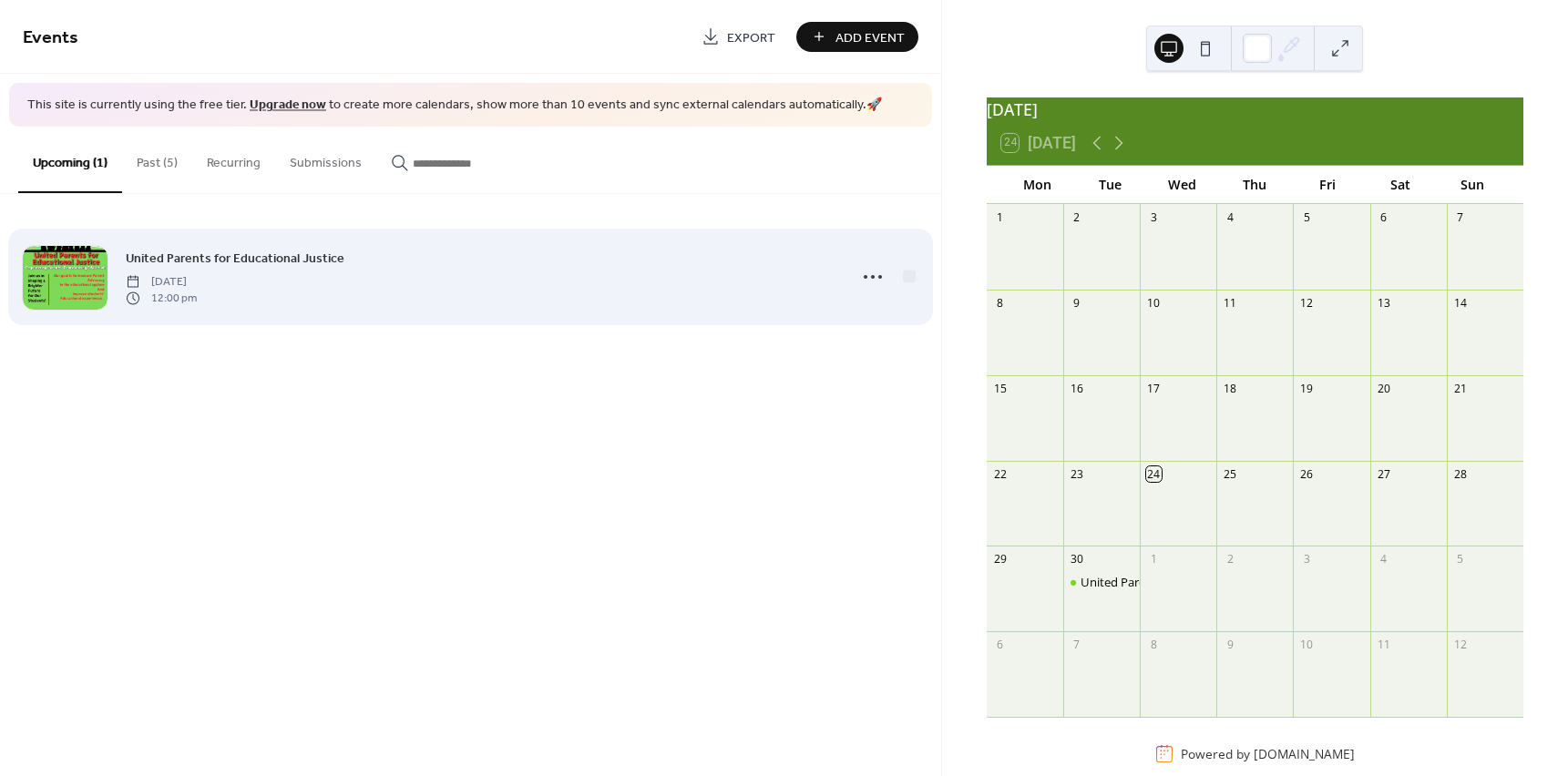
click at [227, 261] on span "United Parents for Educational Justice" at bounding box center [236, 258] width 219 height 19
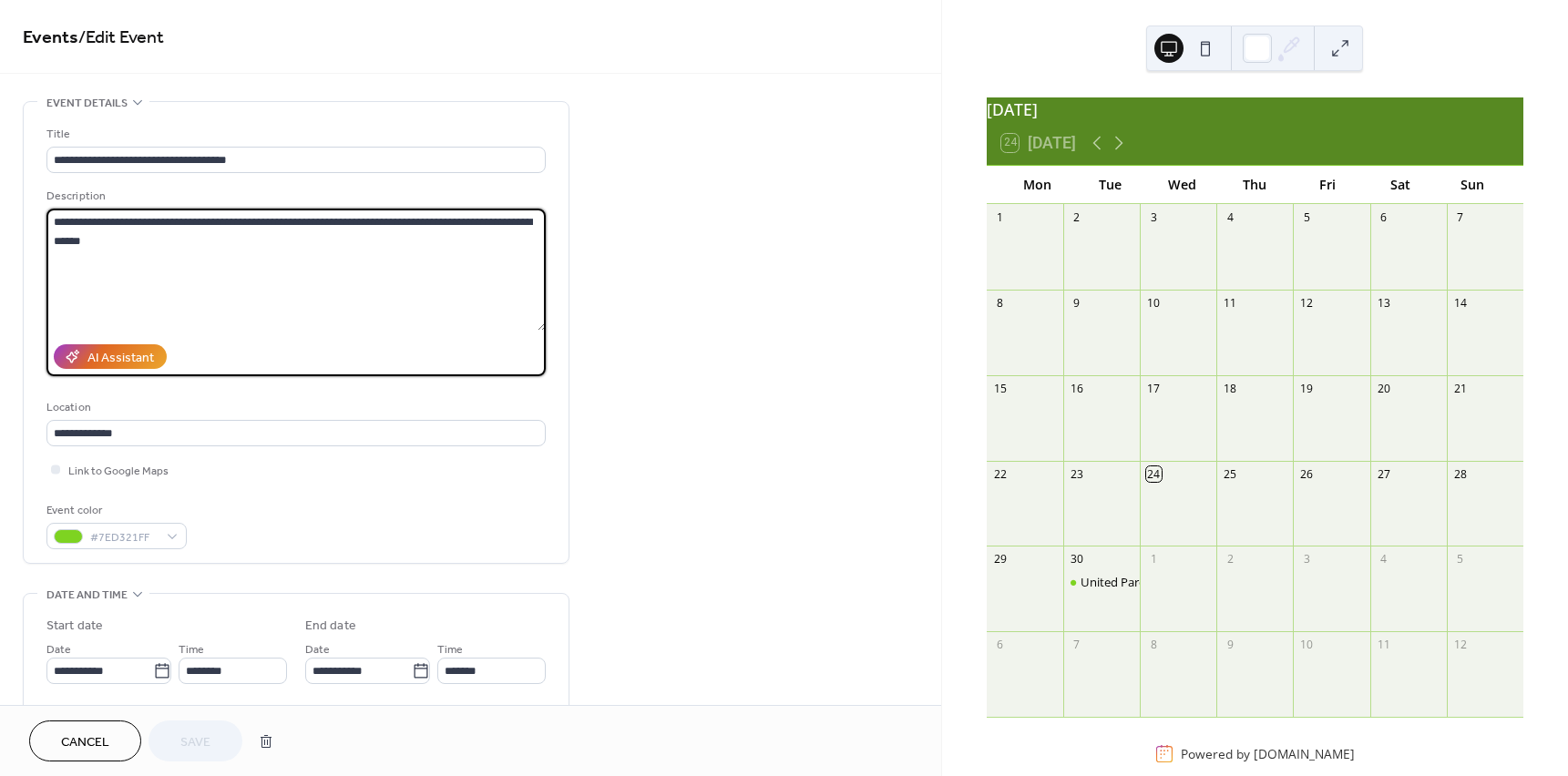
drag, startPoint x: 133, startPoint y: 242, endPoint x: 9, endPoint y: 232, distance: 124.4
click at [121, 238] on textarea "**********" at bounding box center [296, 270] width 500 height 122
drag, startPoint x: 158, startPoint y: 251, endPoint x: 52, endPoint y: 226, distance: 108.9
click at [52, 226] on textarea "**********" at bounding box center [296, 270] width 500 height 122
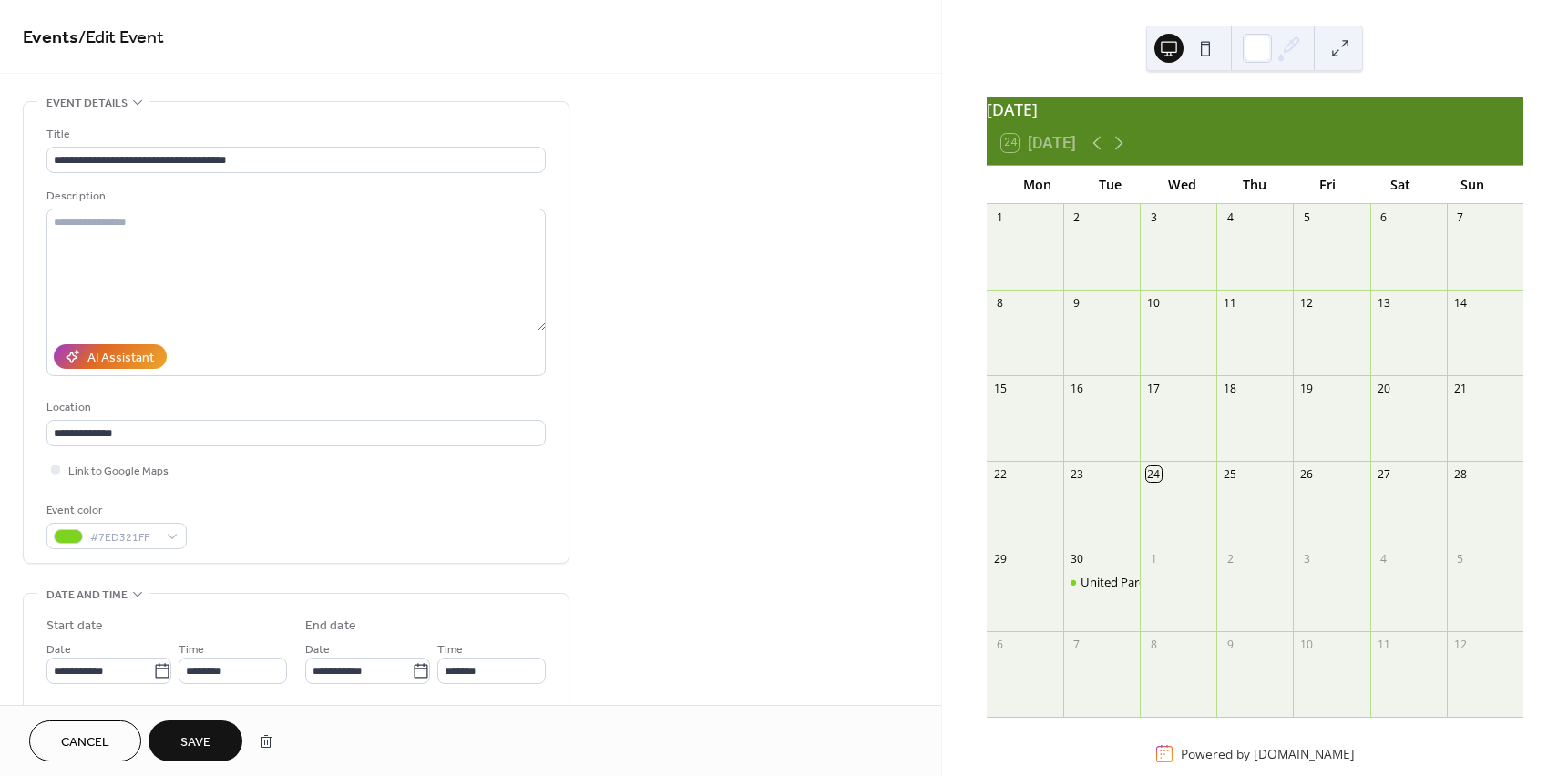
click at [1121, 606] on div "United Parents for Educational Justice" at bounding box center [1102, 599] width 77 height 51
click at [1123, 591] on div "United Parents for Educational Justice" at bounding box center [1182, 582] width 205 height 17
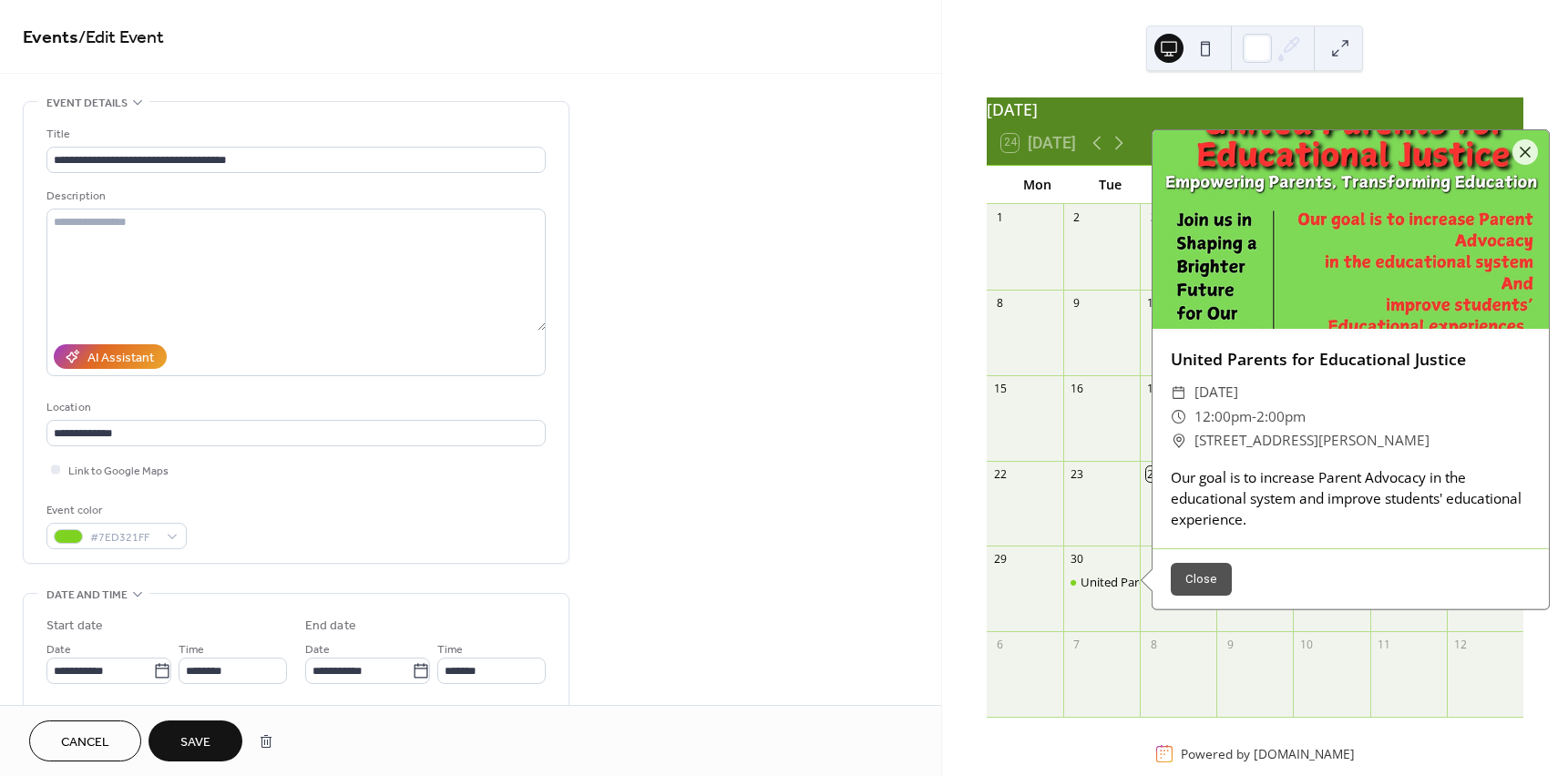
click at [1203, 585] on button "Close" at bounding box center [1202, 579] width 61 height 32
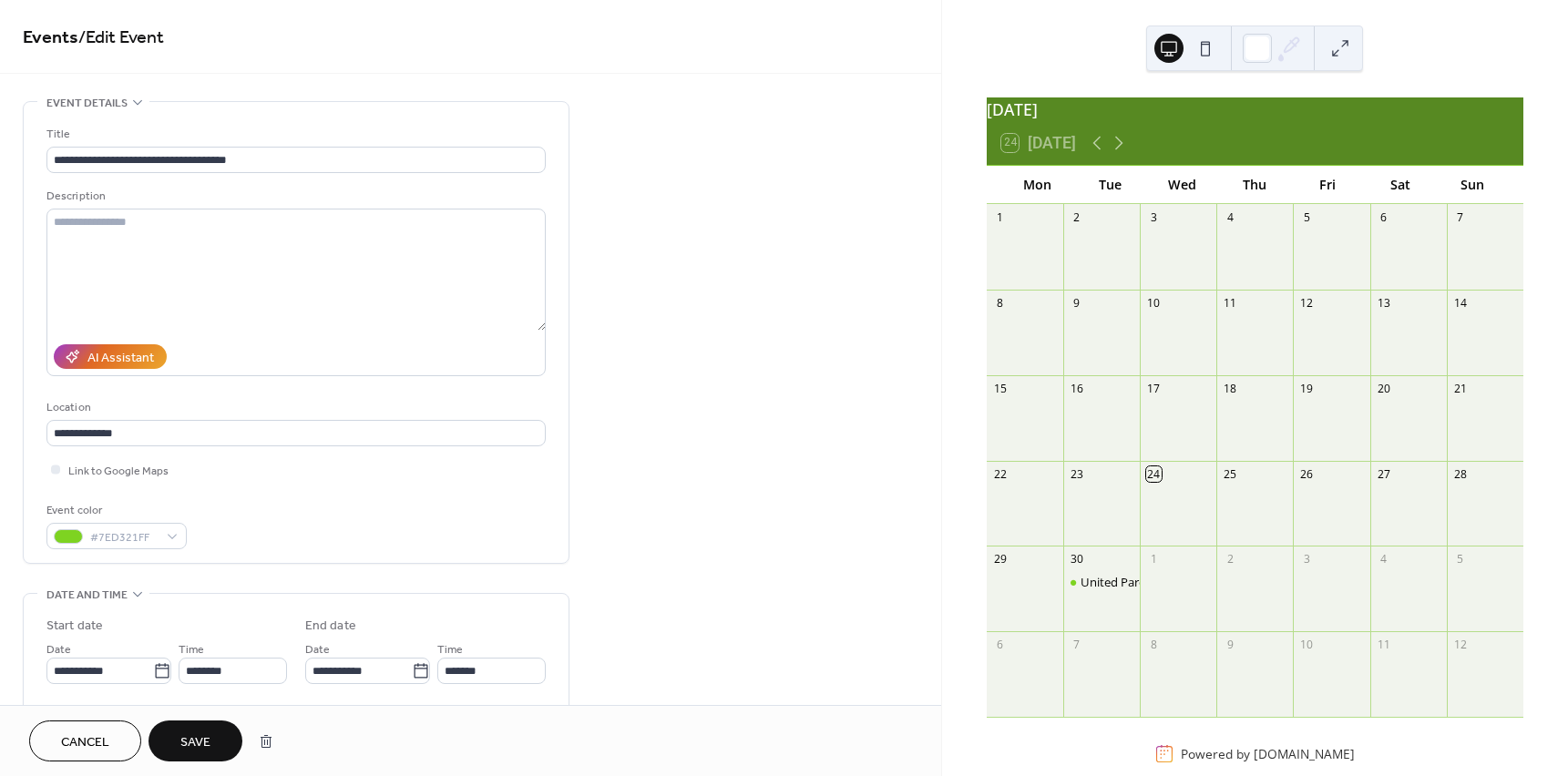
click at [101, 753] on span "Cancel" at bounding box center [85, 743] width 48 height 19
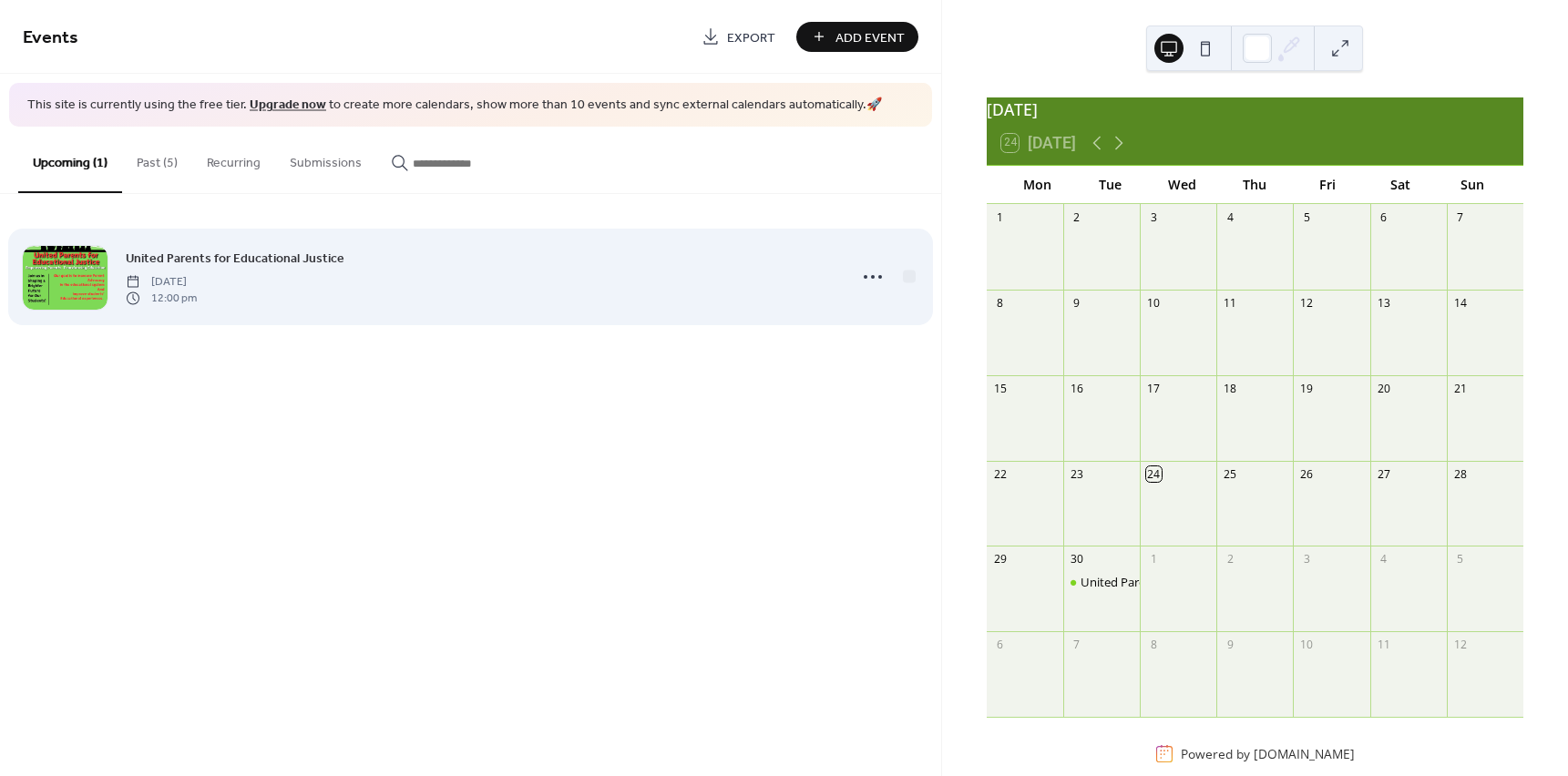
click at [210, 261] on span "United Parents for Educational Justice" at bounding box center [236, 258] width 219 height 19
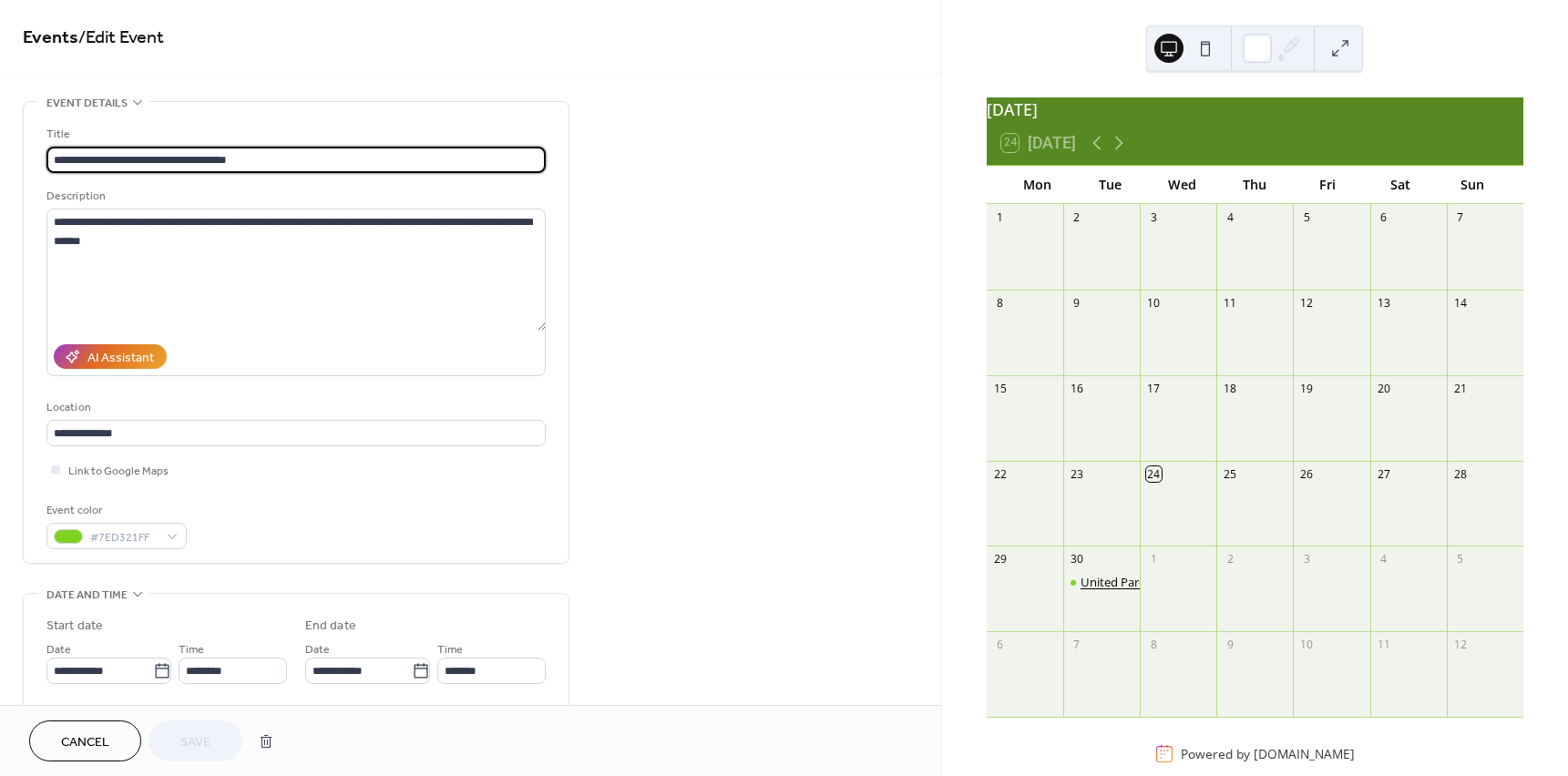
click at [1098, 590] on div "United Parents for Educational Justice" at bounding box center [1182, 582] width 205 height 17
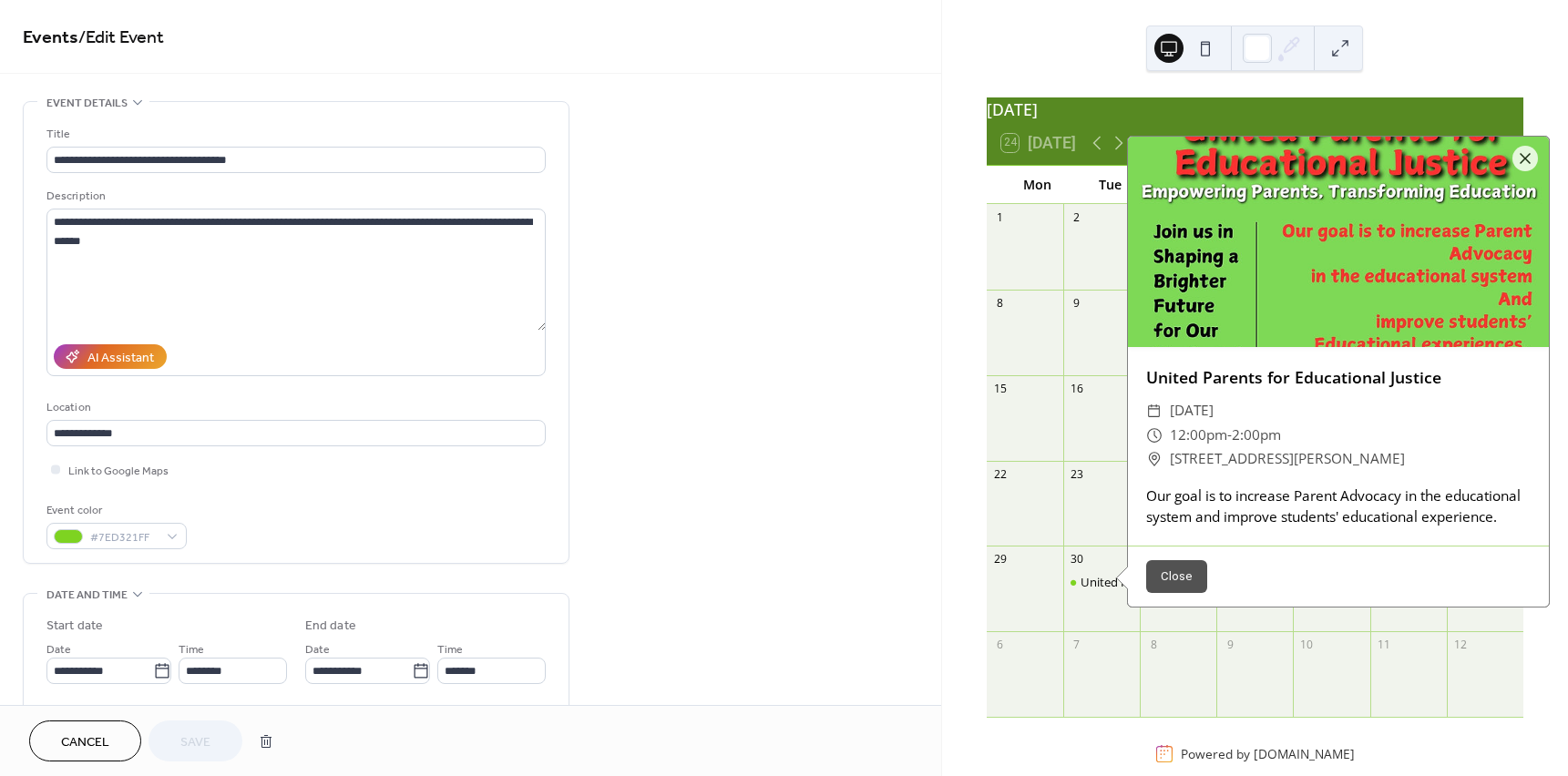
click at [1177, 575] on button "Close" at bounding box center [1177, 576] width 61 height 32
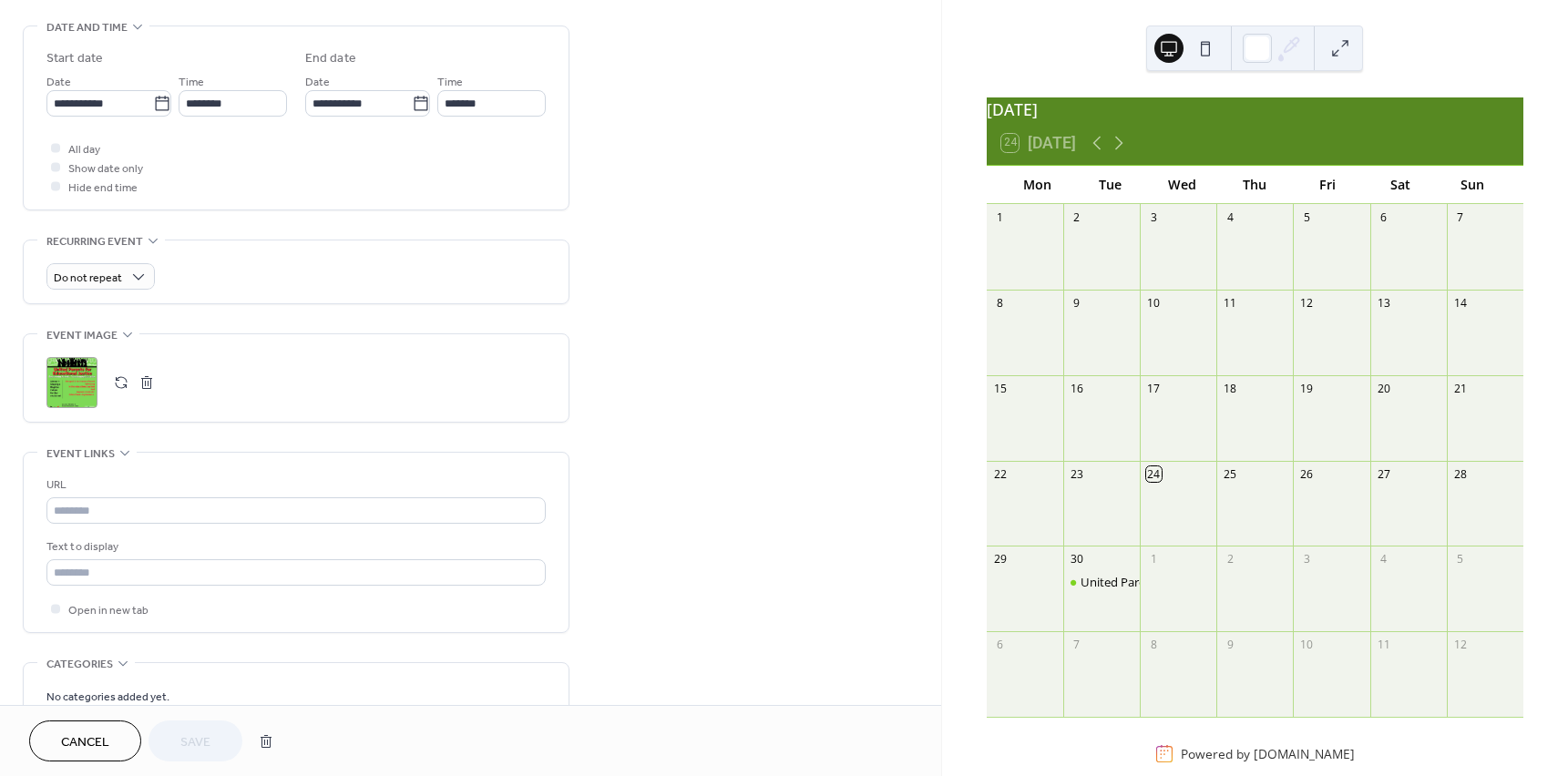
scroll to position [785, 0]
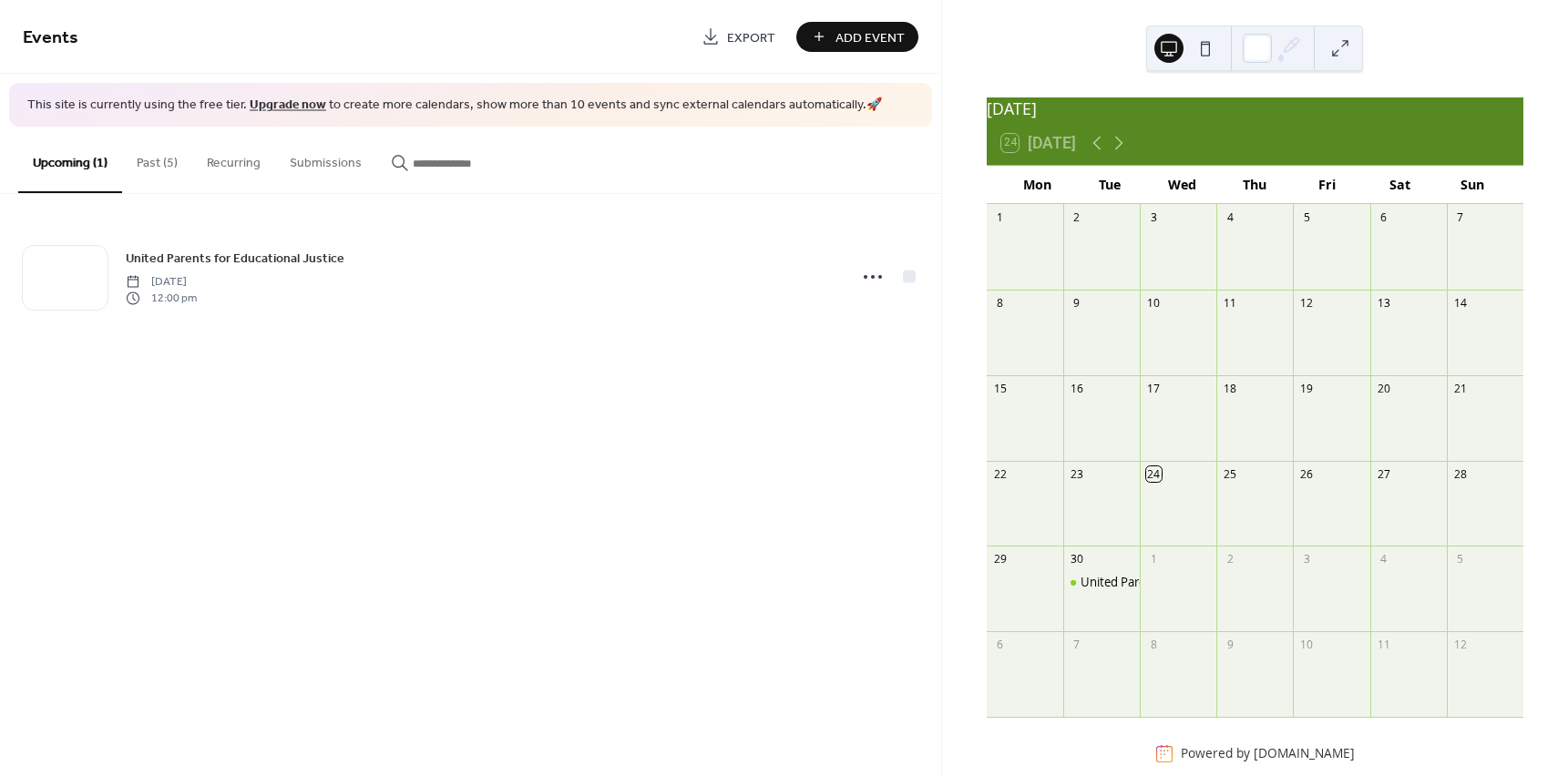
click at [75, 167] on button "Upcoming (1)" at bounding box center [70, 160] width 104 height 67
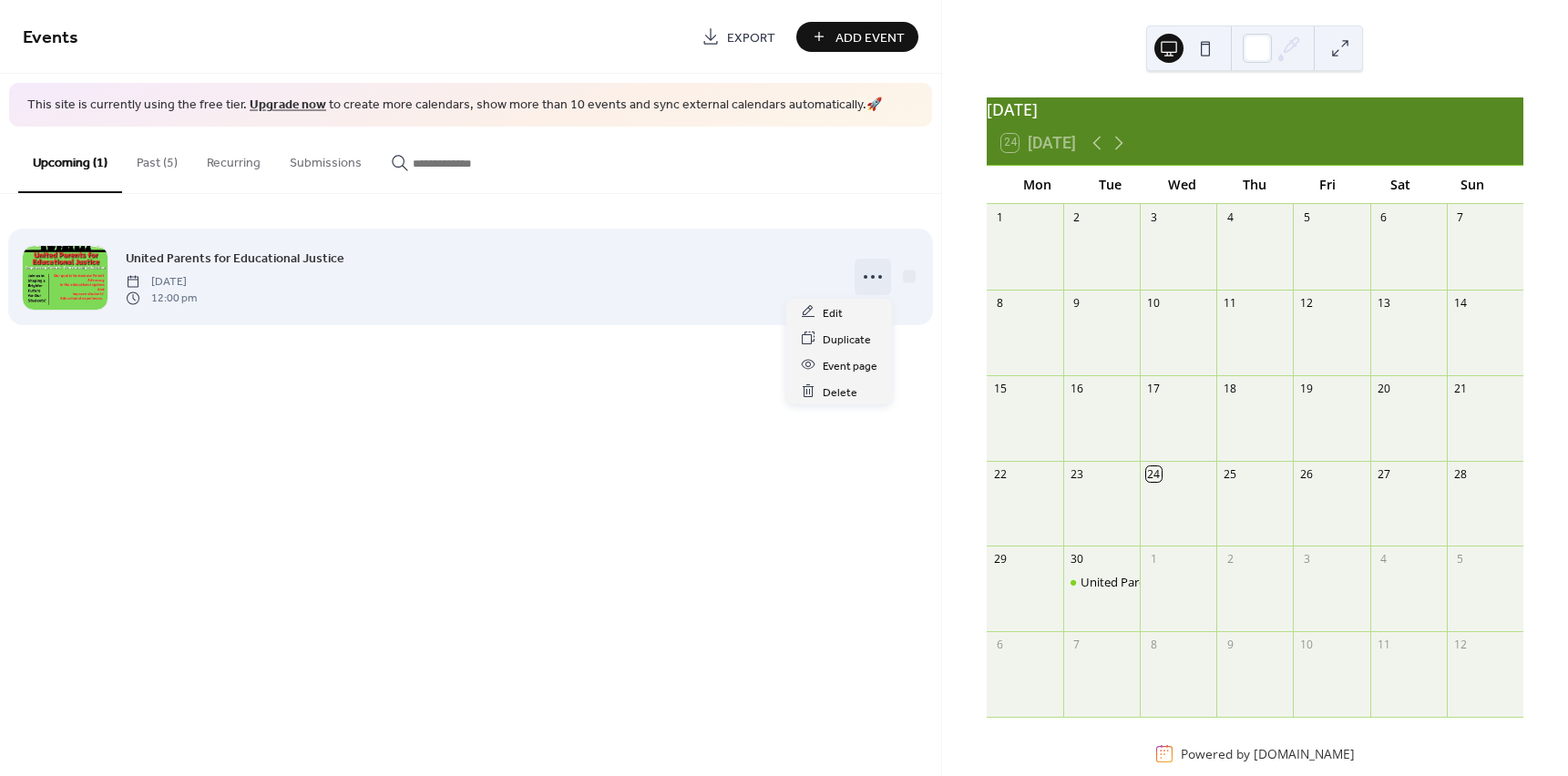
click at [873, 278] on icon at bounding box center [873, 276] width 29 height 29
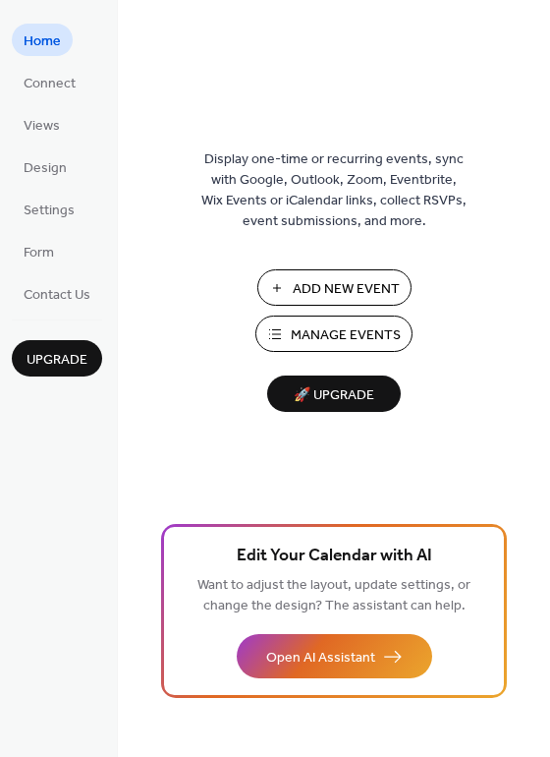
click at [313, 334] on span "Manage Events" at bounding box center [346, 335] width 110 height 21
click at [368, 412] on div "Display one-time or recurring events, sync with Google, Outlook, Zoom, Eventbri…" at bounding box center [334, 410] width 432 height 693
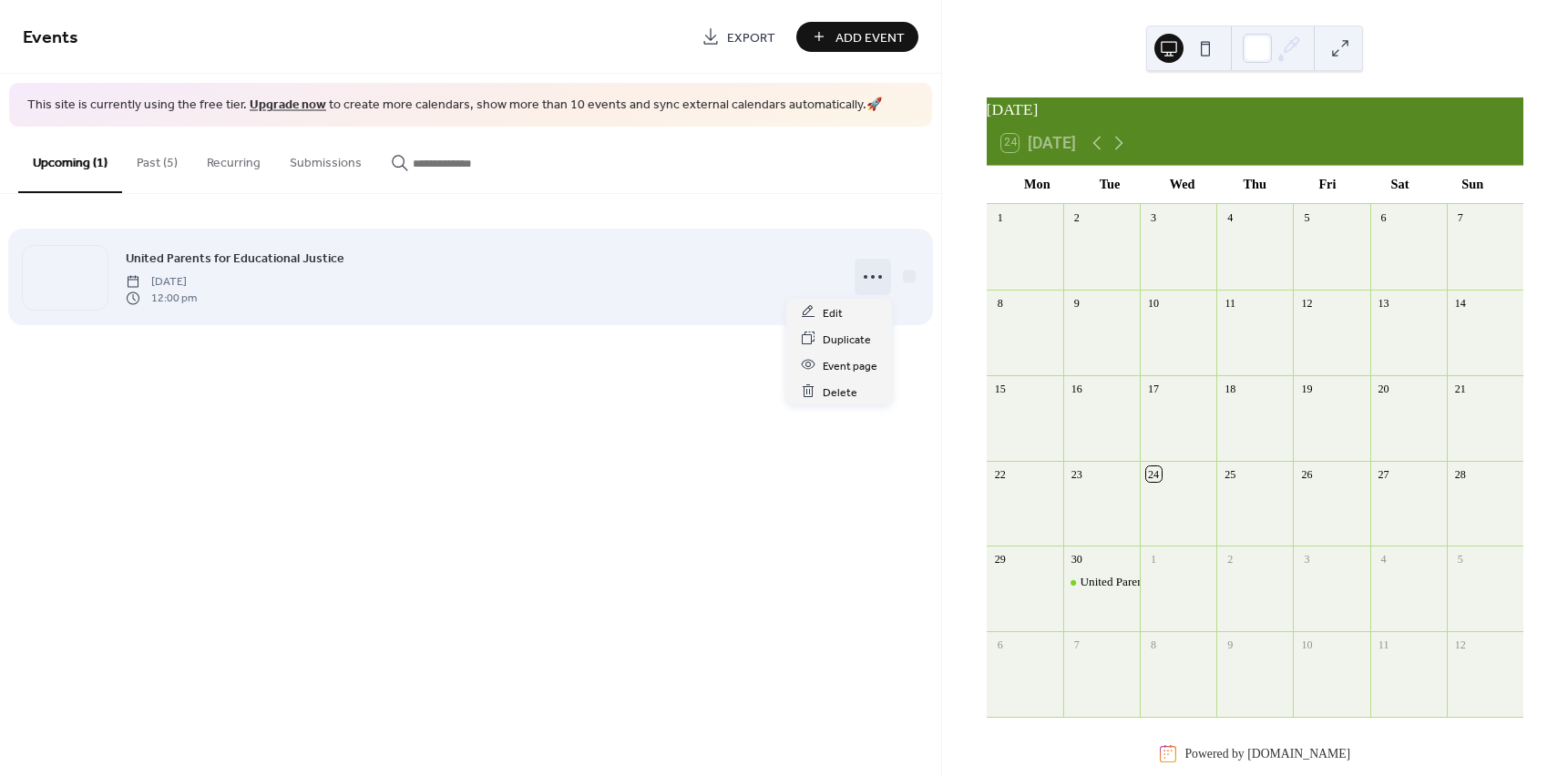
click at [869, 275] on icon at bounding box center [873, 276] width 29 height 29
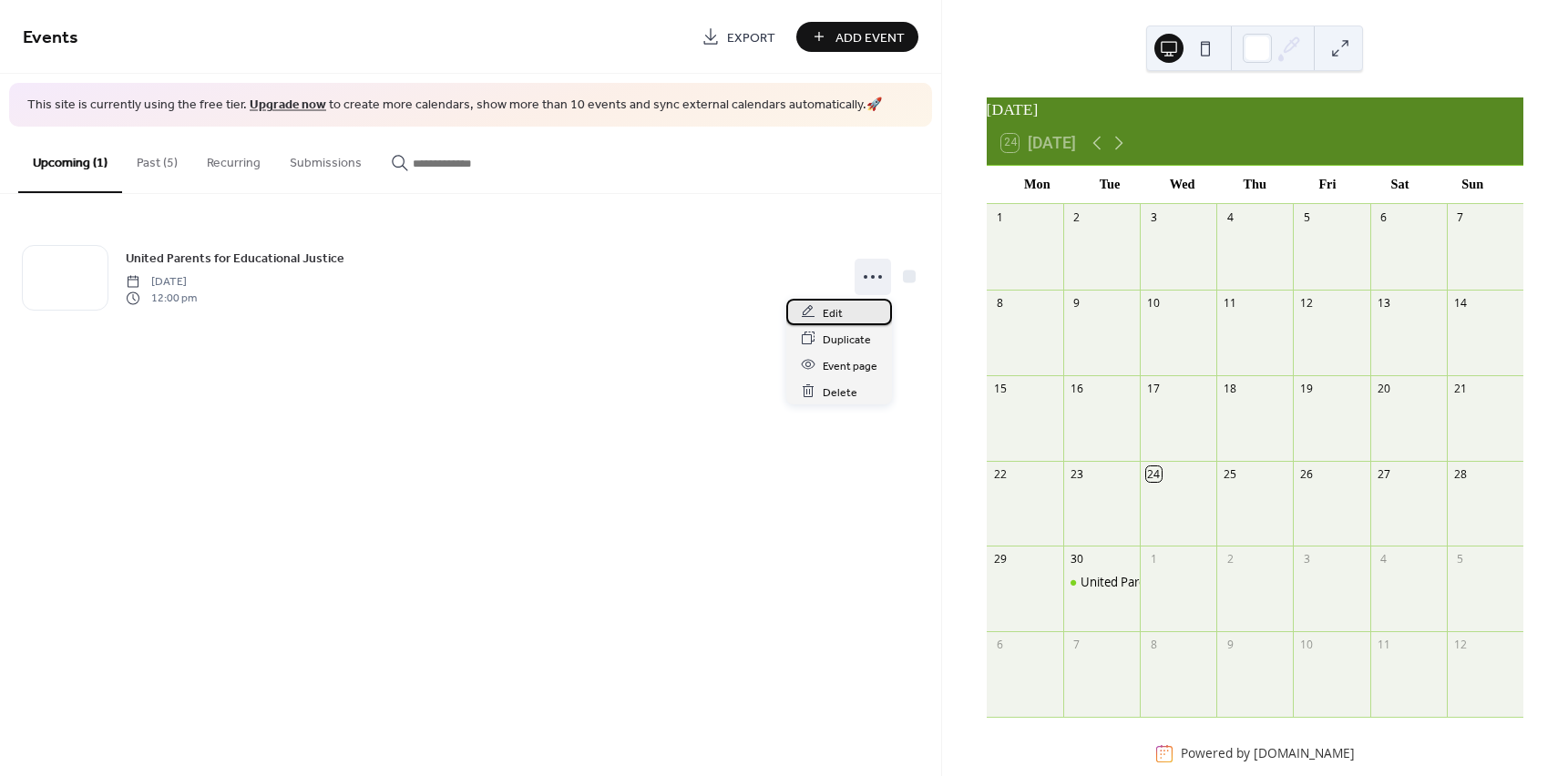
click at [823, 313] on span "Edit" at bounding box center [833, 312] width 20 height 19
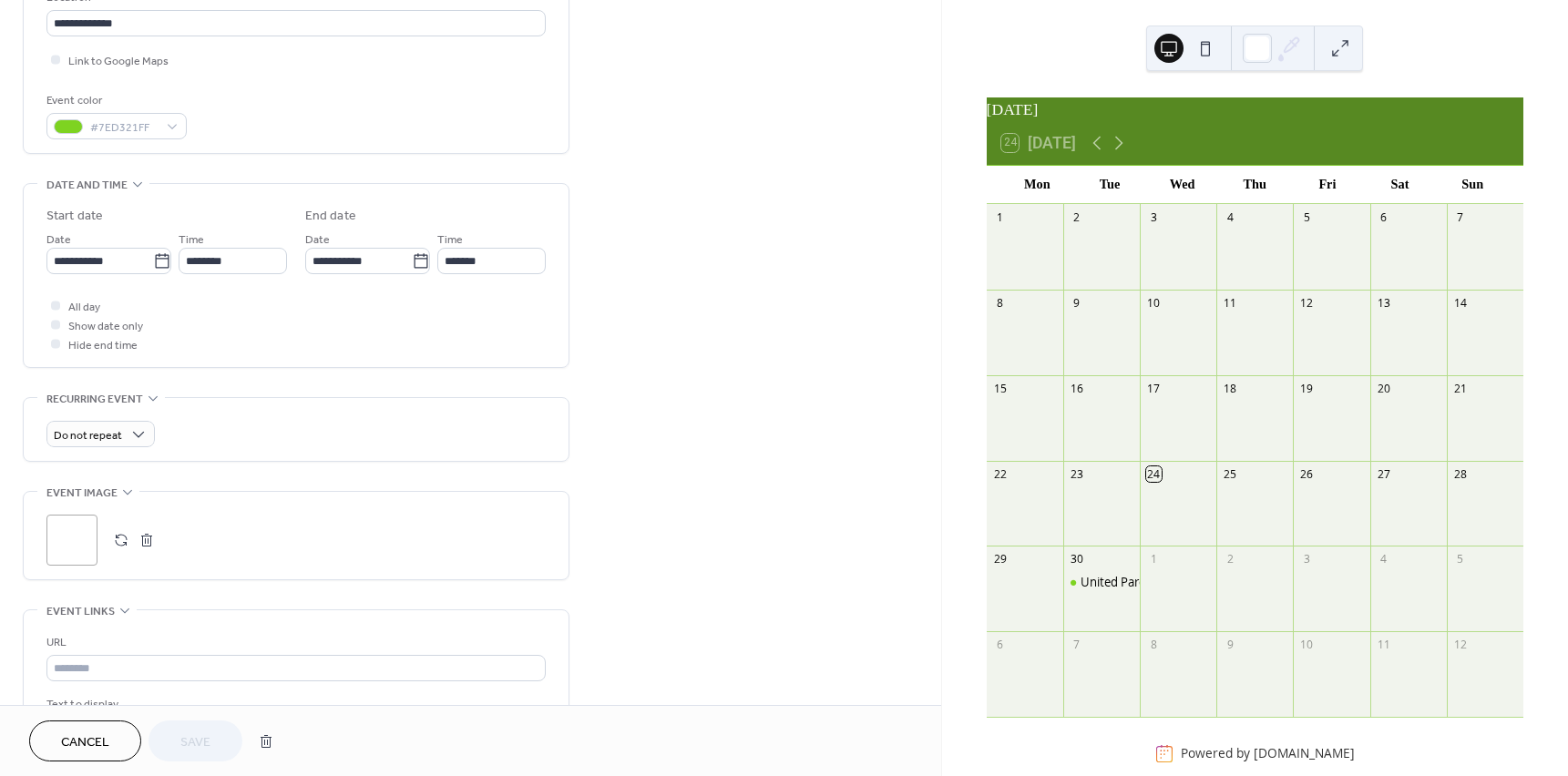
scroll to position [411, 0]
click at [136, 440] on icon at bounding box center [139, 434] width 19 height 19
click at [137, 430] on icon at bounding box center [139, 434] width 19 height 19
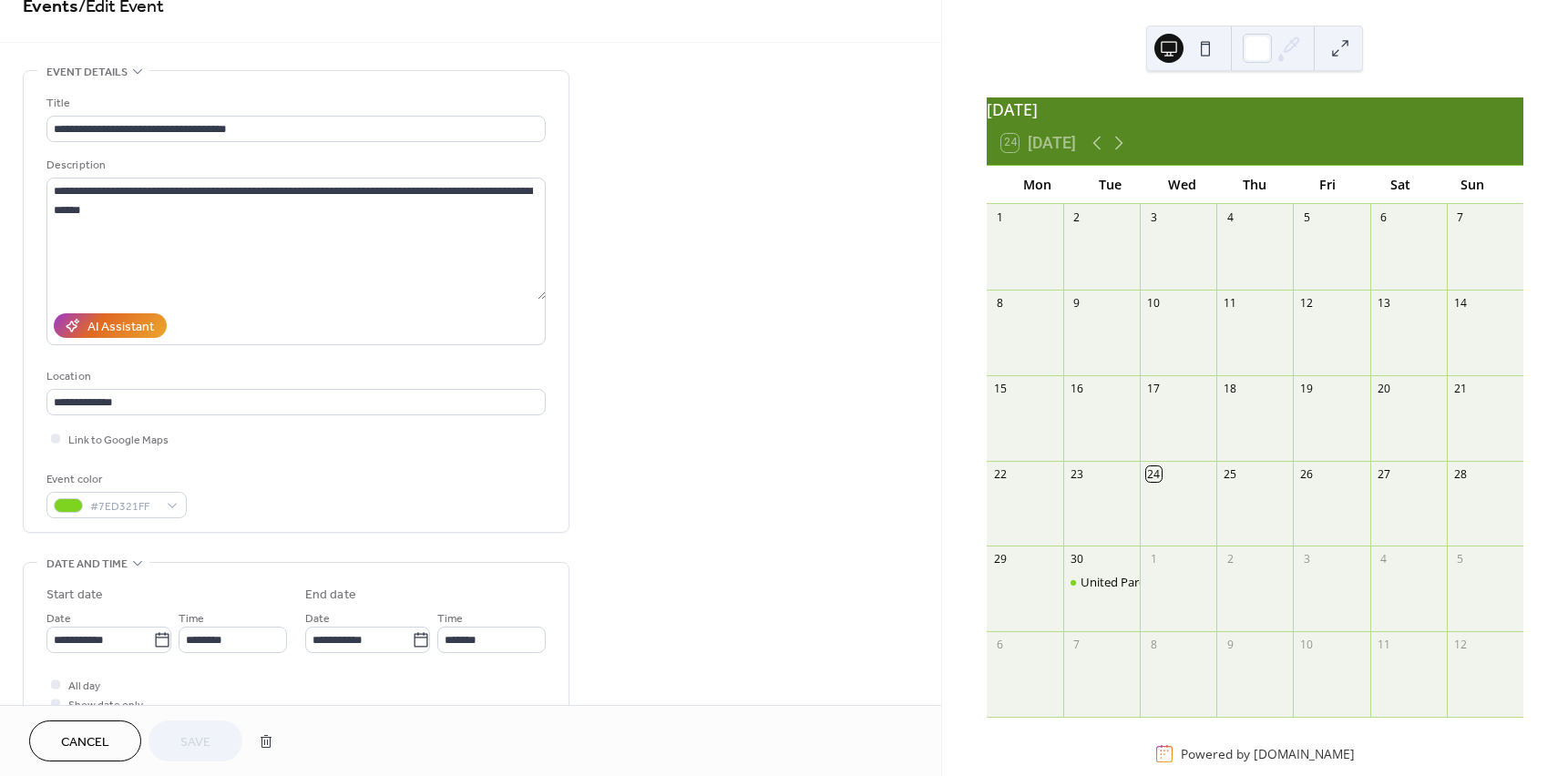
scroll to position [0, 0]
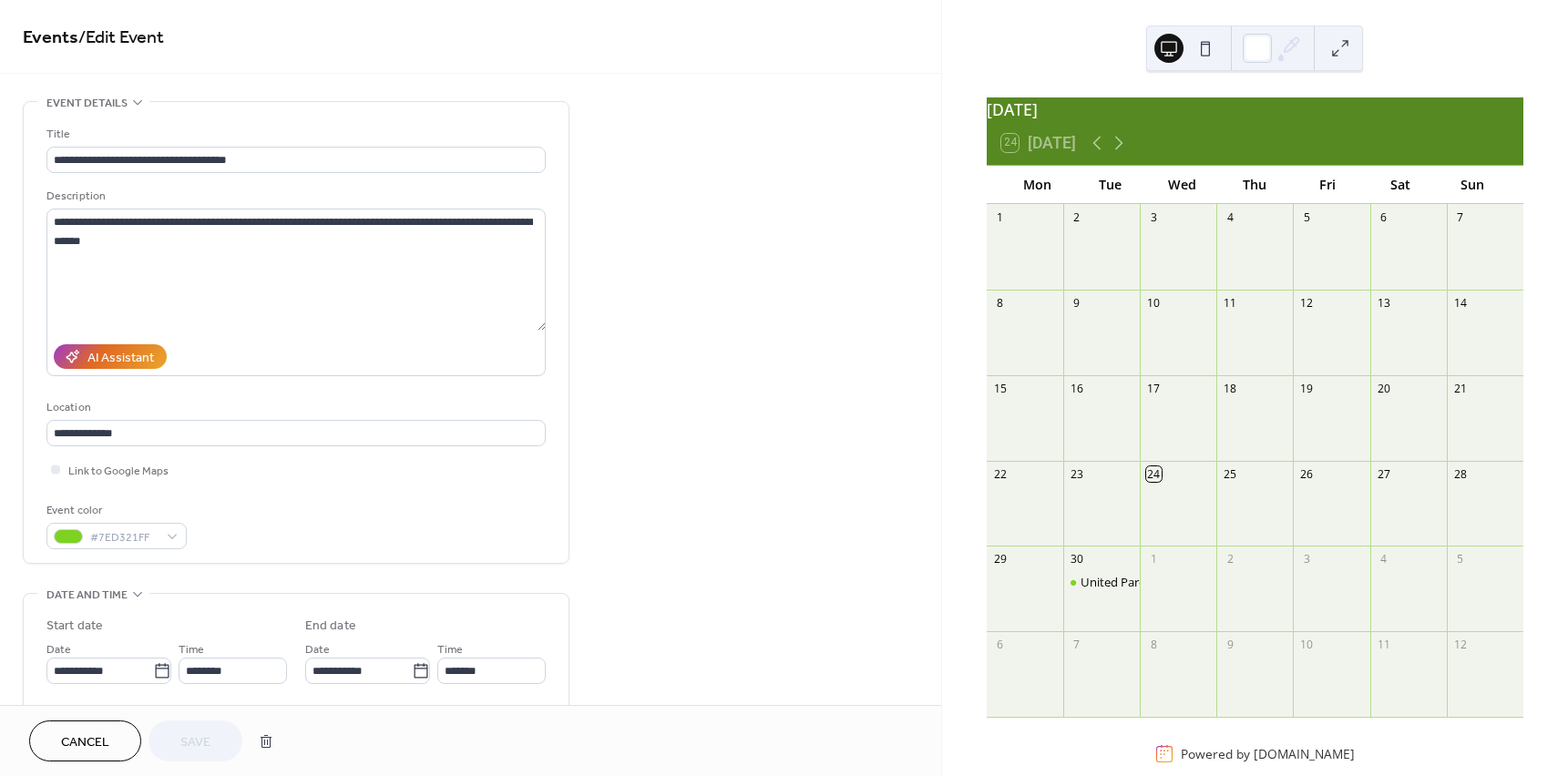
click at [108, 100] on span "Event details" at bounding box center [86, 103] width 81 height 19
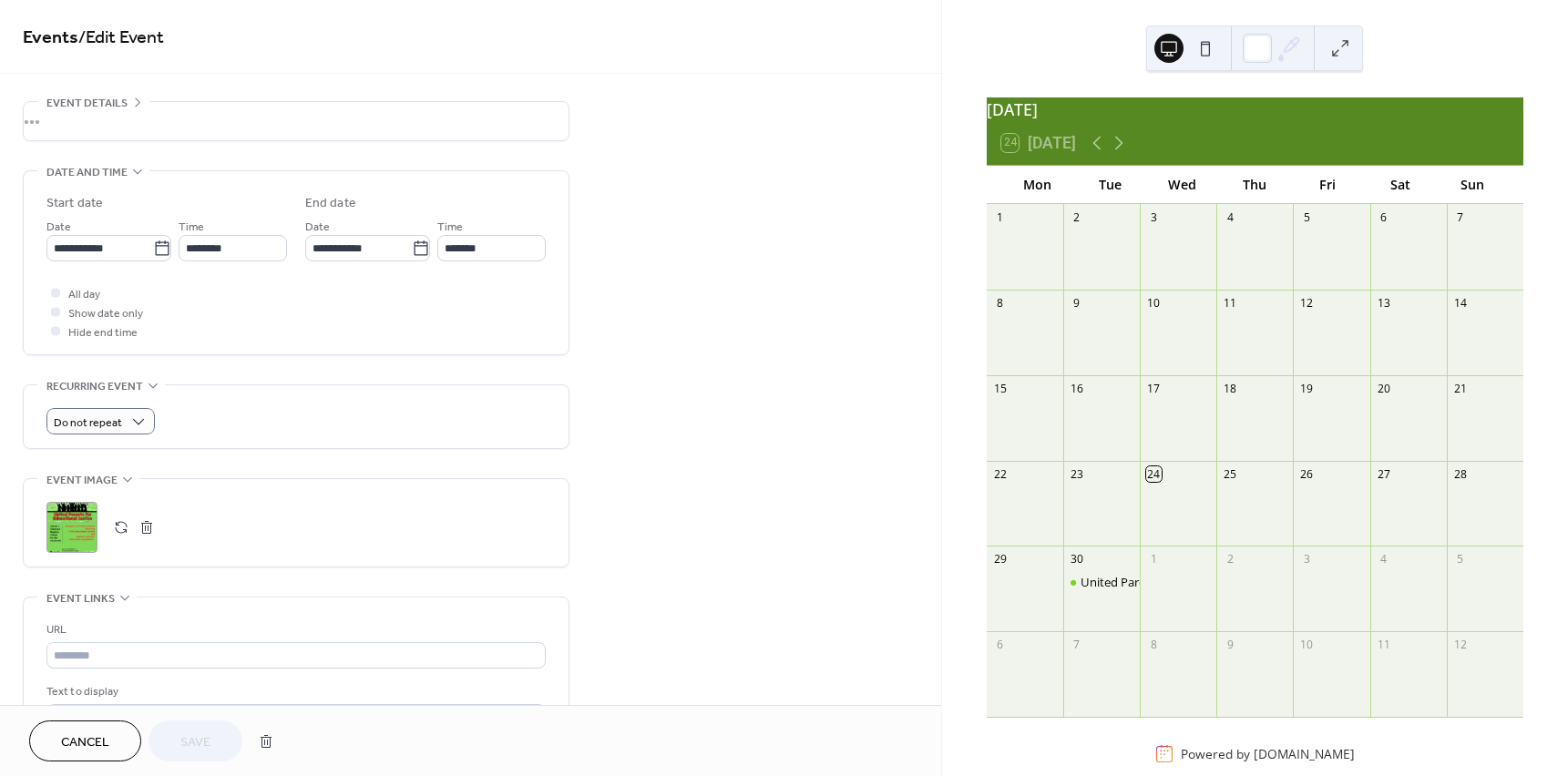
click at [119, 170] on span "Date and time" at bounding box center [86, 172] width 81 height 19
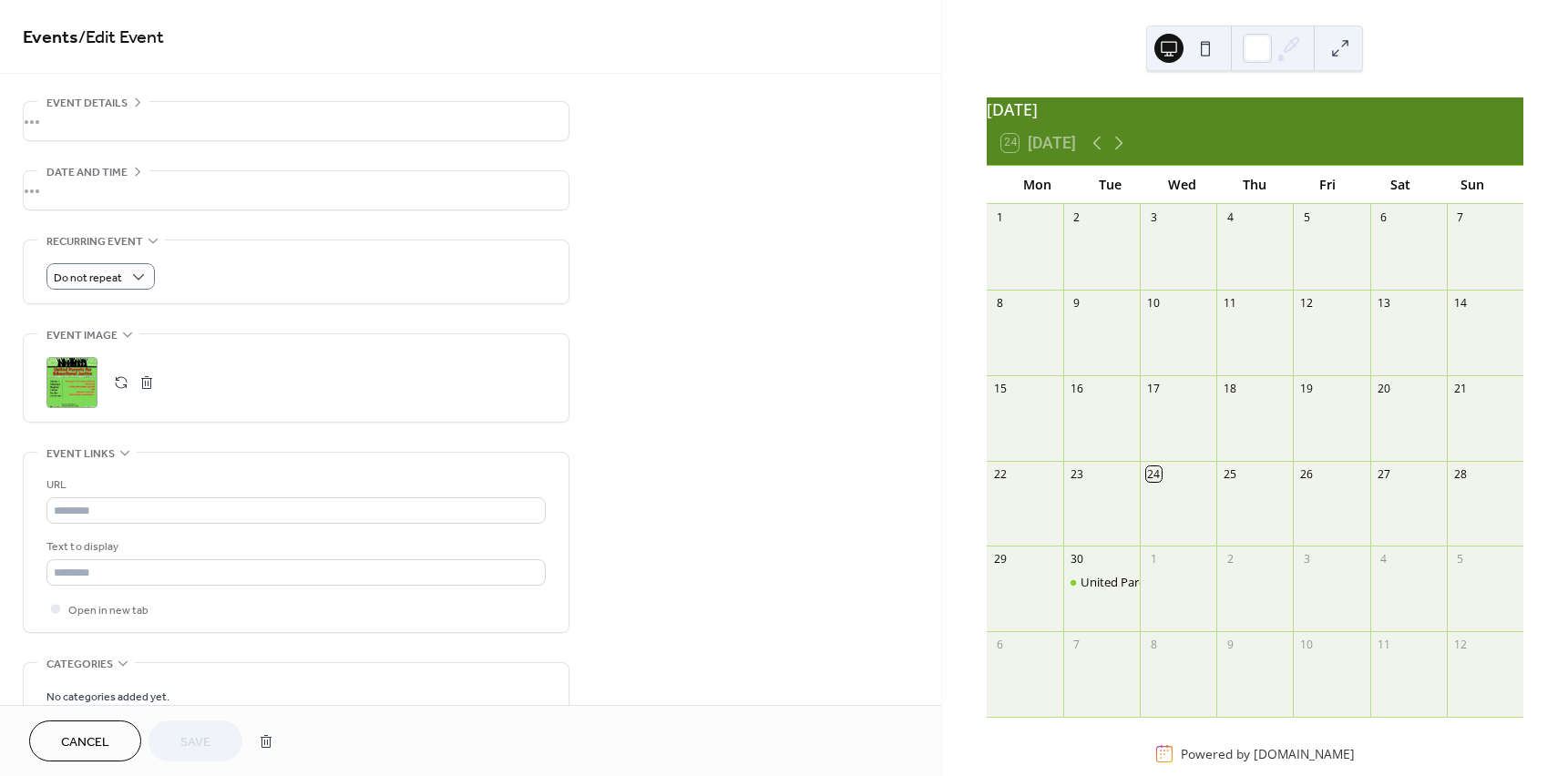
click at [113, 242] on span "Recurring event" at bounding box center [95, 242] width 96 height 19
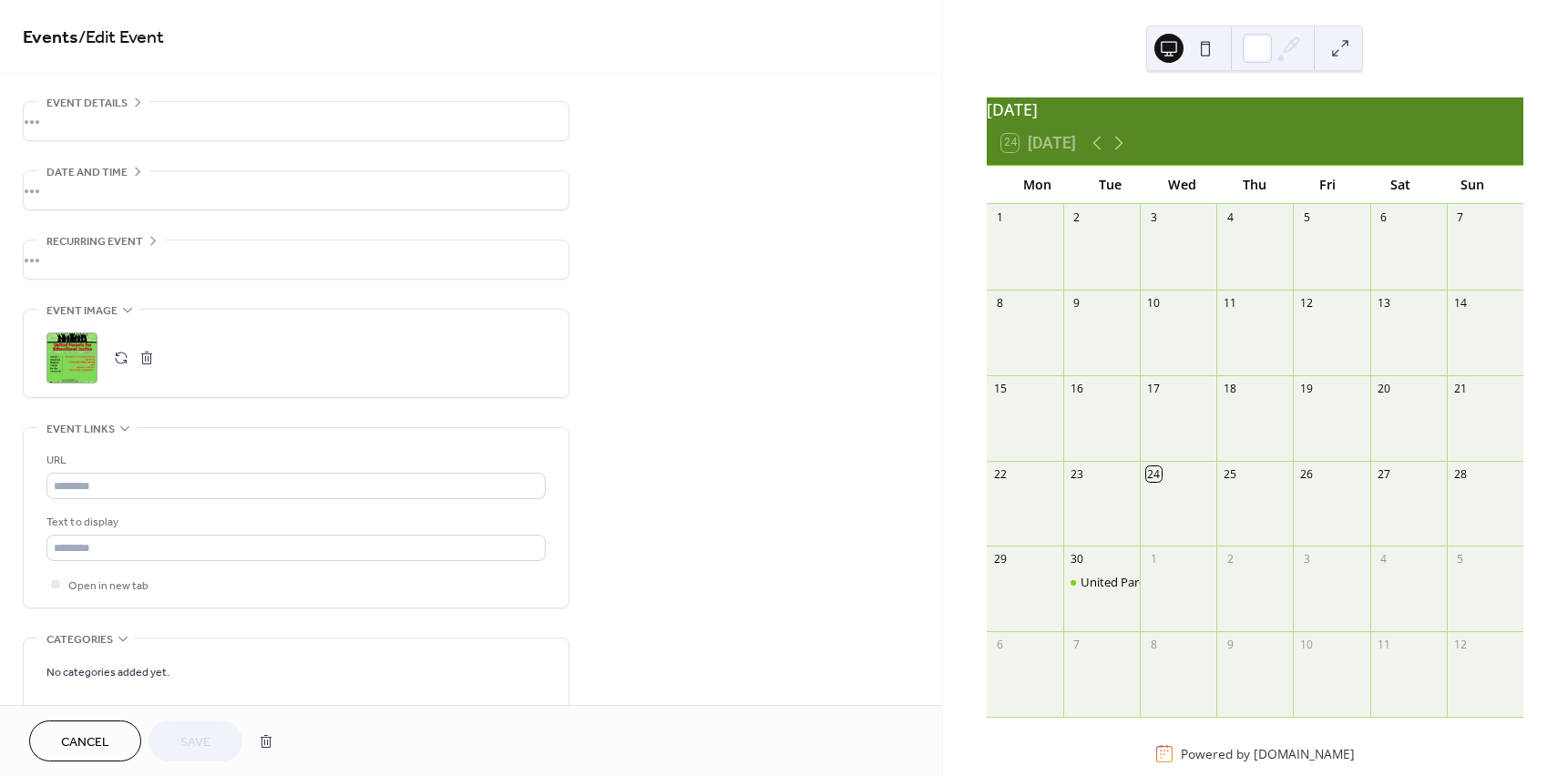
click at [112, 302] on span "Event image" at bounding box center [82, 311] width 71 height 19
click at [104, 398] on div "URL Text to display Open in new tab" at bounding box center [296, 469] width 500 height 180
click at [112, 384] on span "Event links" at bounding box center [81, 380] width 69 height 19
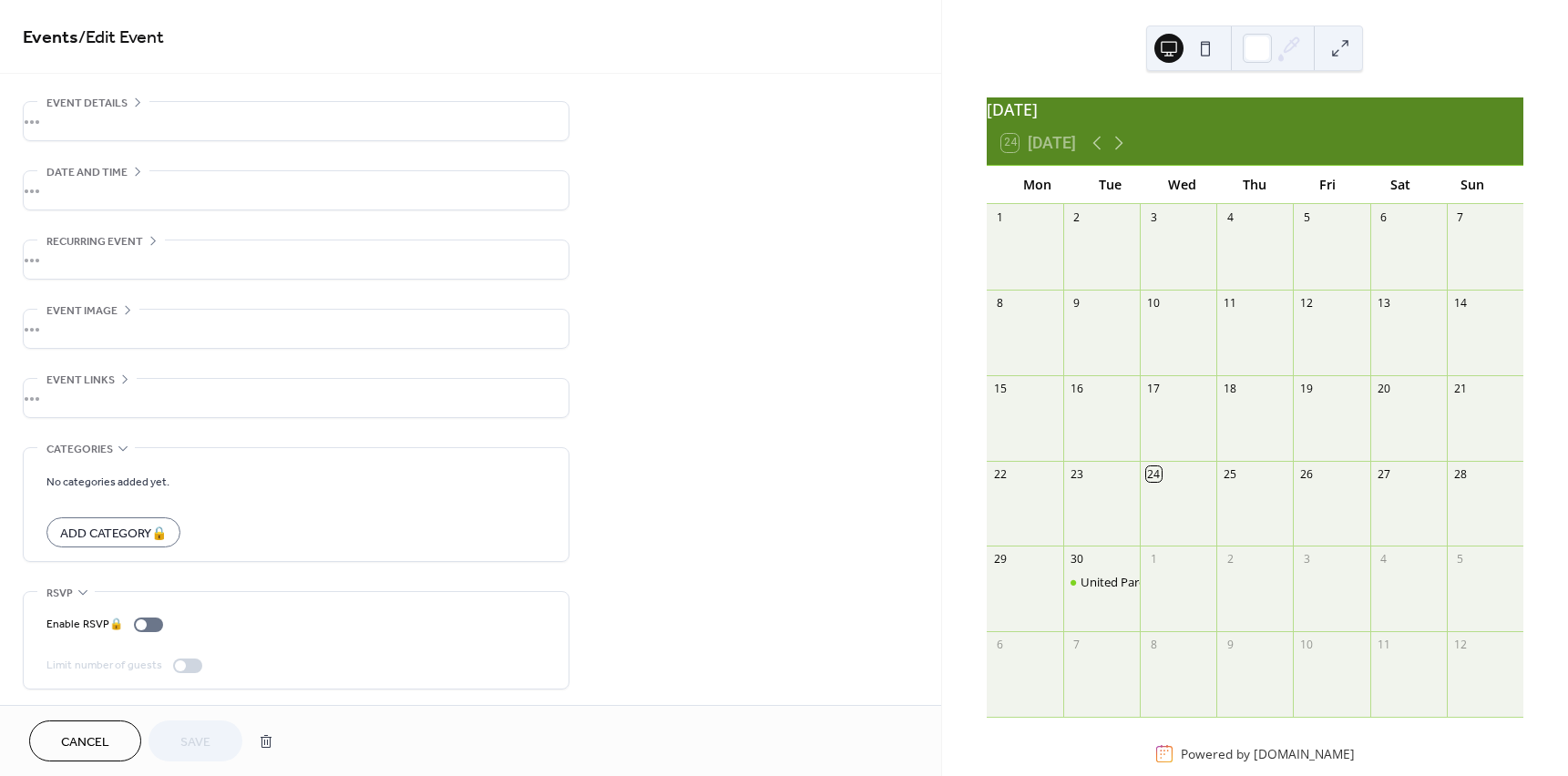
click at [116, 450] on icon at bounding box center [123, 449] width 15 height 15
click at [76, 517] on div "•••" at bounding box center [297, 518] width 545 height 2
